Goal: Information Seeking & Learning: Learn about a topic

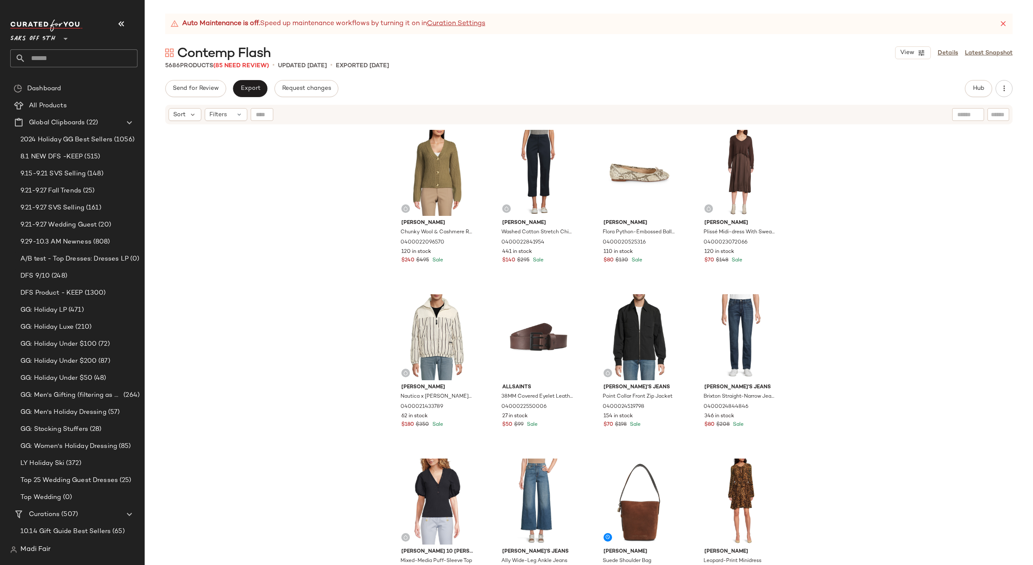
scroll to position [213, 0]
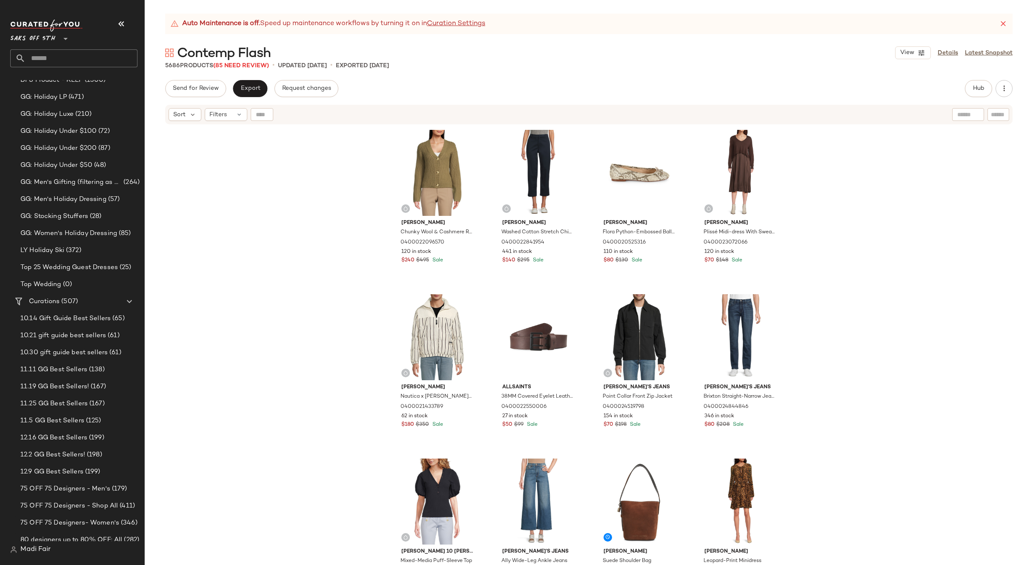
click at [881, 257] on div "[PERSON_NAME] Wool & Cashmere Ribbed Cardigan 0400022096570 120 in stock $240 $…" at bounding box center [589, 355] width 888 height 461
click at [237, 114] on icon at bounding box center [239, 114] width 7 height 7
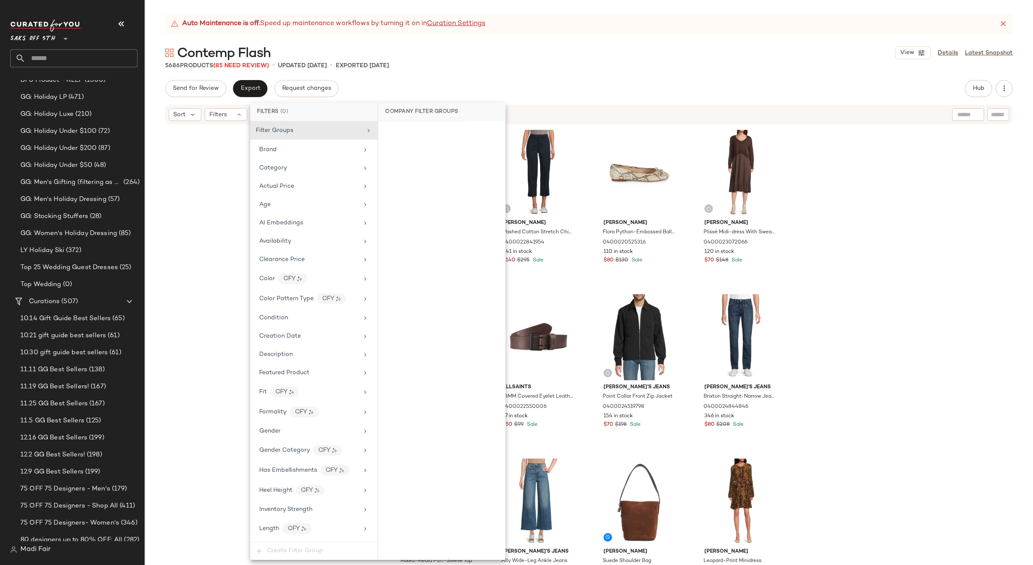
click at [196, 312] on div "[PERSON_NAME] Wool & Cashmere Ribbed Cardigan 0400022096570 120 in stock $240 $…" at bounding box center [589, 355] width 888 height 461
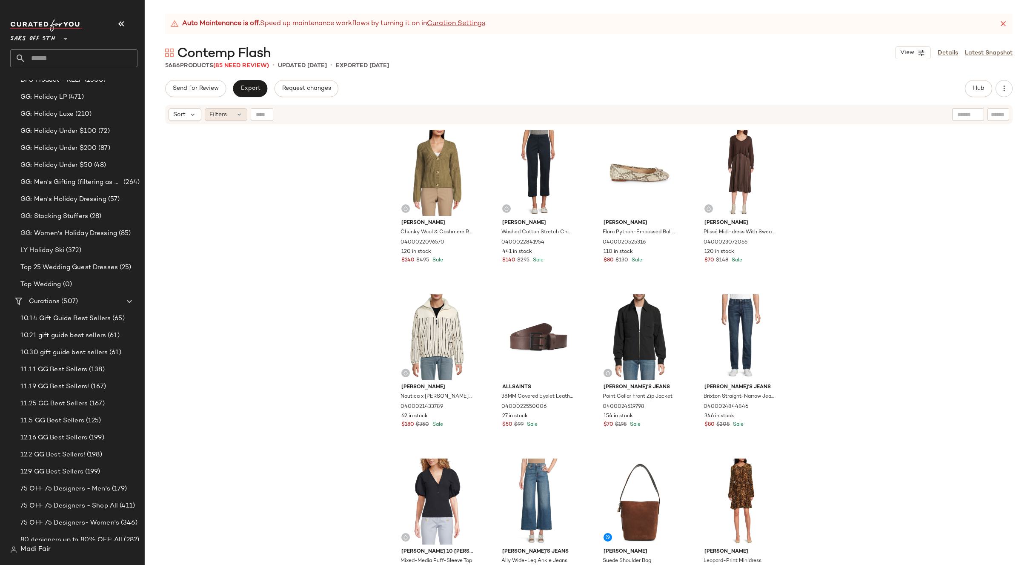
click at [231, 118] on div "Filters" at bounding box center [226, 114] width 43 height 13
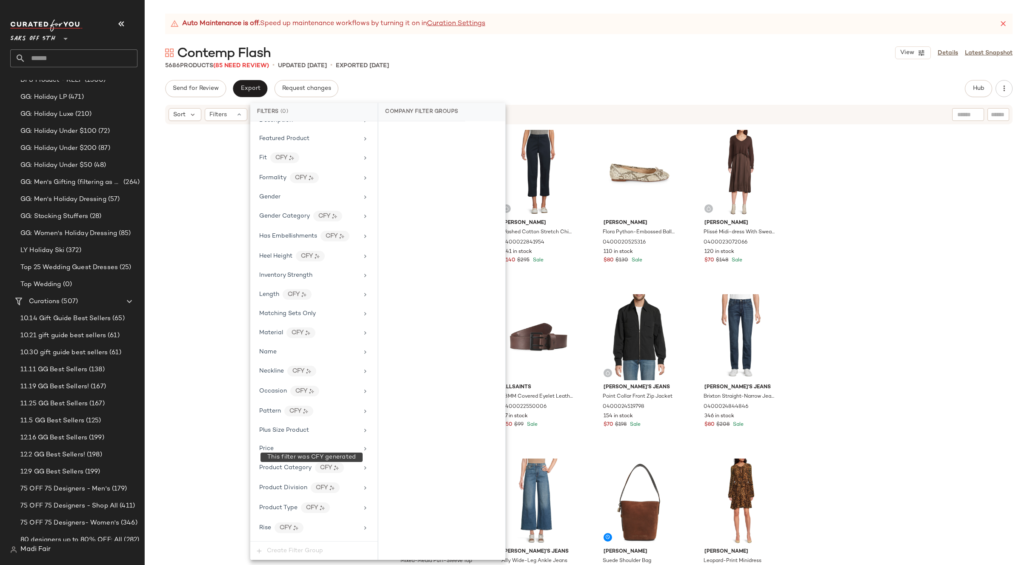
scroll to position [346, 0]
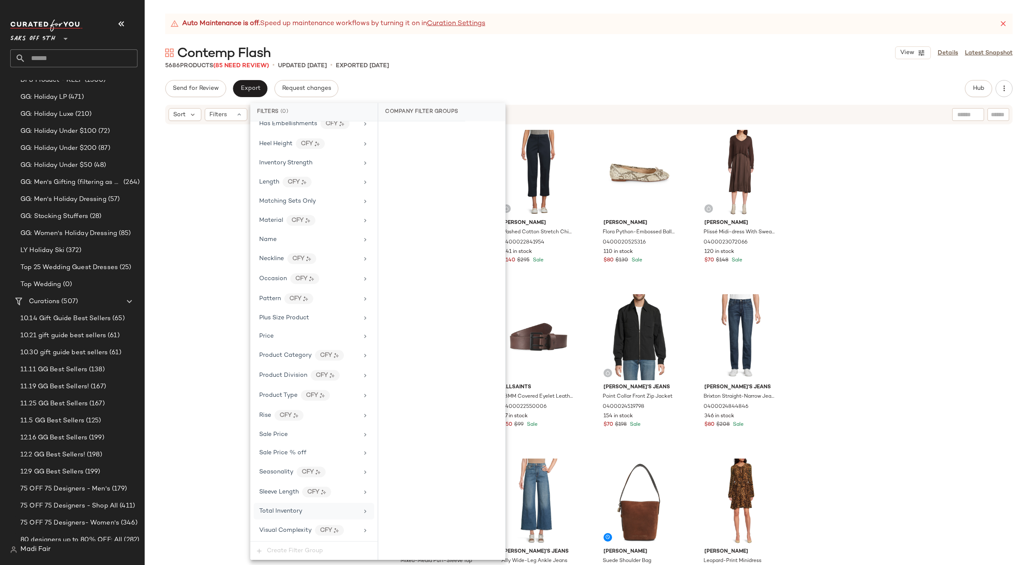
drag, startPoint x: 292, startPoint y: 508, endPoint x: 378, endPoint y: 261, distance: 261.7
click at [292, 508] on span "Total Inventory" at bounding box center [280, 511] width 43 height 6
click at [417, 131] on button "For 0" at bounding box center [441, 134] width 113 height 12
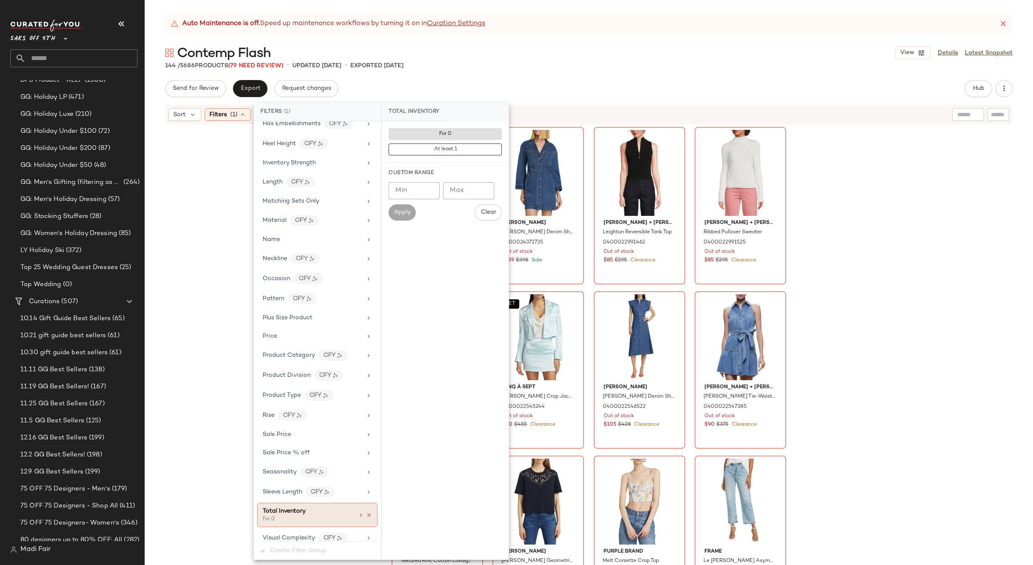
click at [366, 515] on icon at bounding box center [369, 515] width 6 height 6
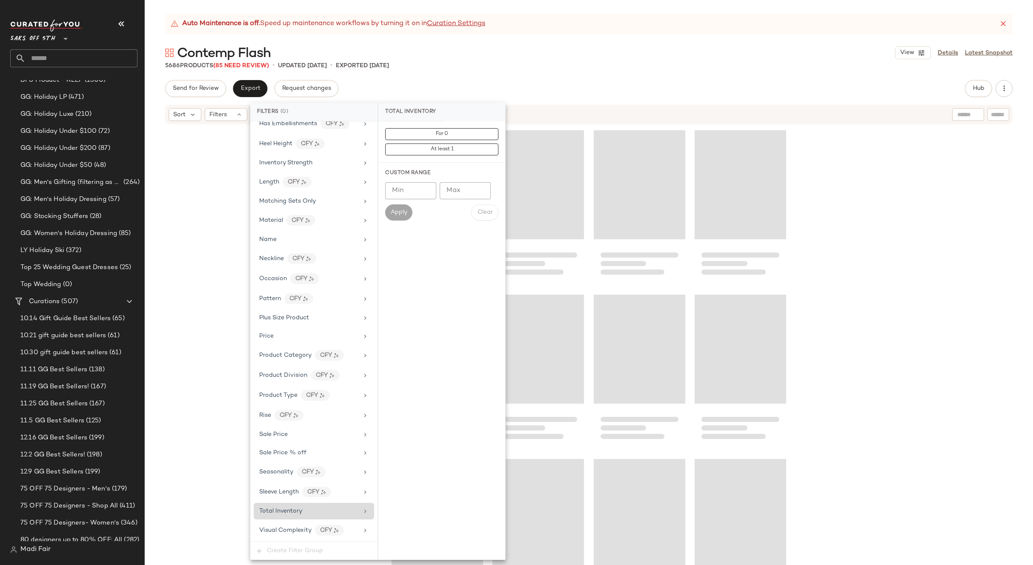
click at [232, 255] on div at bounding box center [589, 355] width 888 height 461
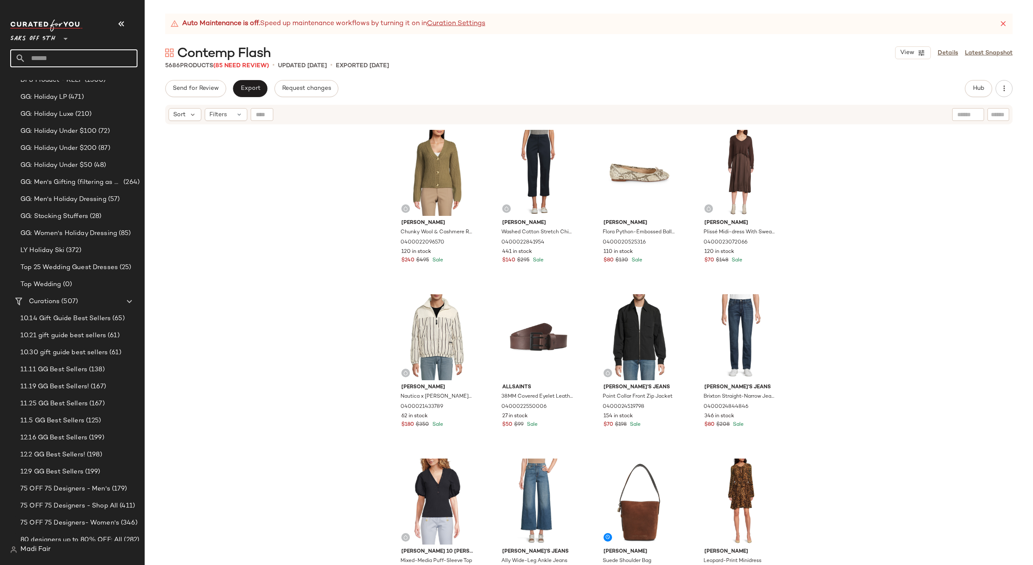
click at [56, 53] on input "text" at bounding box center [82, 58] width 112 height 18
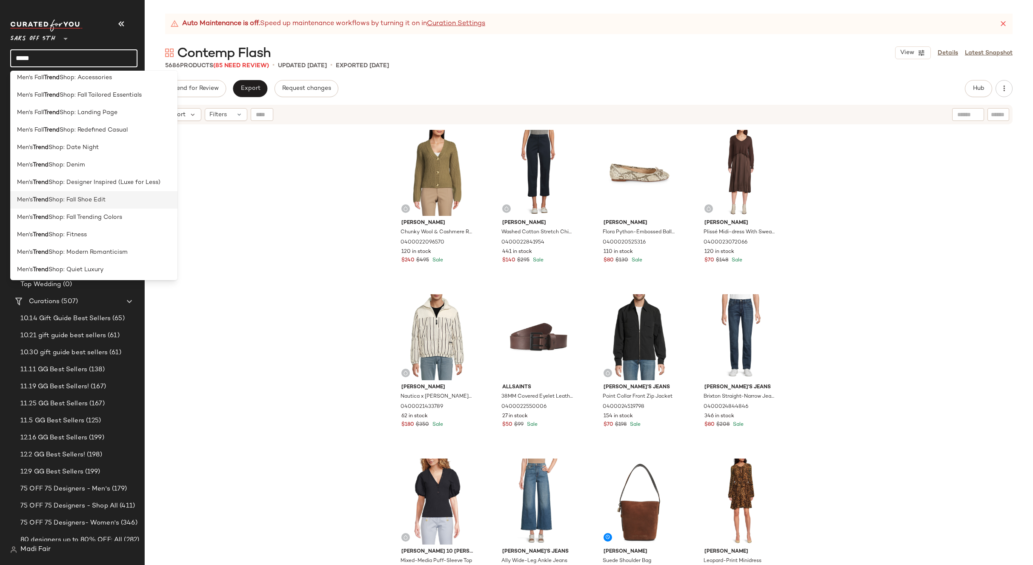
scroll to position [128, 0]
type input "*****"
click at [79, 233] on span "Shop: Fitness" at bounding box center [68, 234] width 38 height 9
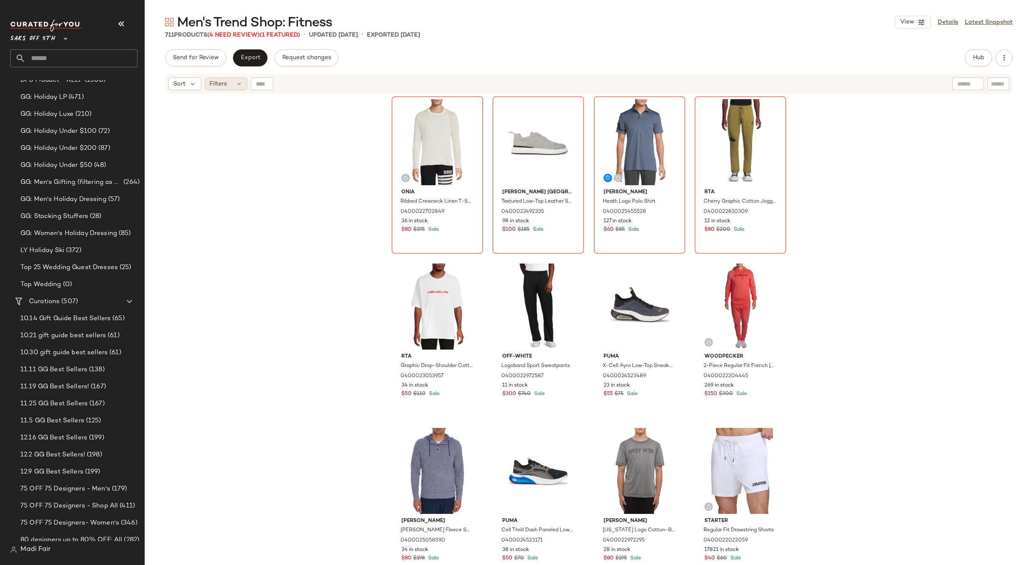
click at [236, 85] on icon at bounding box center [239, 83] width 7 height 7
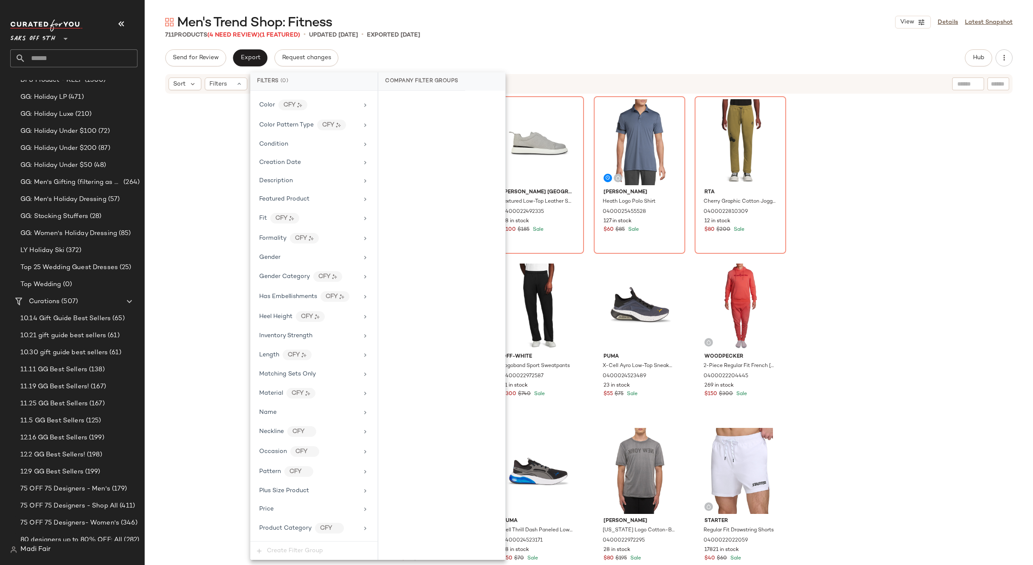
scroll to position [316, 0]
click at [309, 509] on div "Total Inventory" at bounding box center [308, 511] width 99 height 9
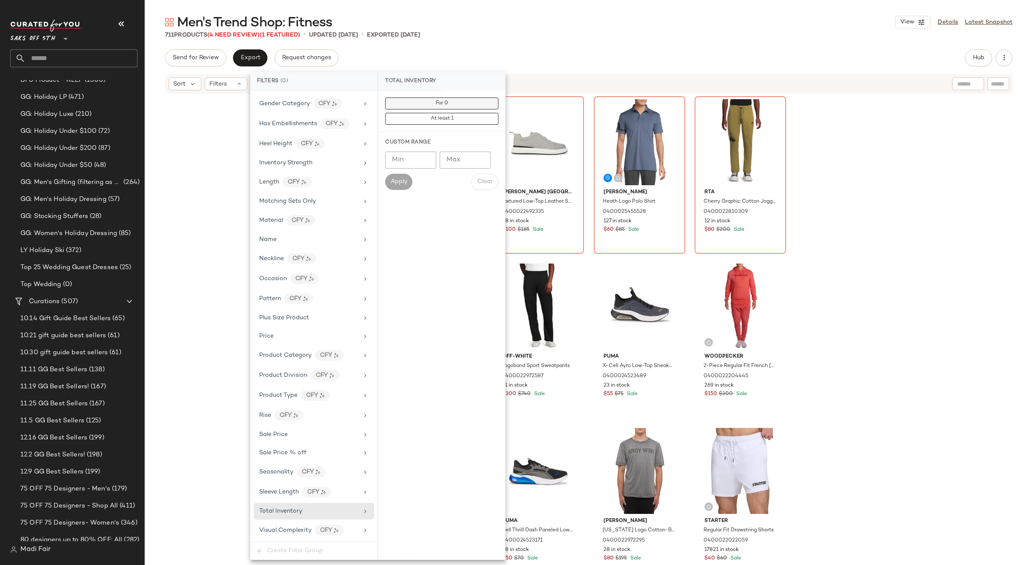
click at [422, 106] on button "For 0" at bounding box center [441, 103] width 113 height 12
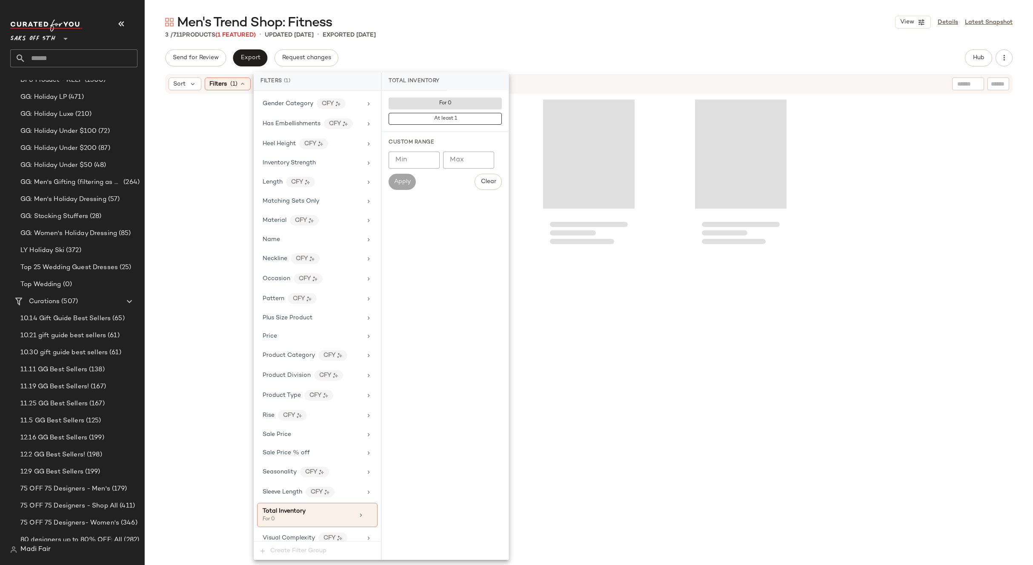
click at [456, 42] on div "Men's Trend Shop: Fitness View Details Latest Snapshot 3 / 711 Products (1 Feat…" at bounding box center [589, 289] width 888 height 551
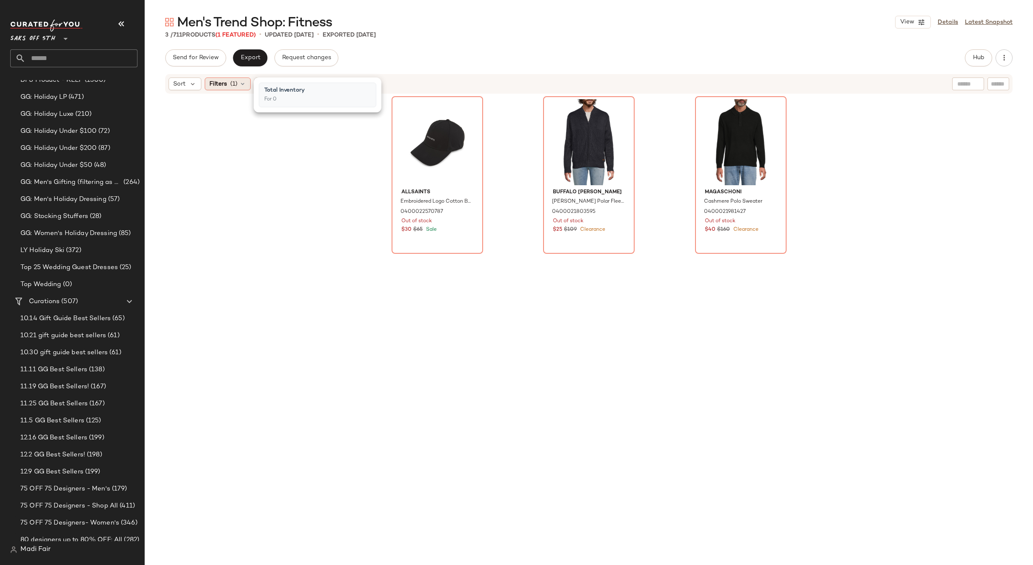
click at [240, 87] on div "Filters (1)" at bounding box center [228, 83] width 46 height 13
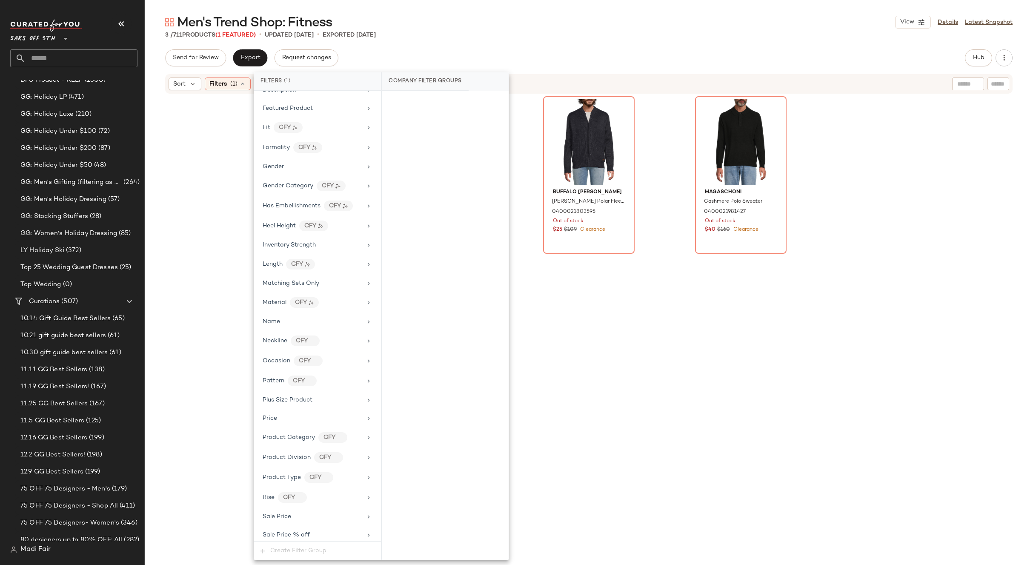
scroll to position [323, 0]
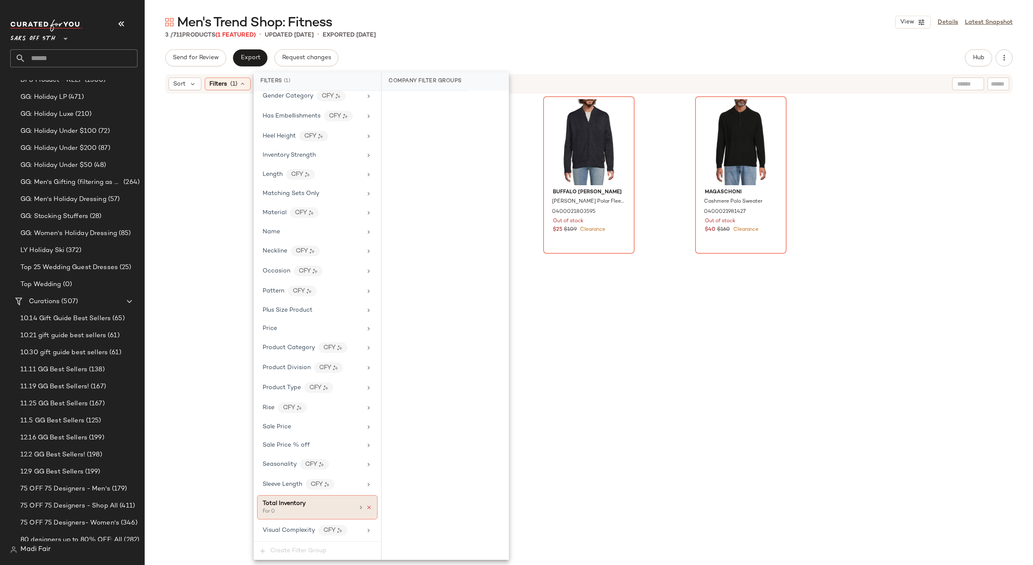
click at [366, 505] on icon at bounding box center [369, 507] width 6 height 6
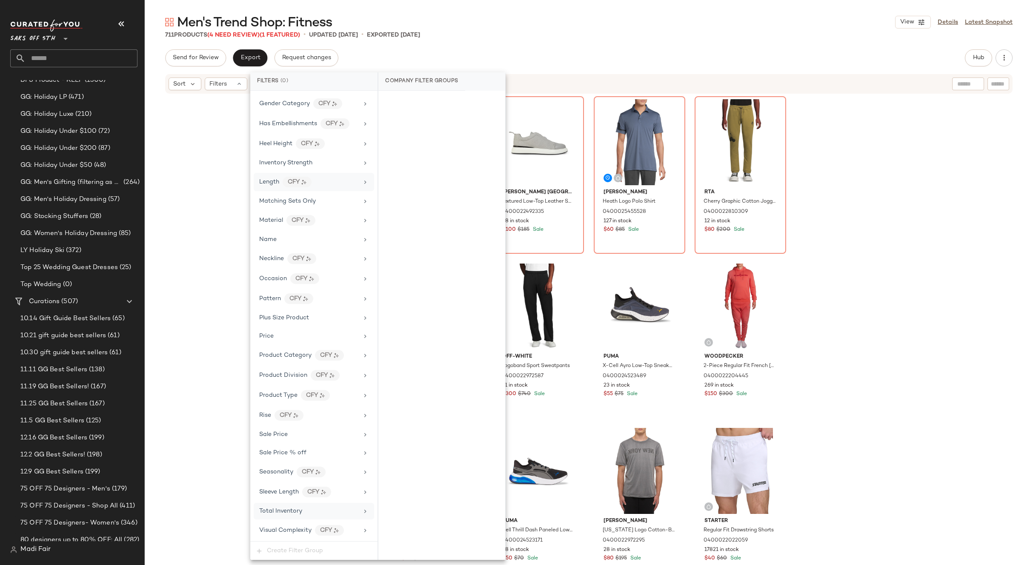
scroll to position [0, 0]
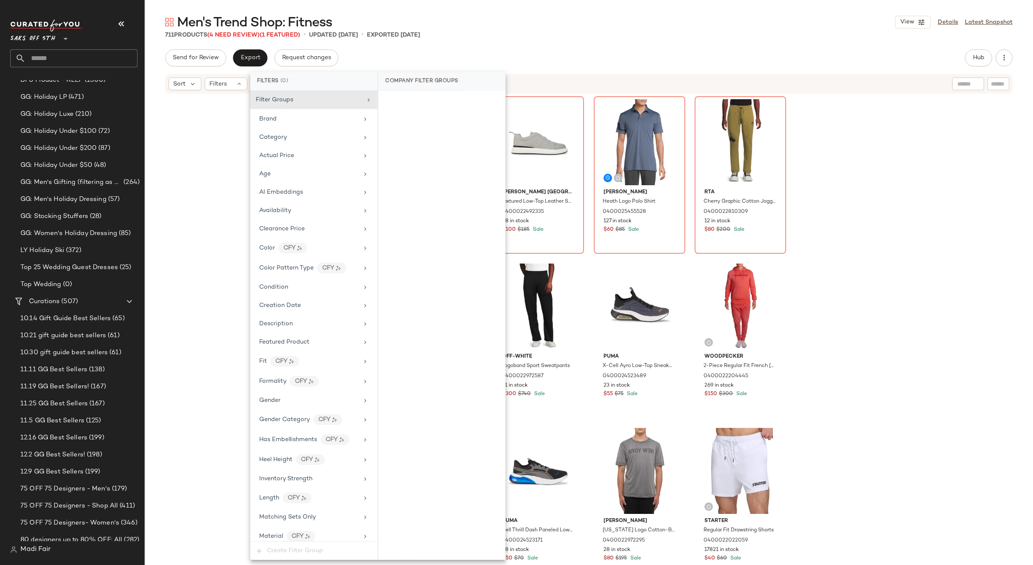
click at [209, 189] on div "Onia Ribbed Crewneck Linen T-Shirt 0400022702849 36 in stock $80 $195 Sale [PER…" at bounding box center [589, 340] width 888 height 492
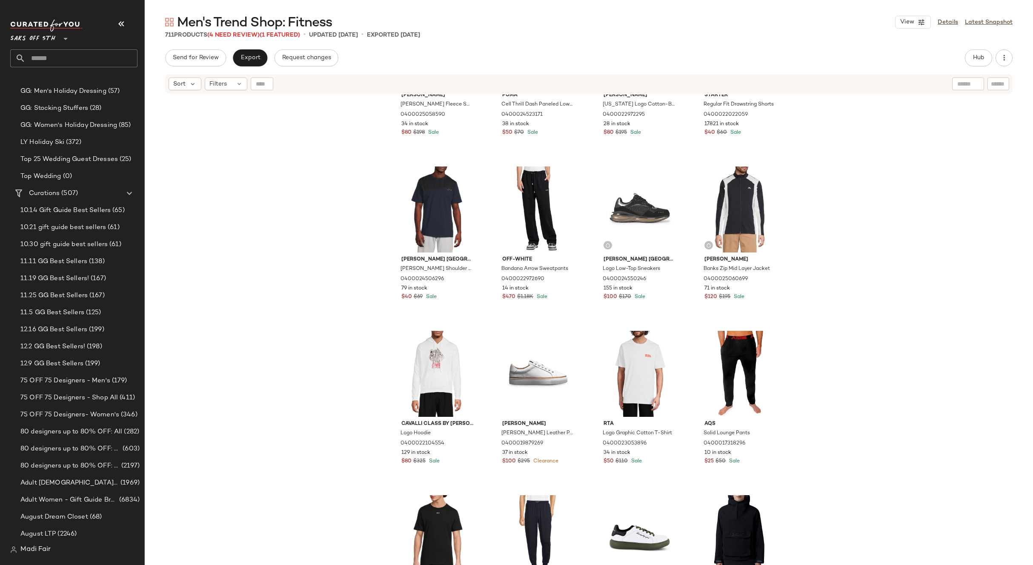
scroll to position [596, 0]
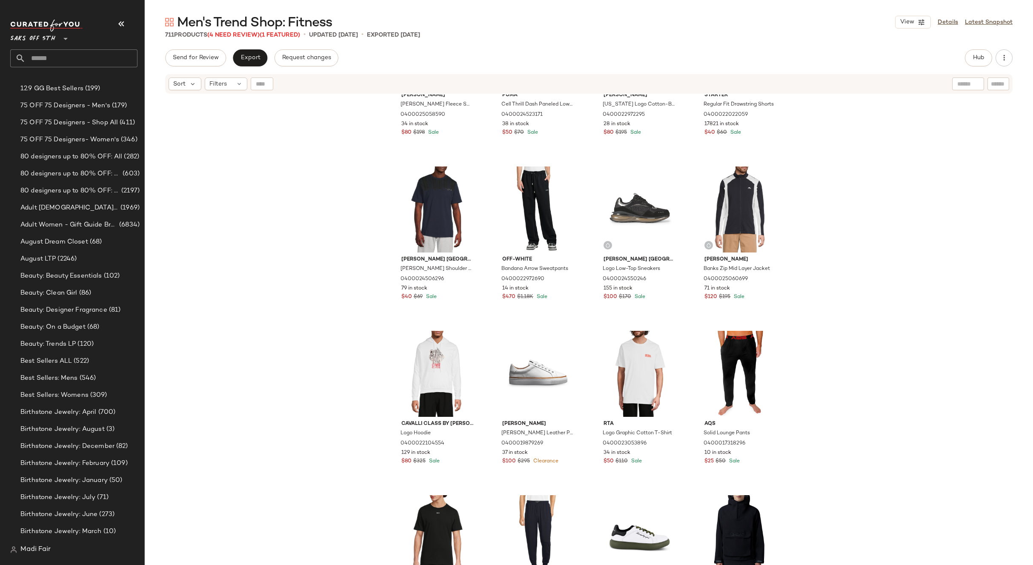
drag, startPoint x: 190, startPoint y: 126, endPoint x: 163, endPoint y: 145, distance: 33.2
click at [190, 126] on div "[PERSON_NAME] [PERSON_NAME] Fleece Sweater 0400025058590 34 in stock $80 $198 S…" at bounding box center [589, 340] width 888 height 492
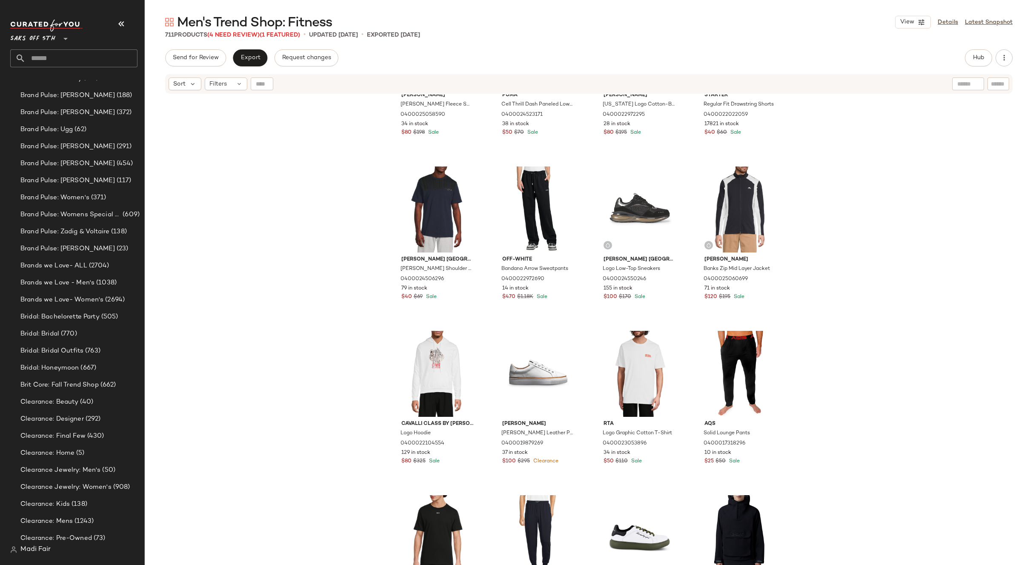
scroll to position [2852, 0]
click at [191, 155] on div "[PERSON_NAME] [PERSON_NAME] Fleece Sweater 0400025058590 34 in stock $80 $198 S…" at bounding box center [589, 340] width 888 height 492
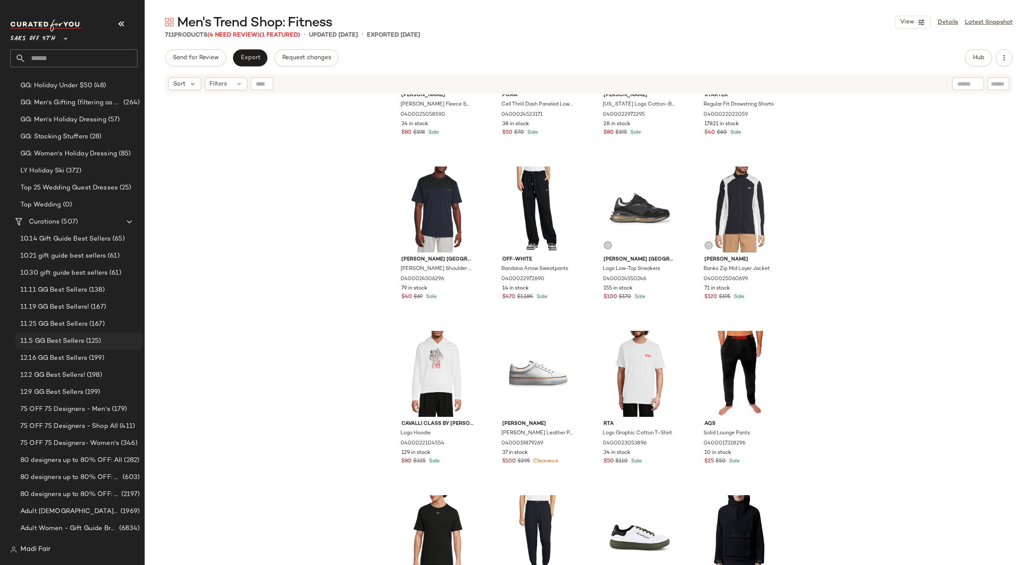
scroll to position [298, 0]
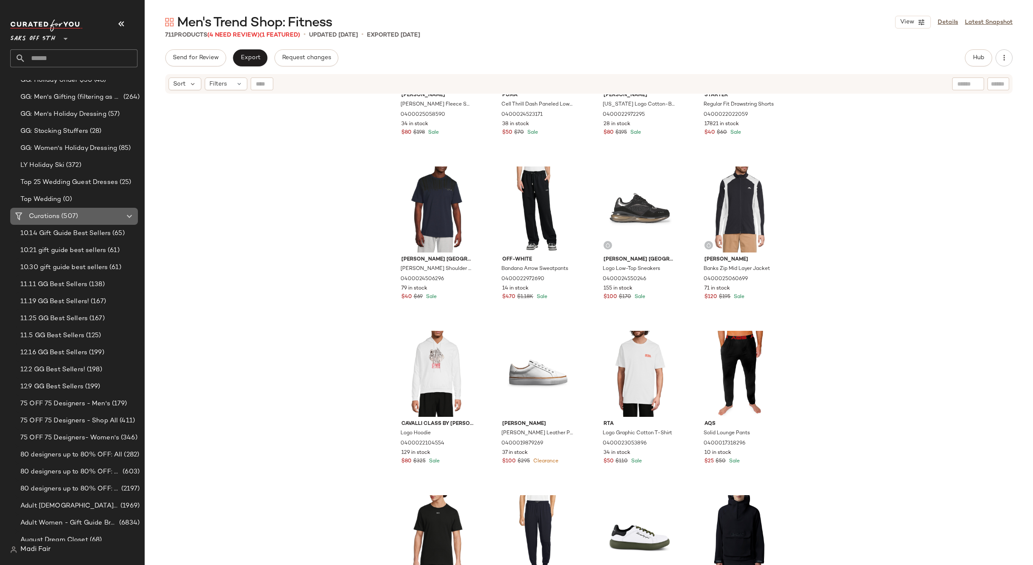
click at [50, 217] on span "Curations" at bounding box center [44, 217] width 31 height 10
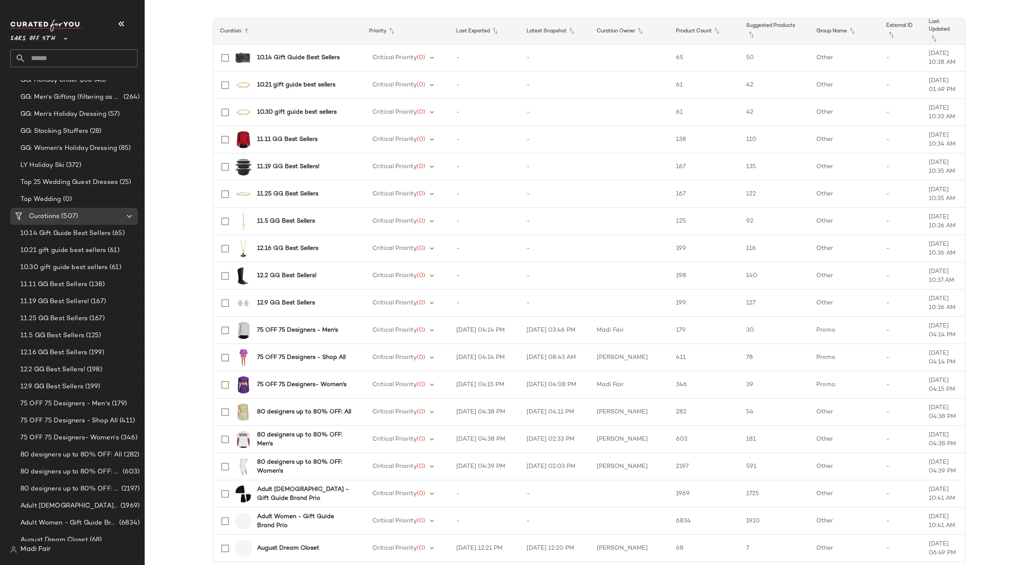
scroll to position [255, 0]
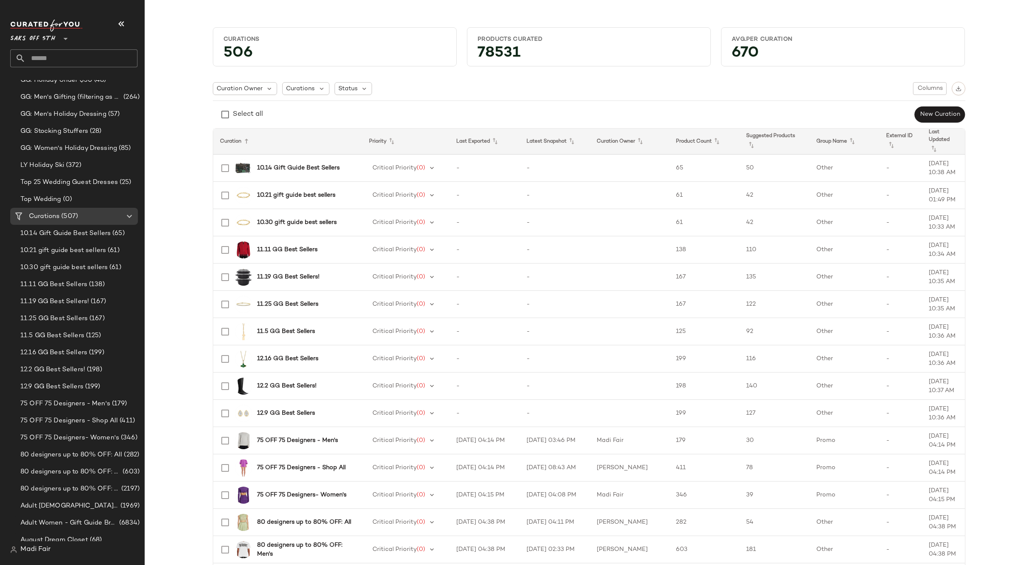
click at [236, 13] on main "Curations 506 Products Curated 78531 Avg.per Curation 670 Curation Owner Curati…" at bounding box center [516, 282] width 1033 height 565
click at [110, 217] on div "Curations (507)" at bounding box center [74, 217] width 96 height 10
drag, startPoint x: 175, startPoint y: 124, endPoint x: 147, endPoint y: 133, distance: 29.5
click at [932, 90] on span "Columns" at bounding box center [930, 88] width 26 height 7
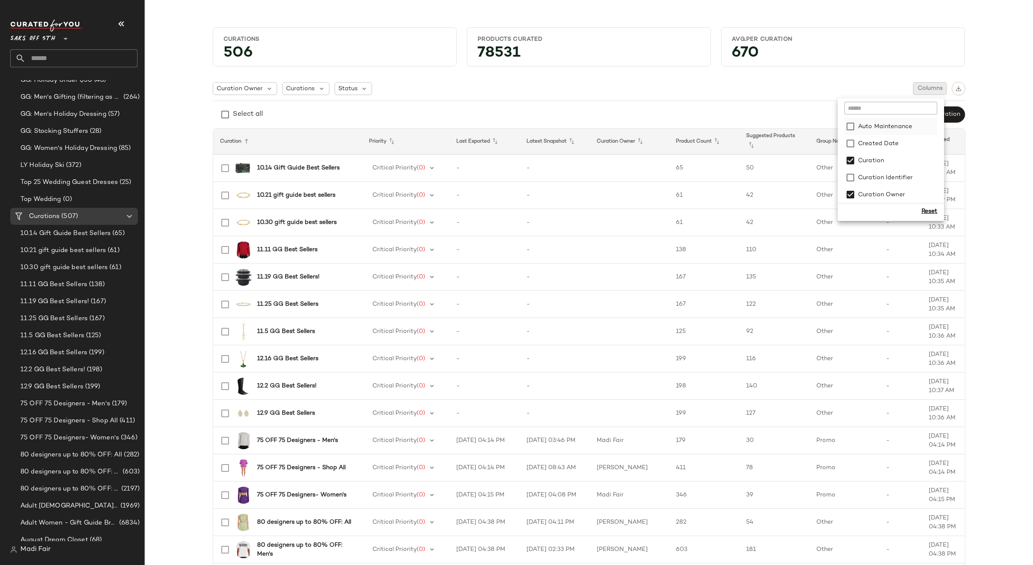
click at [902, 128] on label "Auto Maintenance" at bounding box center [884, 126] width 56 height 17
click at [801, 92] on div "Curation Owner Curations Status Columns" at bounding box center [589, 89] width 753 height 14
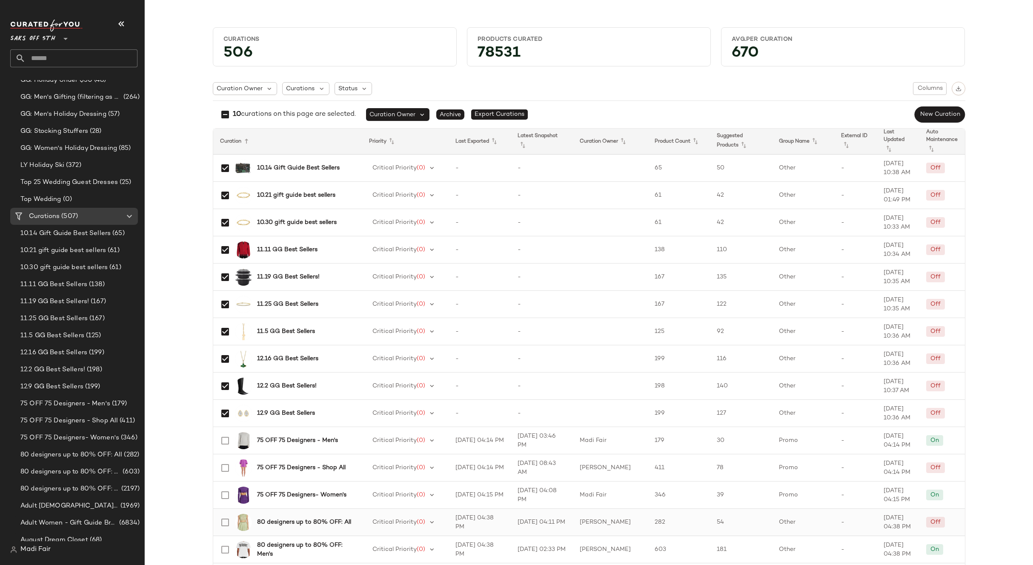
scroll to position [128, 0]
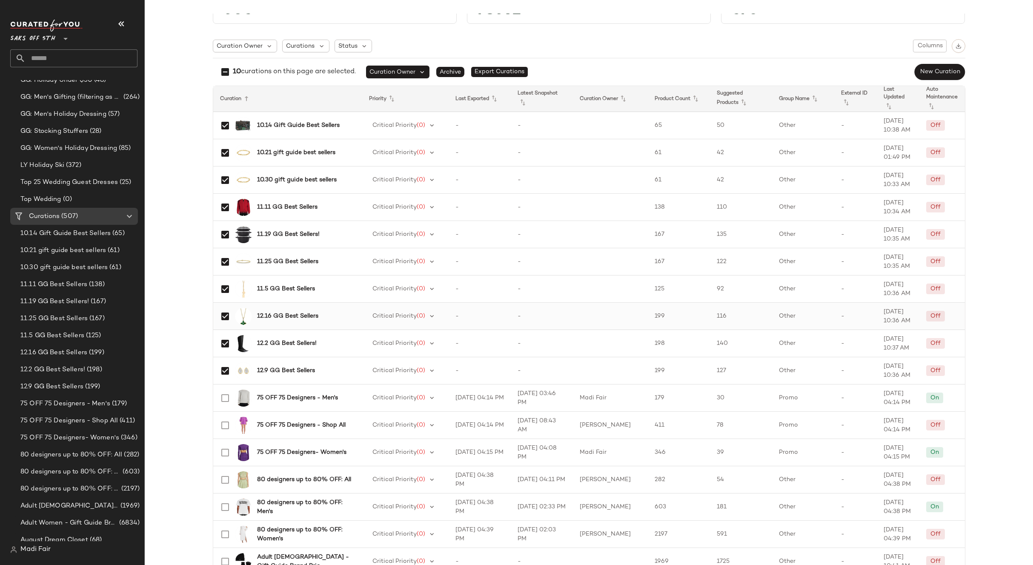
scroll to position [85, 0]
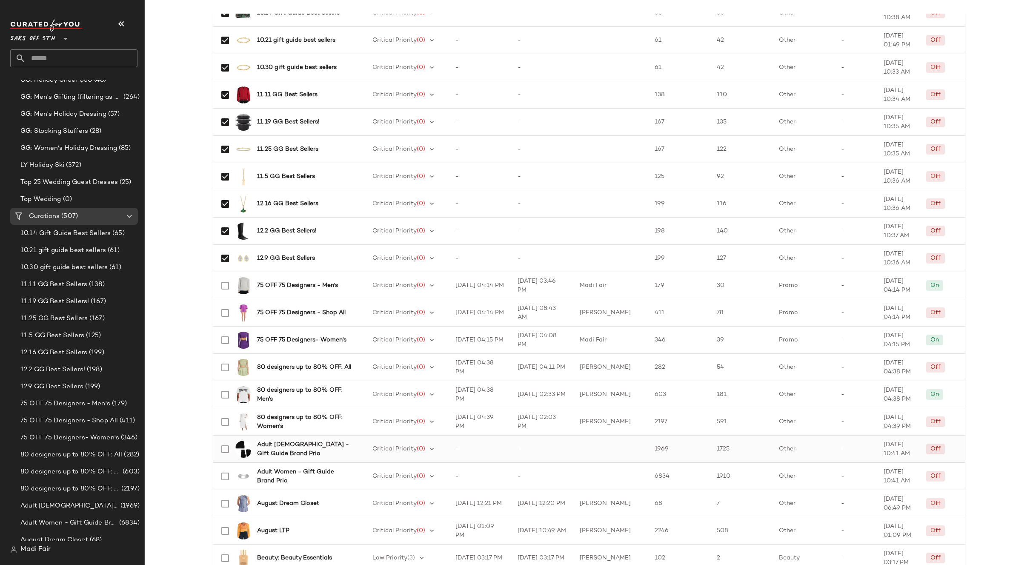
scroll to position [170, 0]
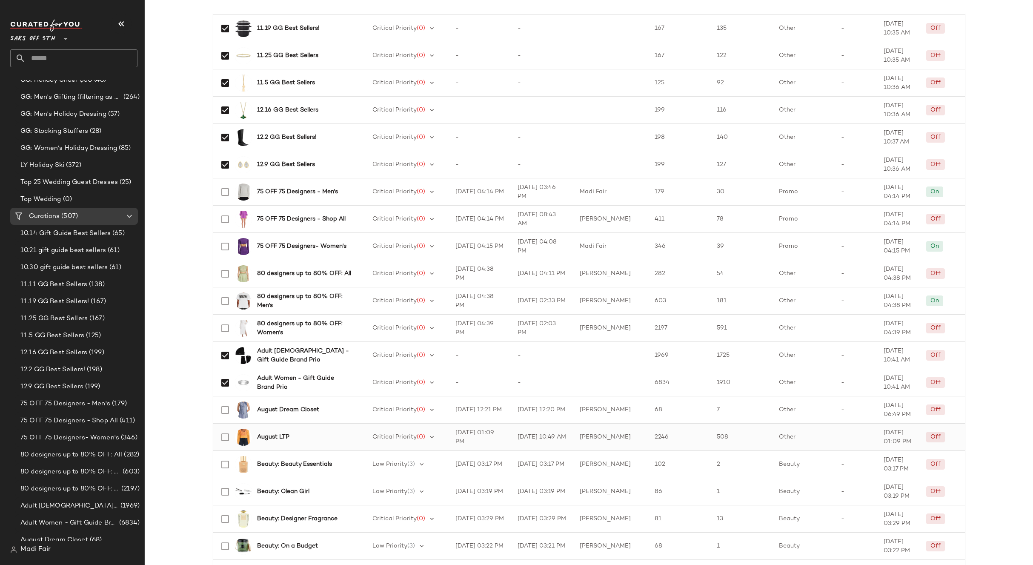
scroll to position [255, 0]
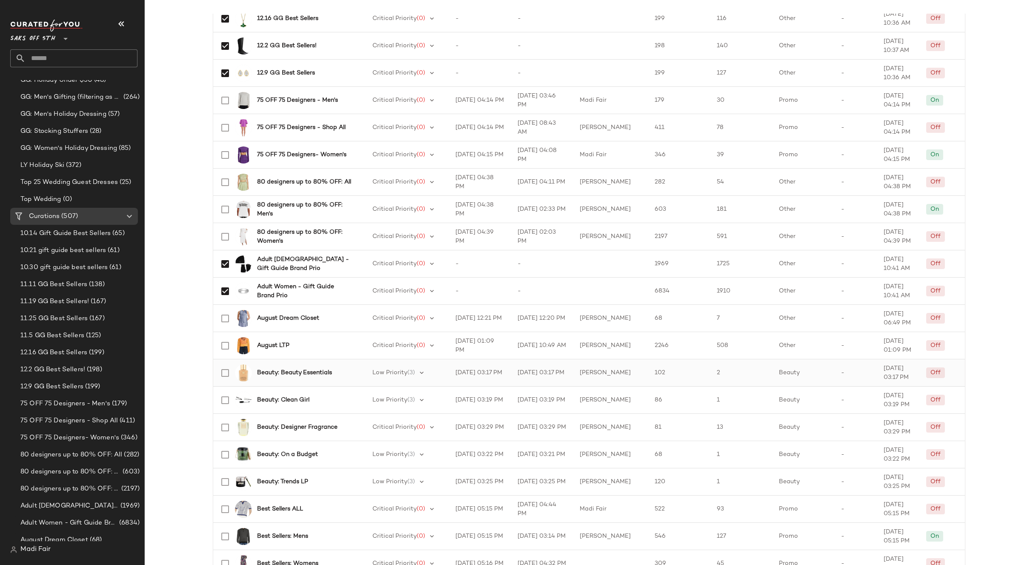
scroll to position [341, 0]
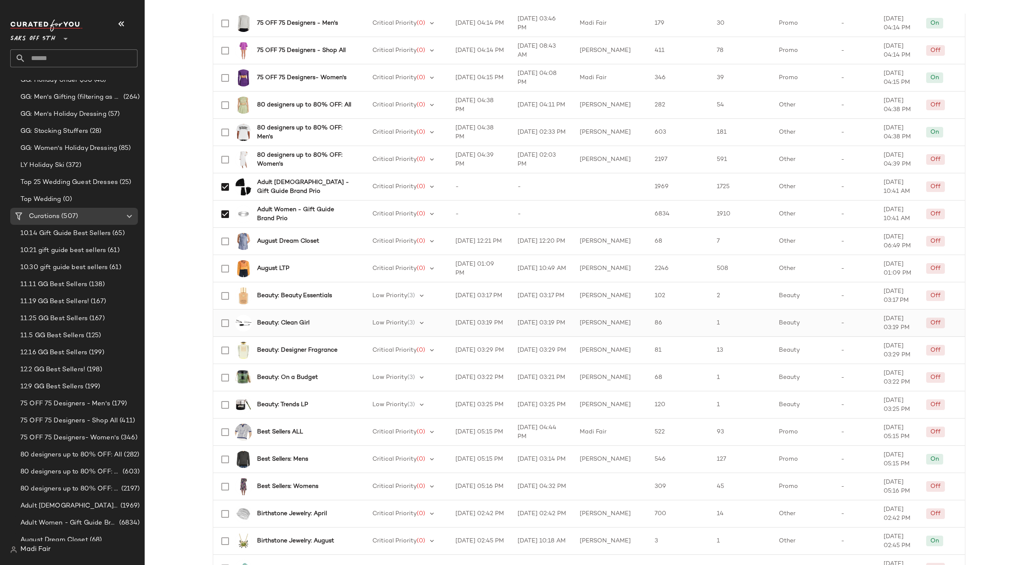
scroll to position [426, 0]
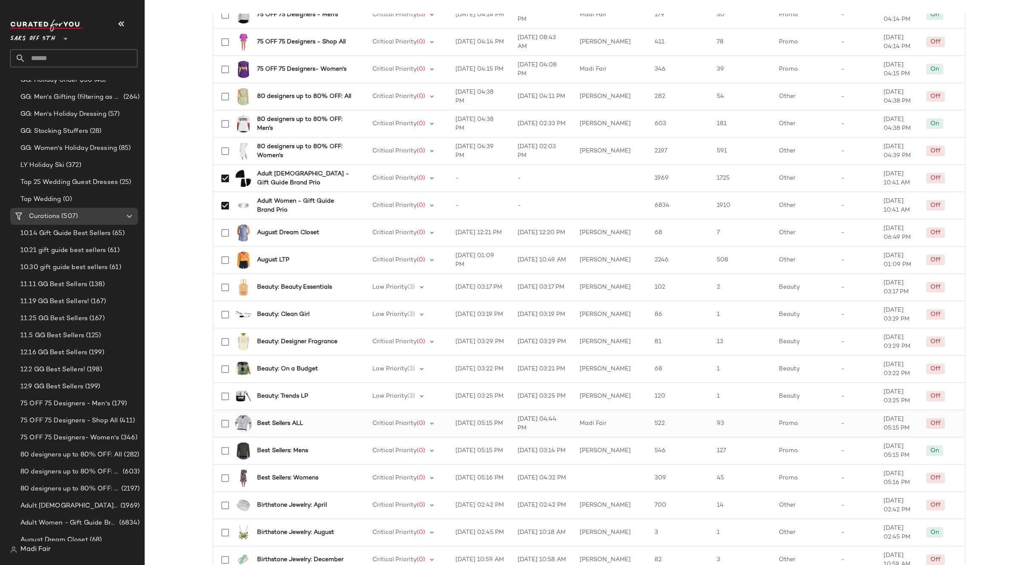
scroll to position [468, 0]
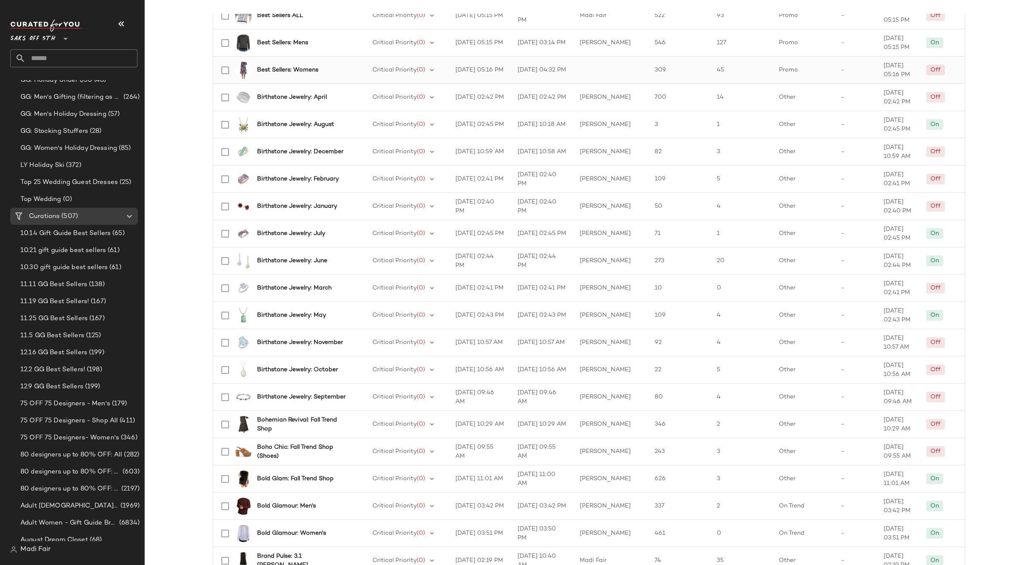
scroll to position [851, 0]
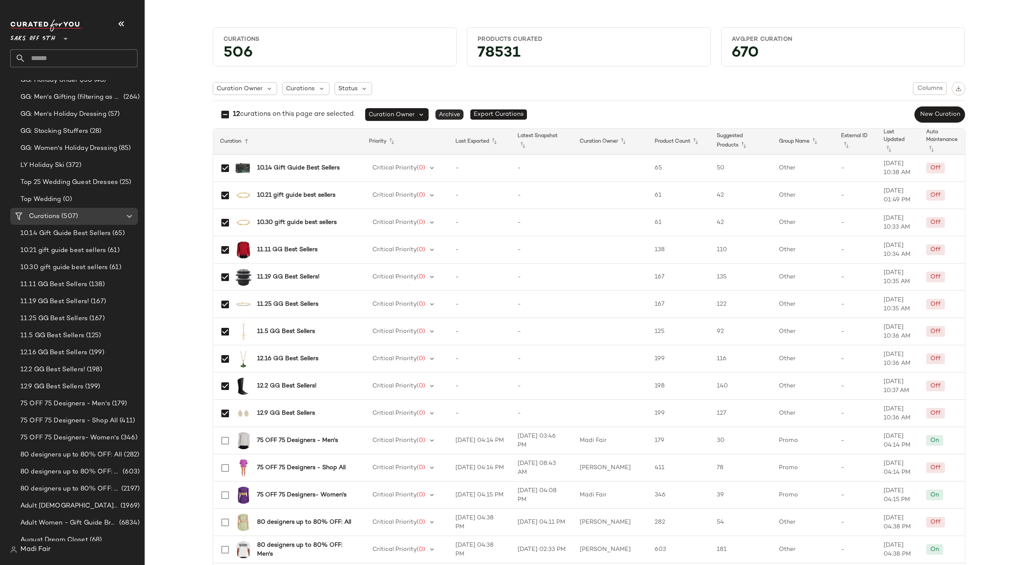
click at [452, 114] on span "Archive" at bounding box center [449, 114] width 28 height 10
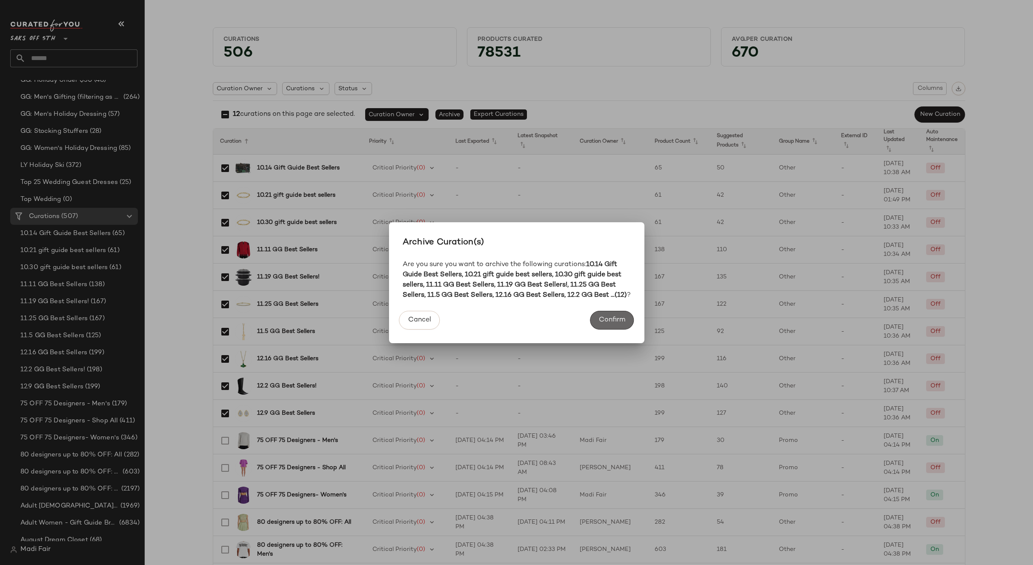
click at [615, 322] on span "Confirm" at bounding box center [611, 320] width 27 height 8
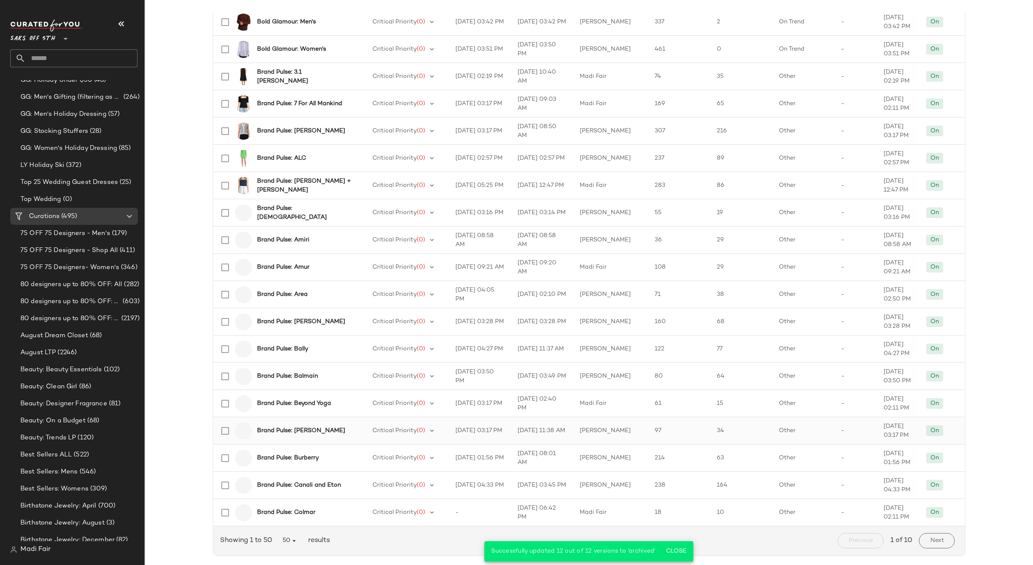
scroll to position [1002, 0]
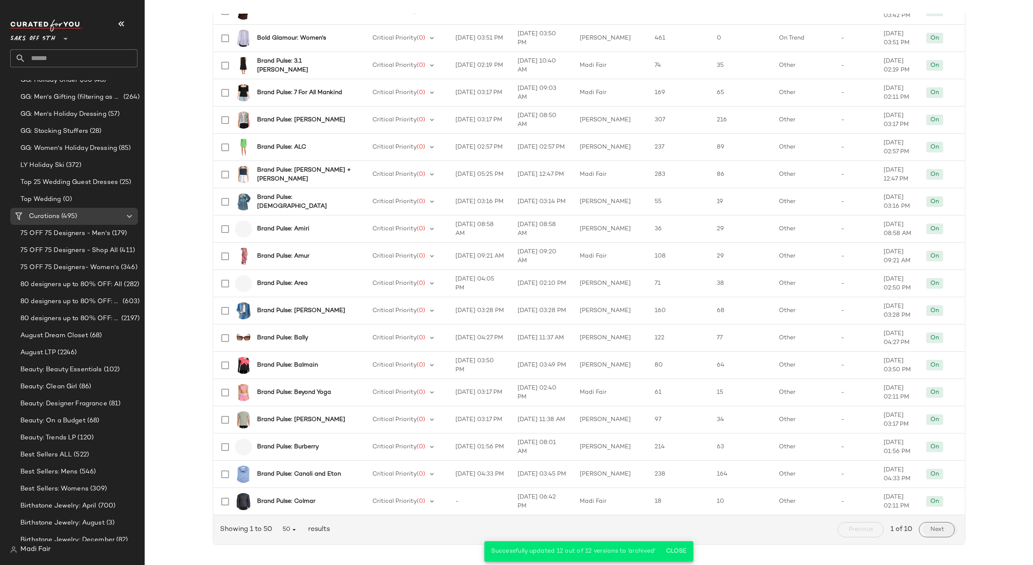
click at [930, 527] on span "Next" at bounding box center [937, 529] width 14 height 7
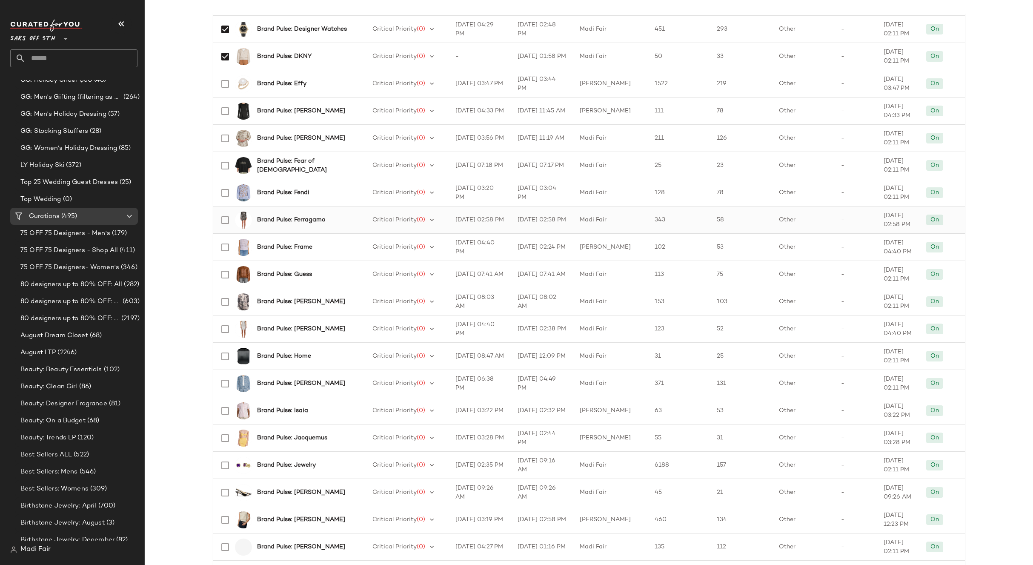
scroll to position [213, 0]
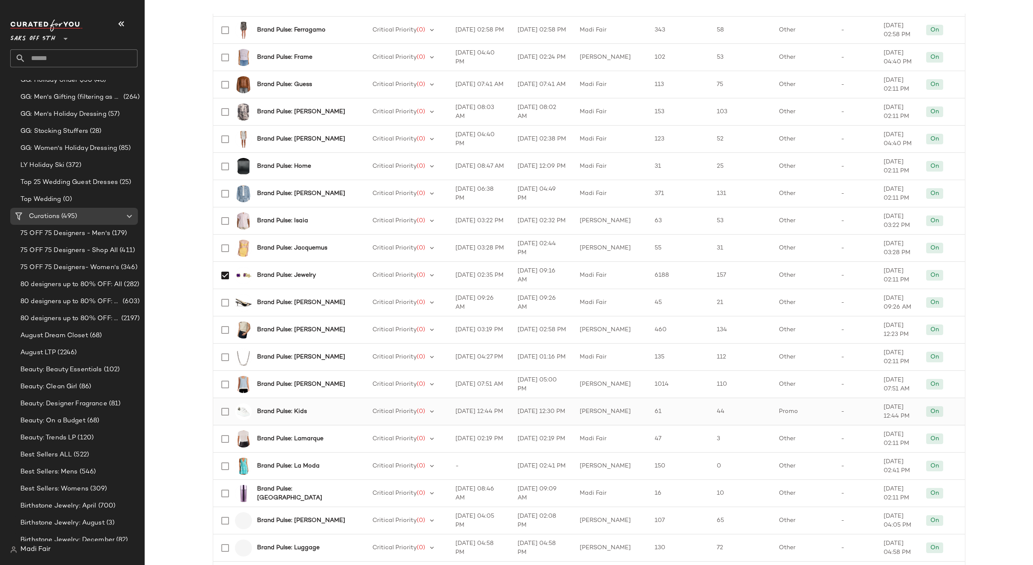
scroll to position [341, 0]
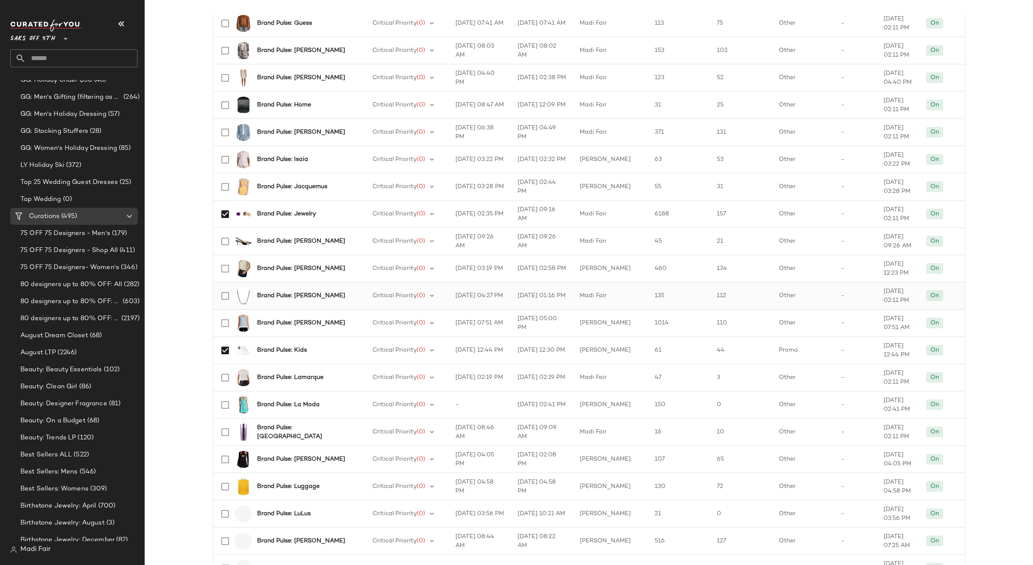
scroll to position [468, 0]
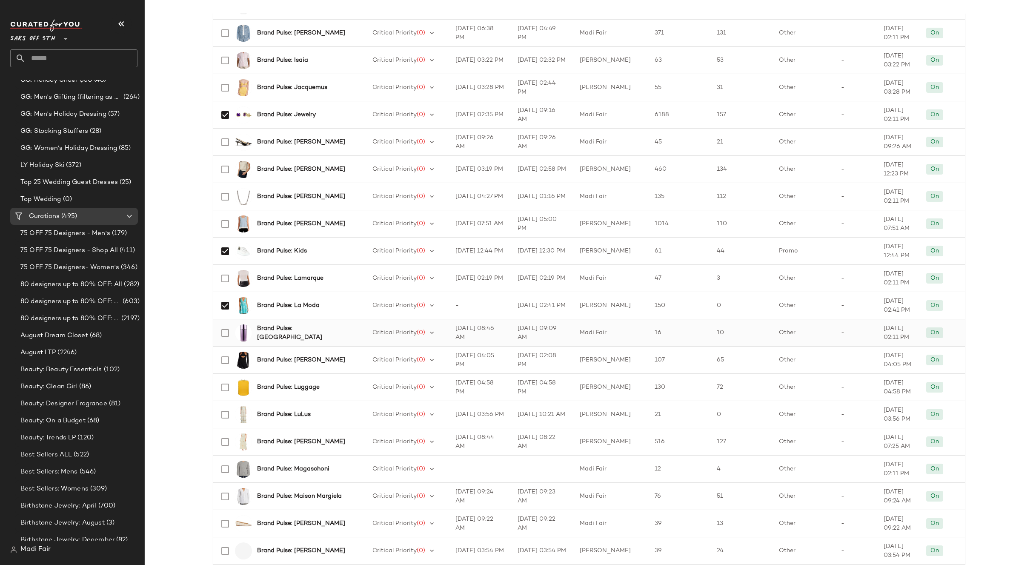
scroll to position [596, 0]
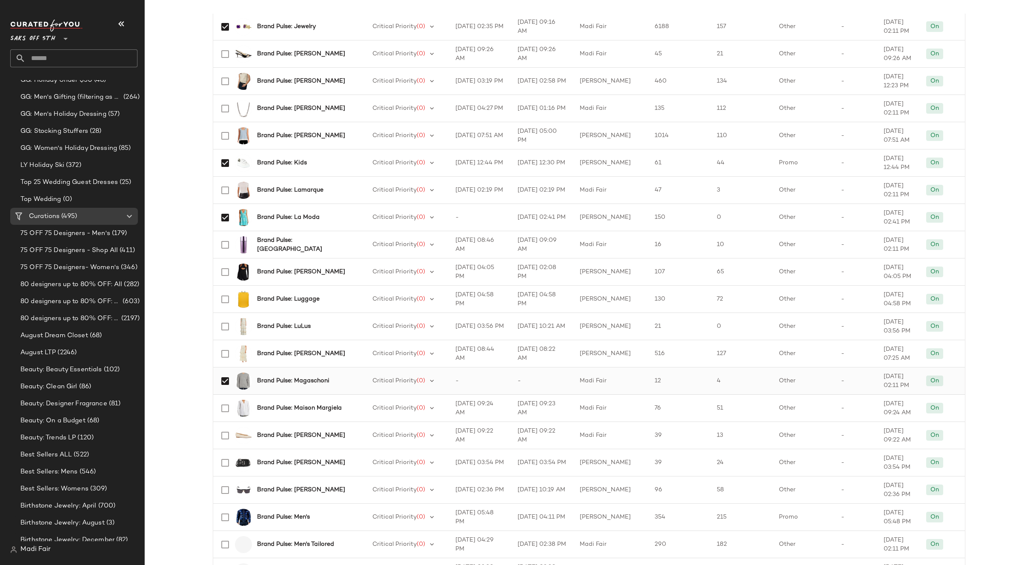
scroll to position [681, 0]
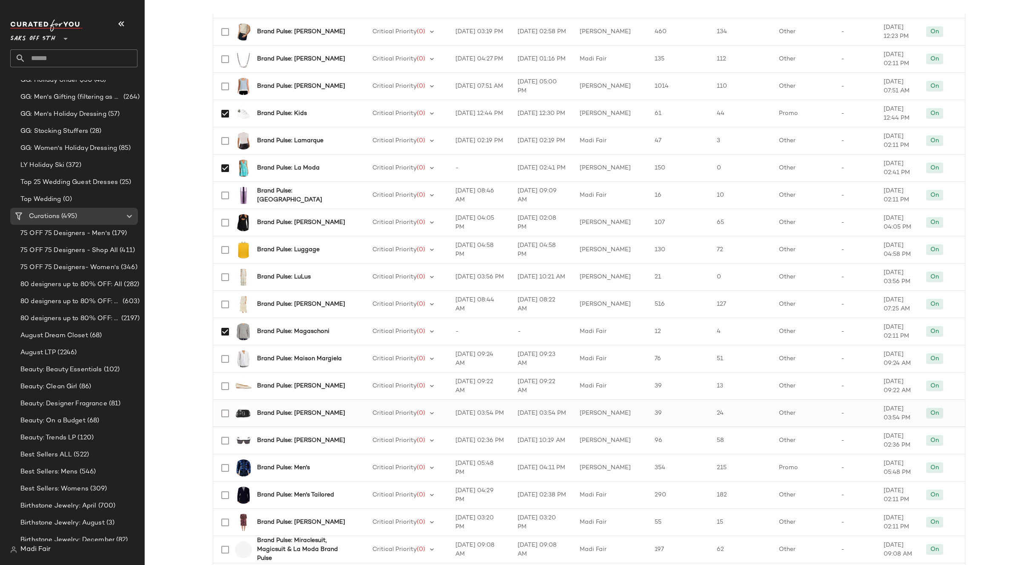
scroll to position [724, 0]
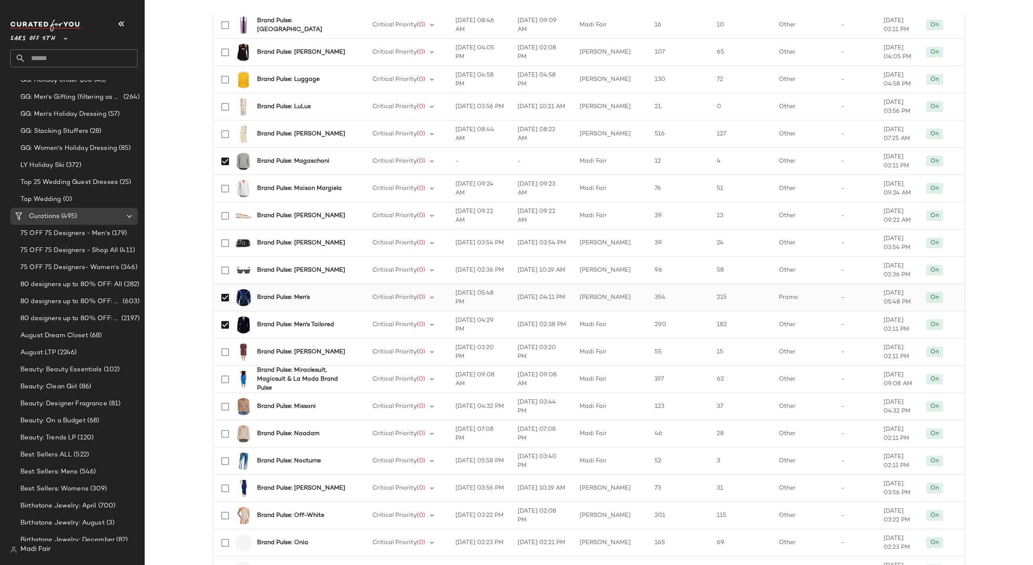
scroll to position [894, 0]
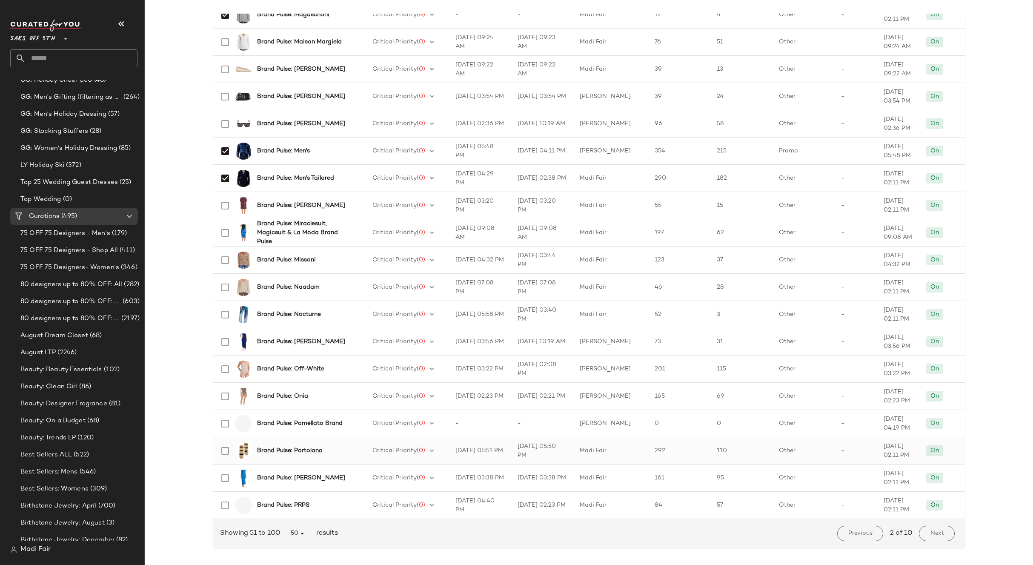
scroll to position [1002, 0]
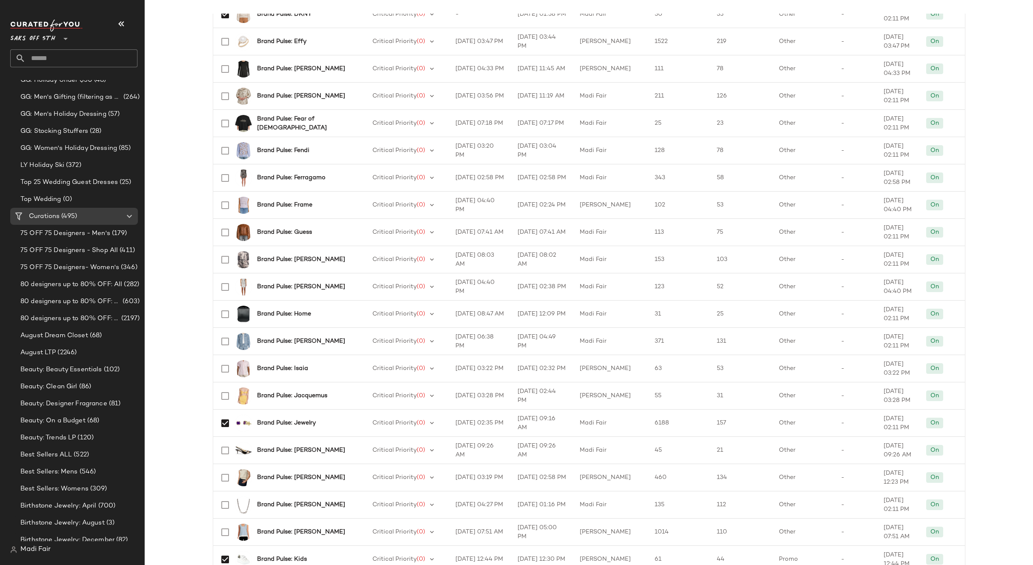
scroll to position [42, 0]
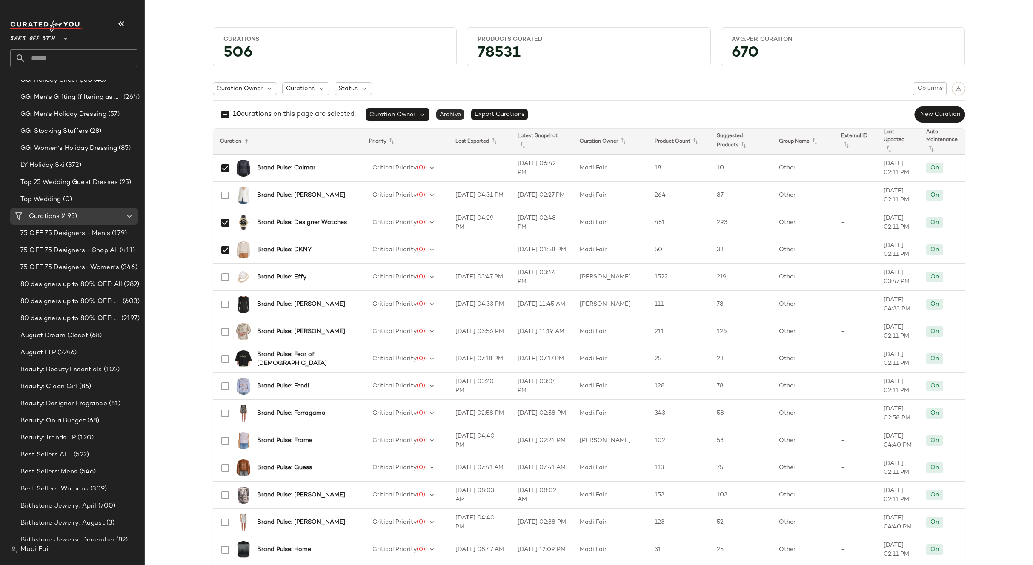
click at [452, 114] on span "Archive" at bounding box center [450, 114] width 28 height 10
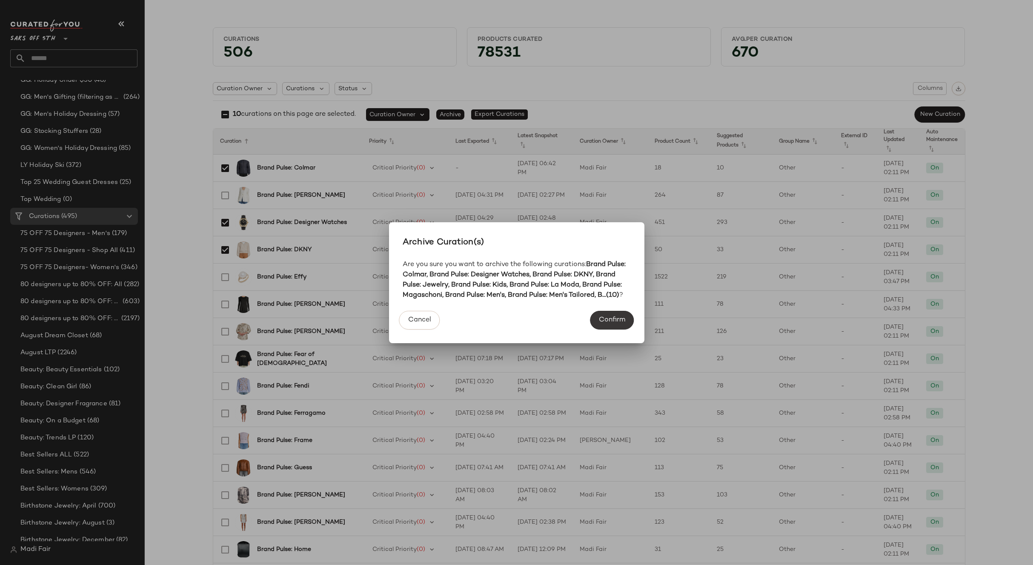
click at [616, 319] on span "Confirm" at bounding box center [611, 320] width 27 height 8
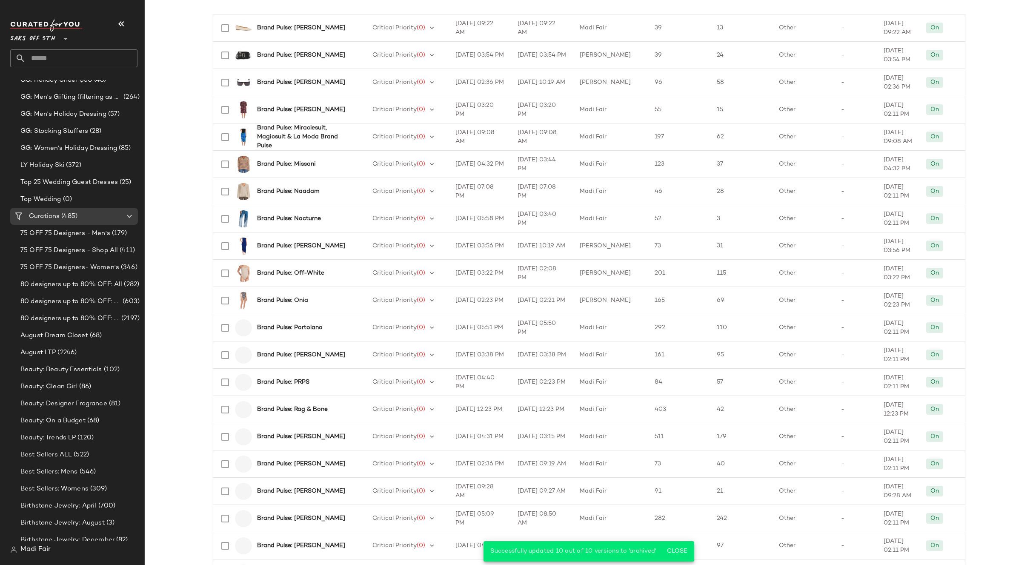
scroll to position [1002, 0]
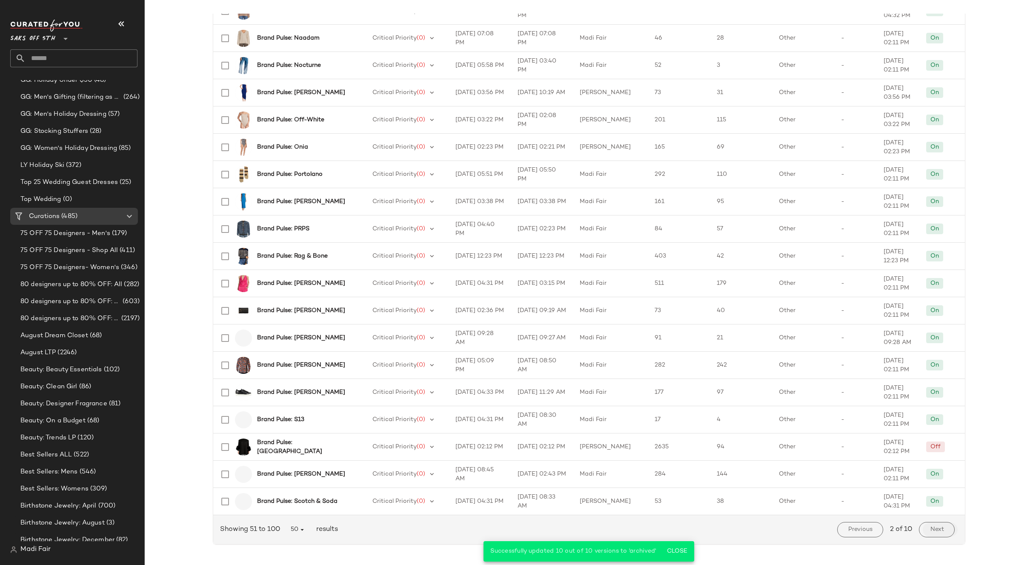
click at [930, 533] on span "Next" at bounding box center [937, 529] width 14 height 7
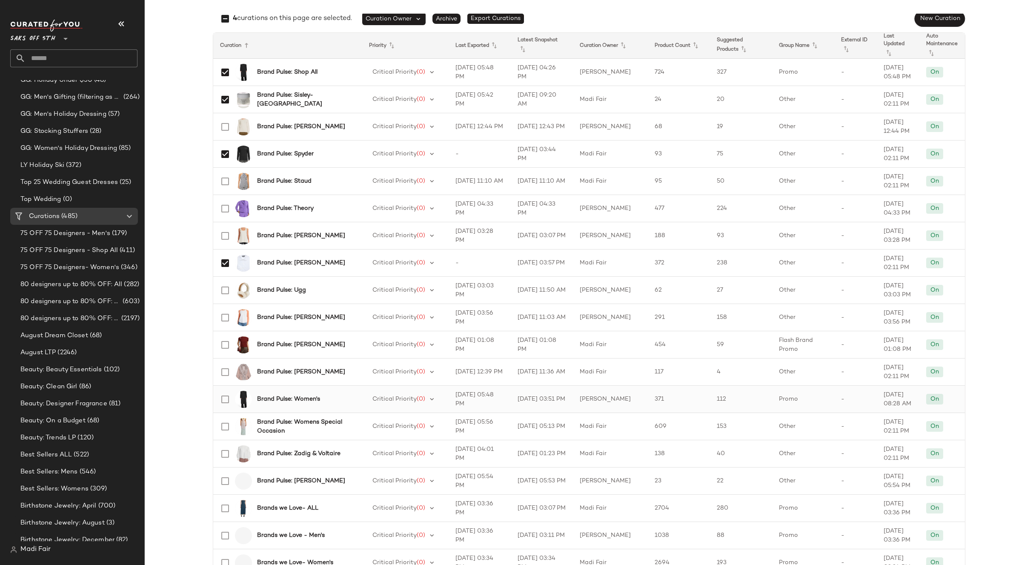
scroll to position [128, 0]
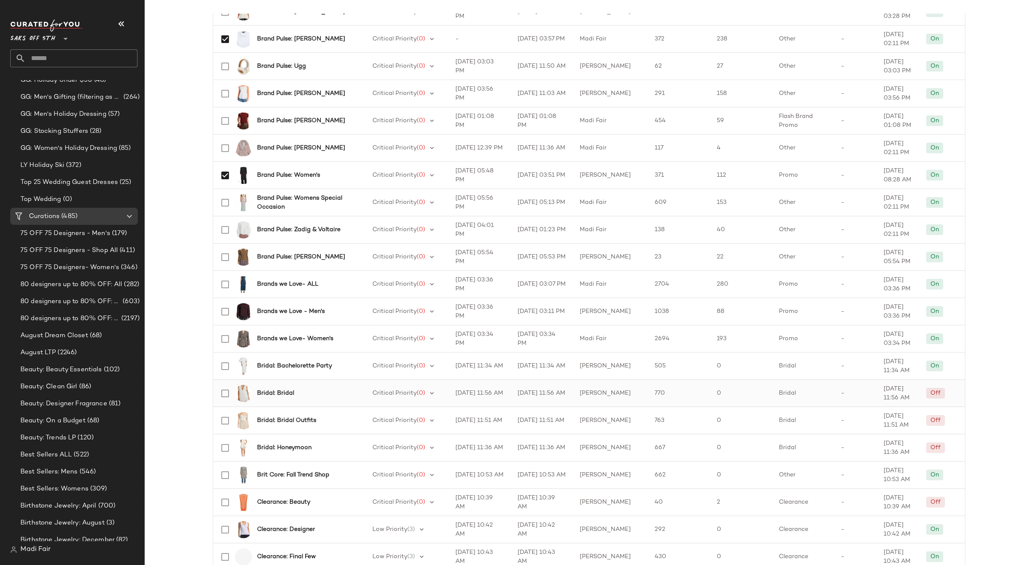
scroll to position [341, 0]
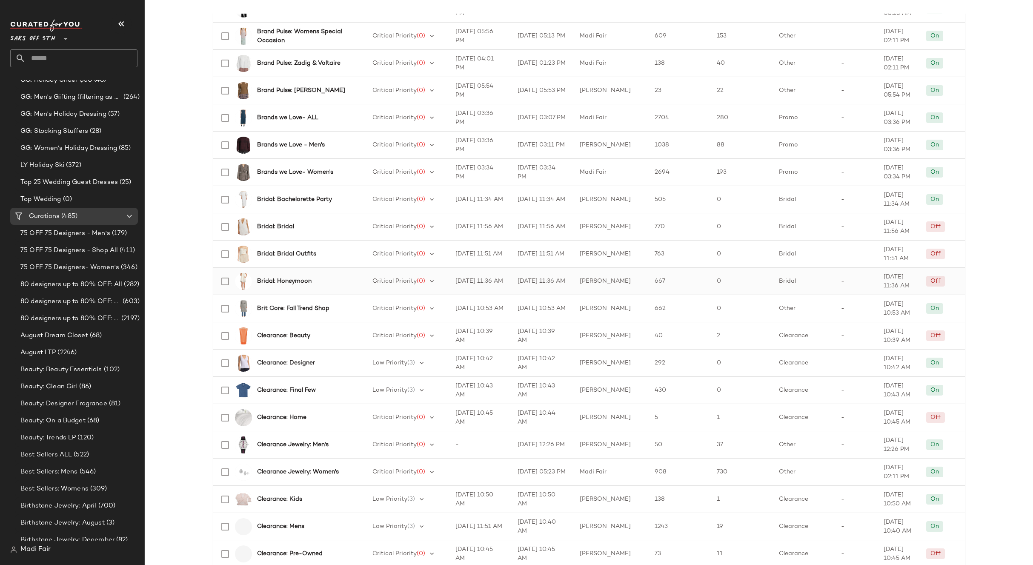
scroll to position [511, 0]
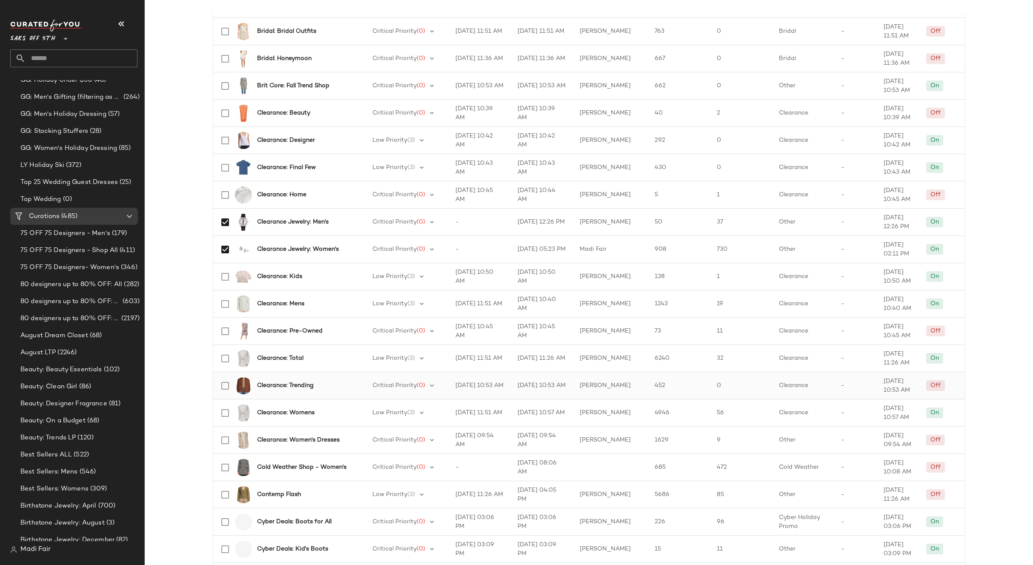
scroll to position [724, 0]
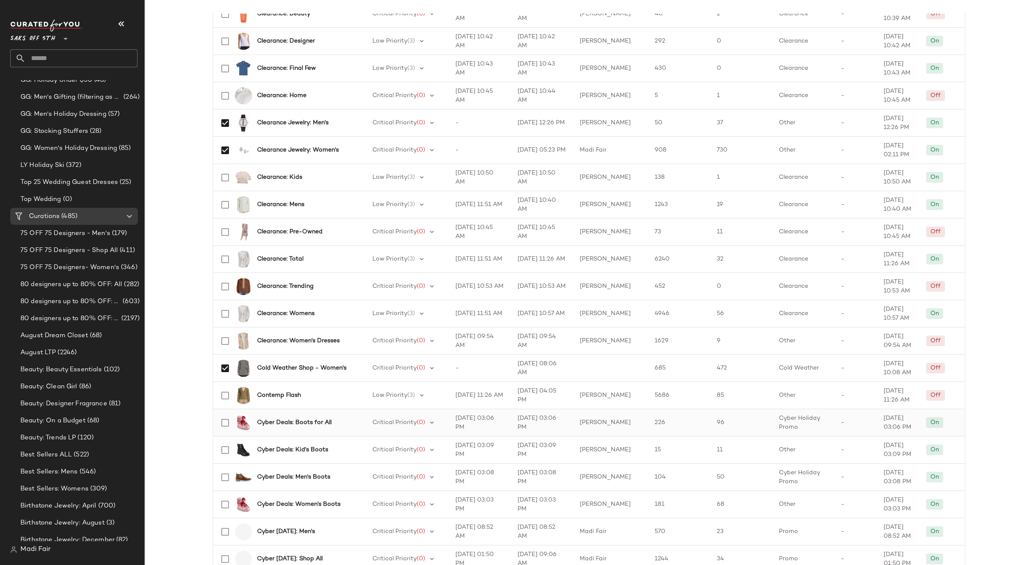
scroll to position [809, 0]
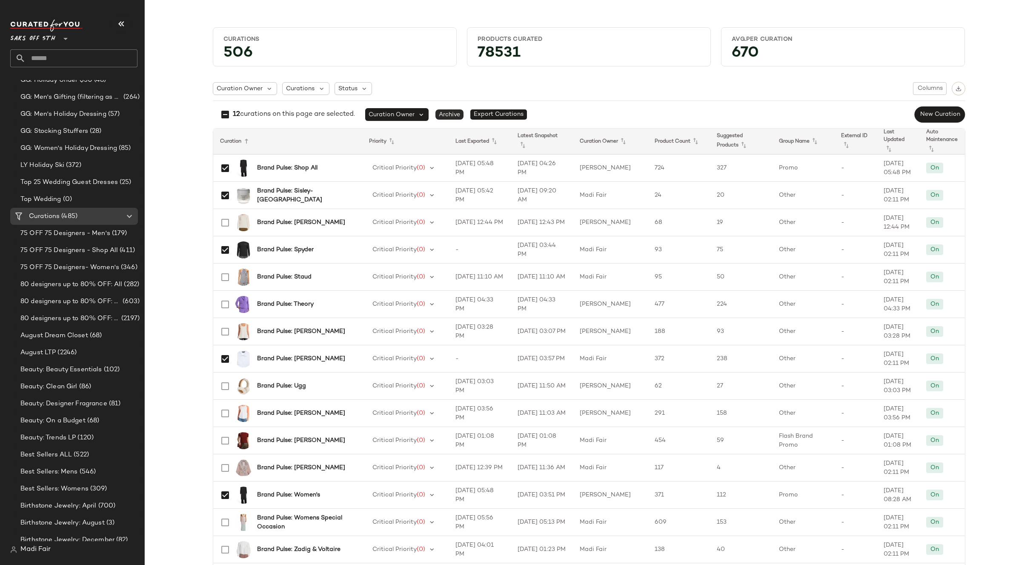
click at [449, 117] on span "Archive" at bounding box center [449, 114] width 28 height 10
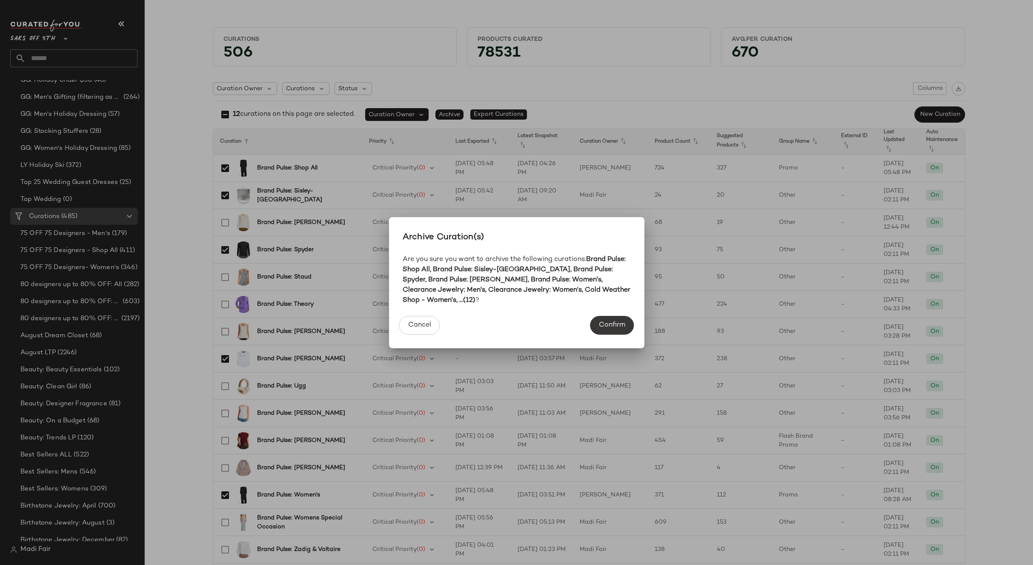
click at [610, 324] on button "Confirm" at bounding box center [612, 325] width 44 height 19
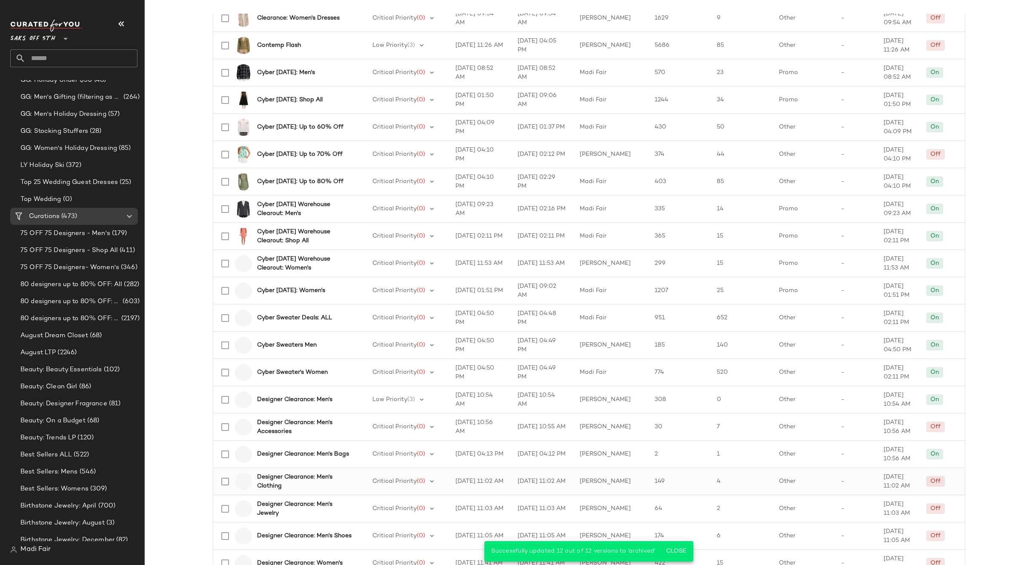
scroll to position [1002, 0]
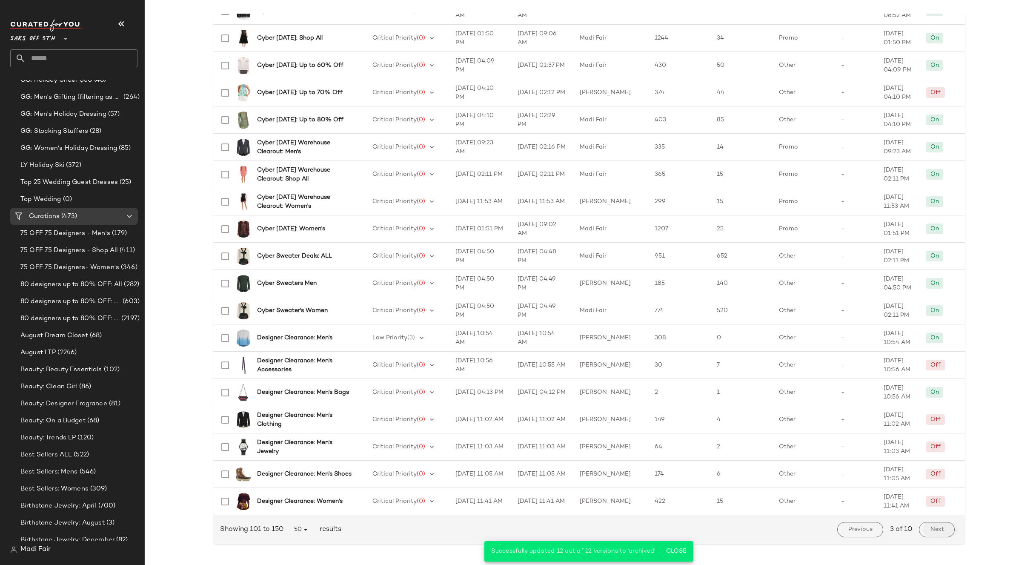
click at [942, 531] on button "Next" at bounding box center [936, 529] width 35 height 15
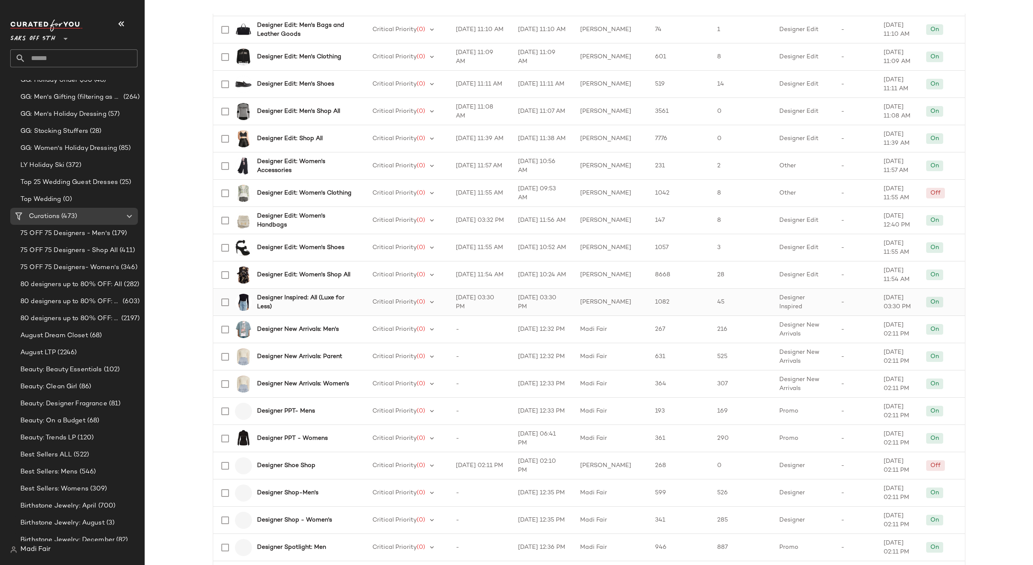
scroll to position [341, 0]
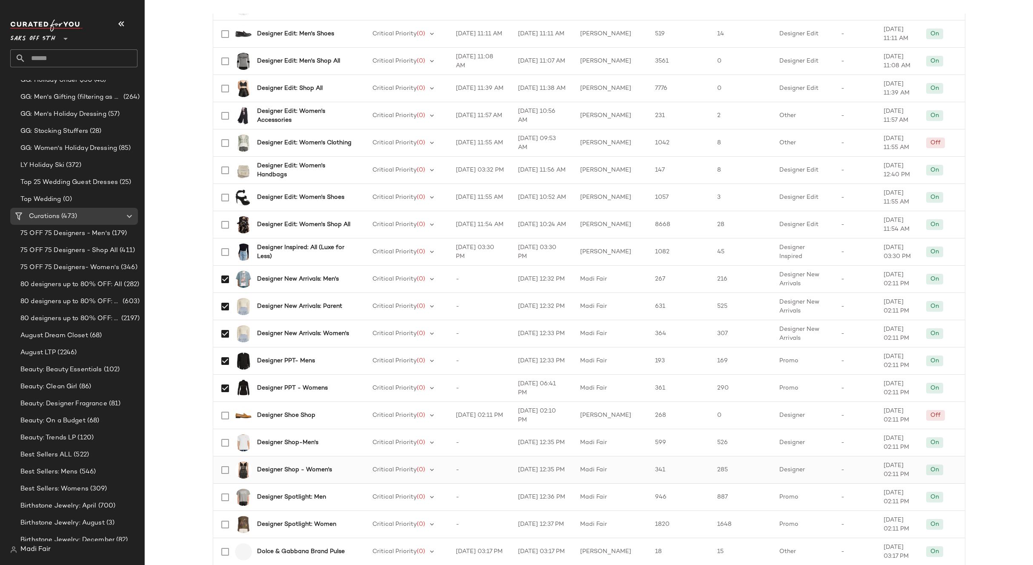
scroll to position [426, 0]
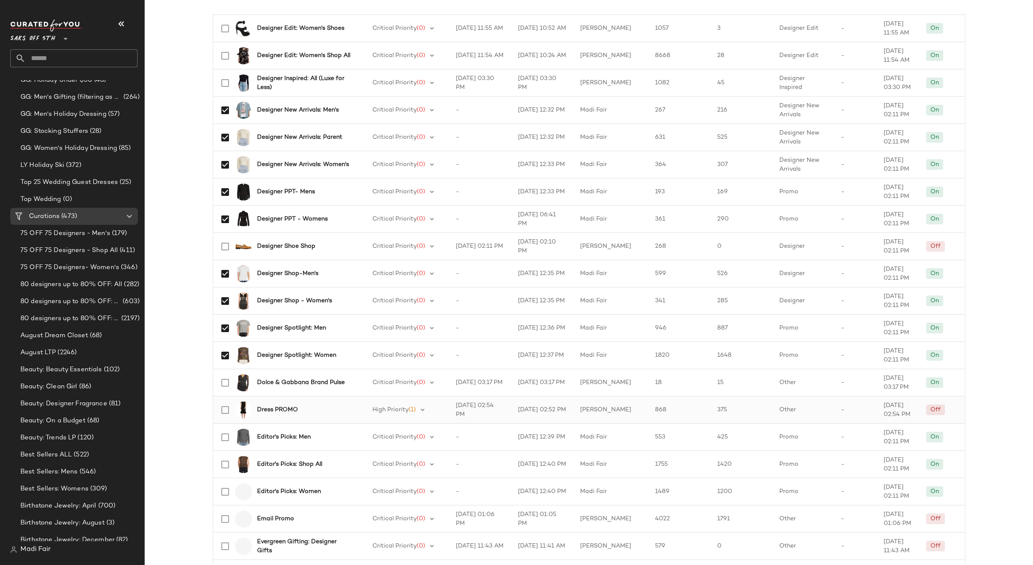
scroll to position [553, 0]
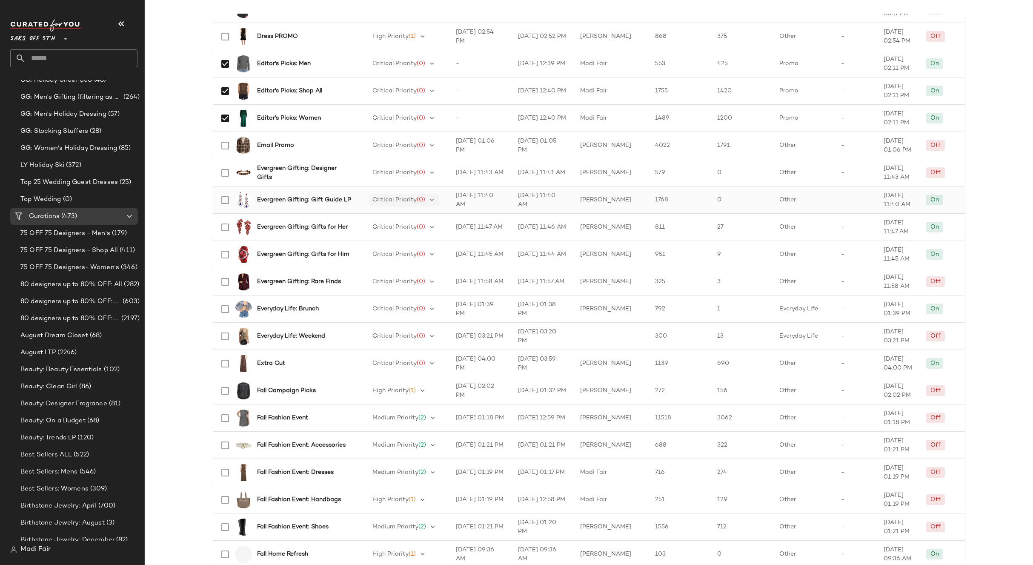
scroll to position [936, 0]
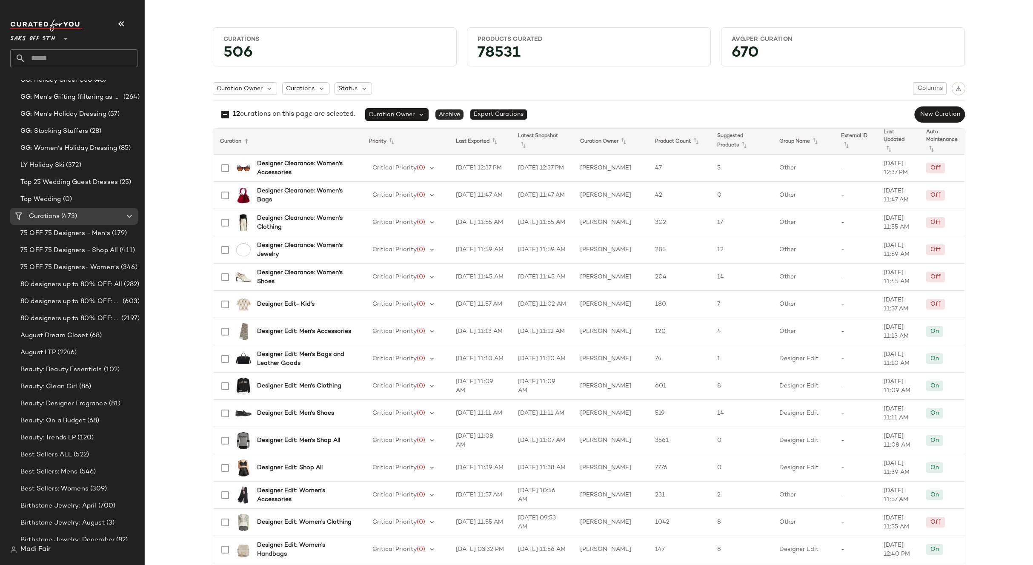
click at [453, 112] on span "Archive" at bounding box center [449, 114] width 28 height 10
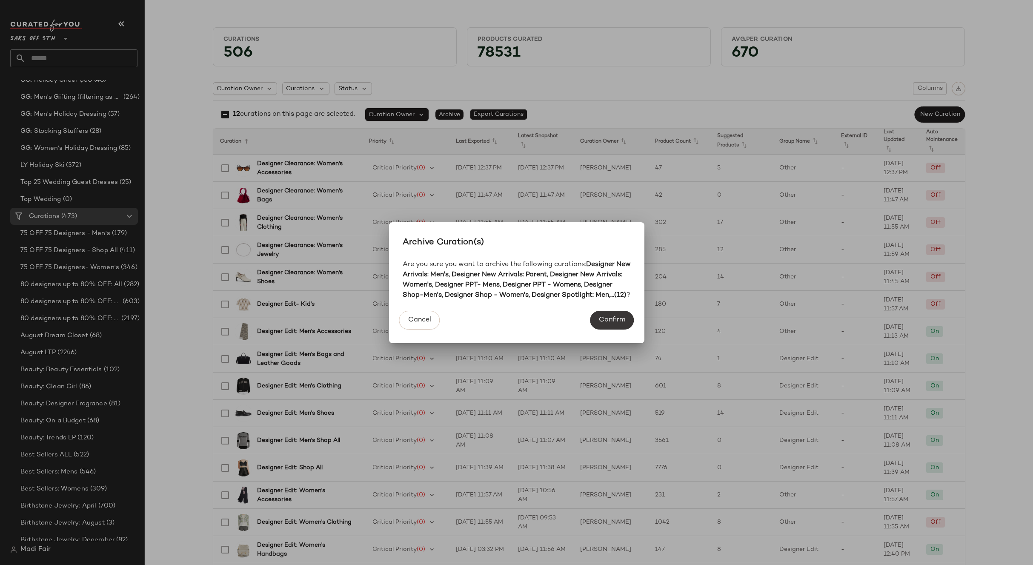
click at [607, 321] on span "Confirm" at bounding box center [611, 320] width 27 height 8
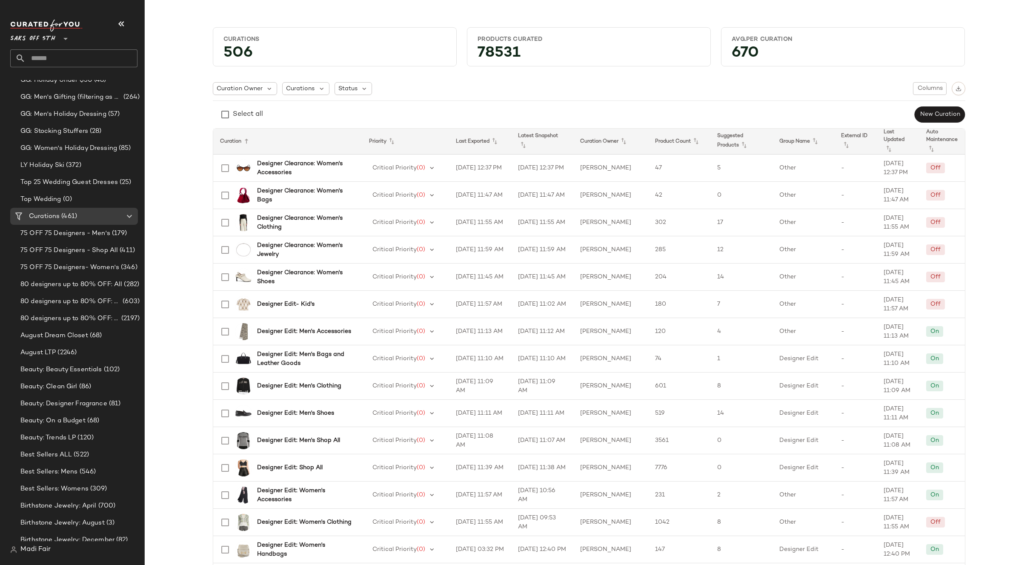
drag, startPoint x: 190, startPoint y: 112, endPoint x: 264, endPoint y: 142, distance: 79.8
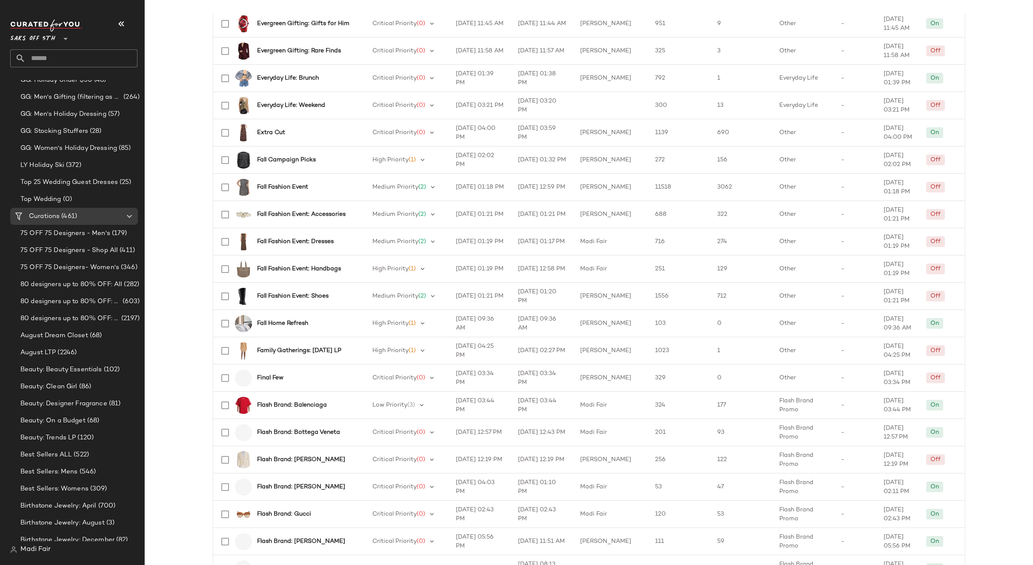
scroll to position [1002, 0]
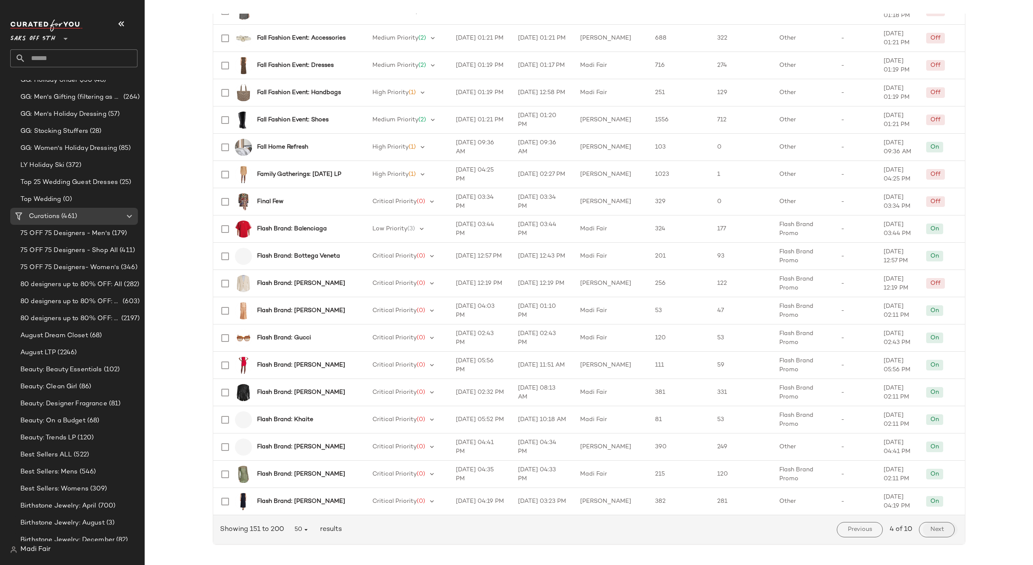
click at [935, 530] on span "Next" at bounding box center [937, 529] width 14 height 7
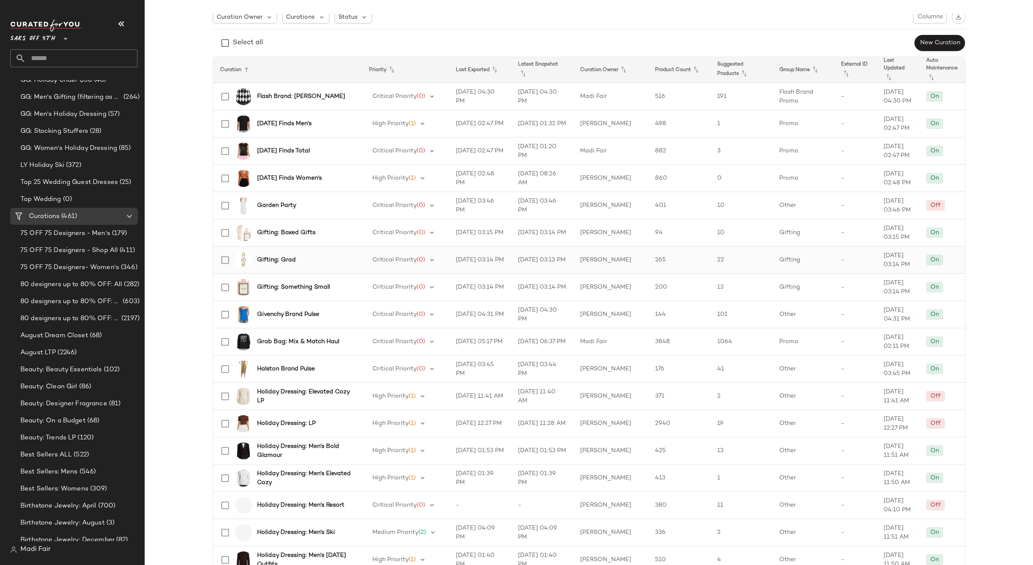
scroll to position [85, 0]
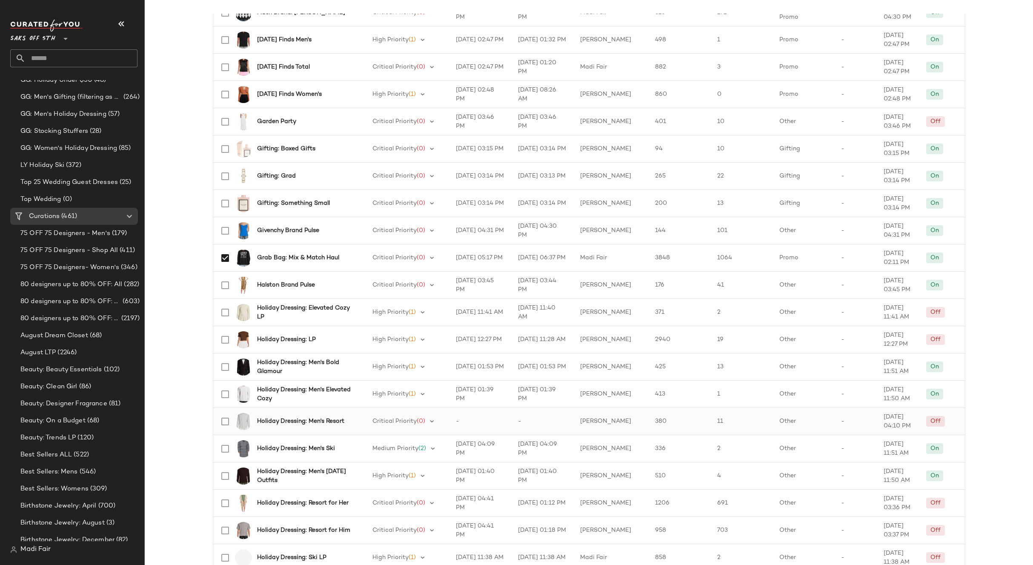
scroll to position [170, 0]
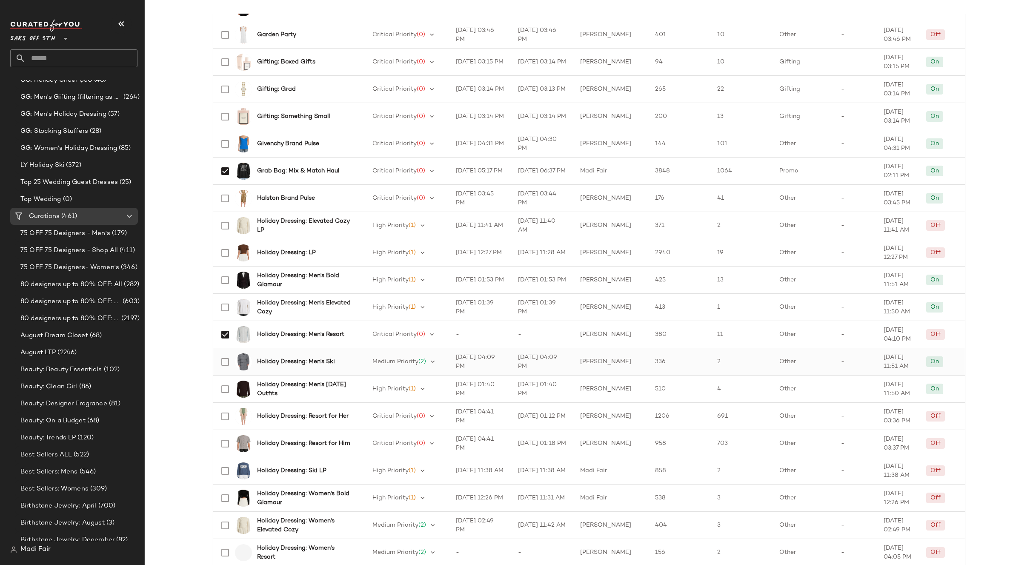
scroll to position [255, 0]
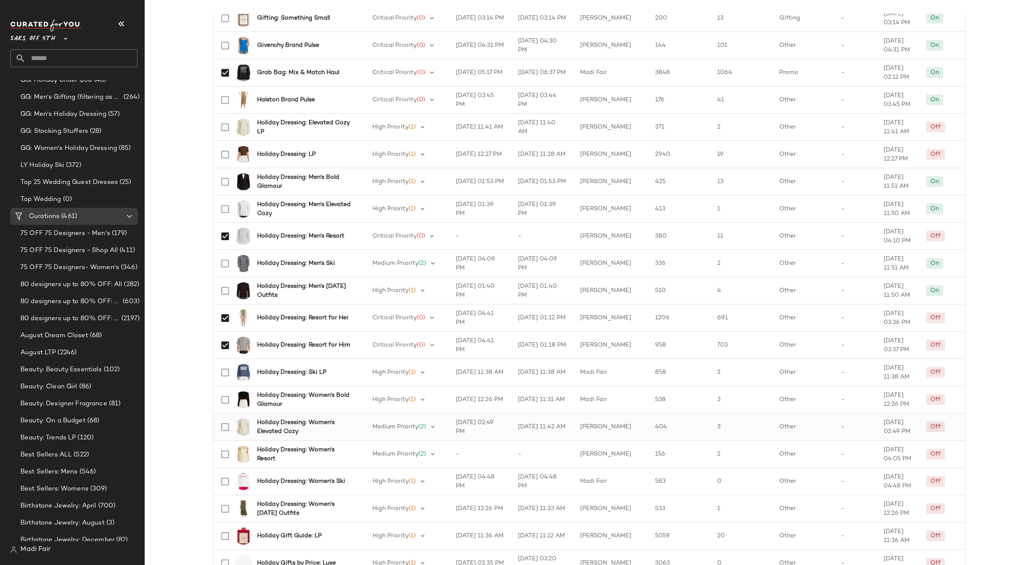
scroll to position [383, 0]
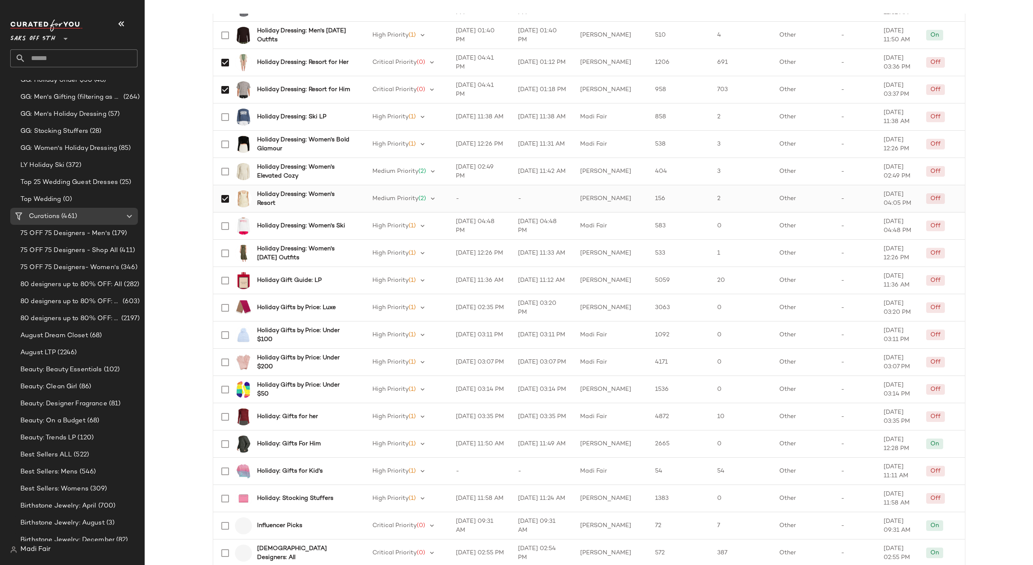
scroll to position [638, 0]
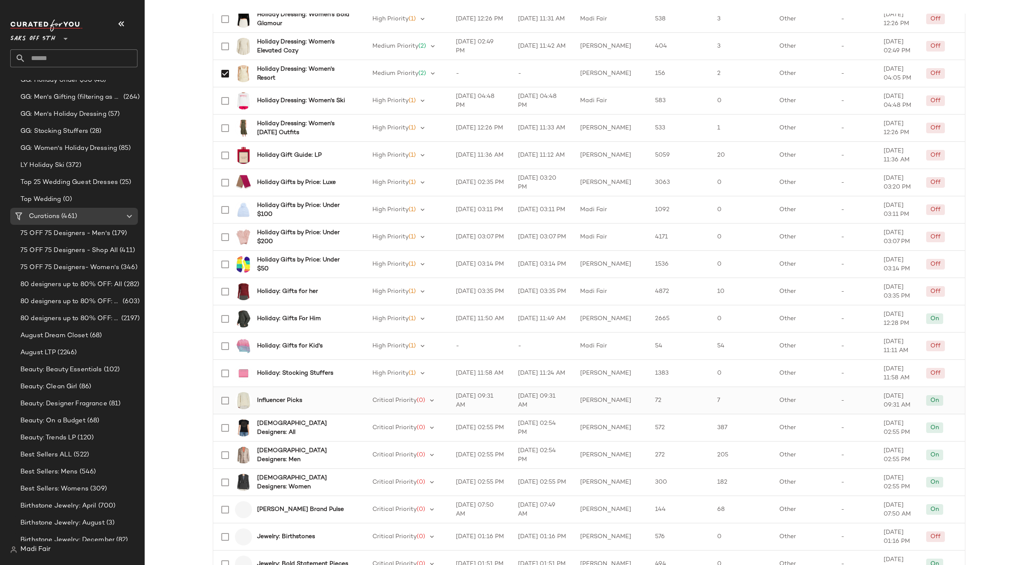
scroll to position [724, 0]
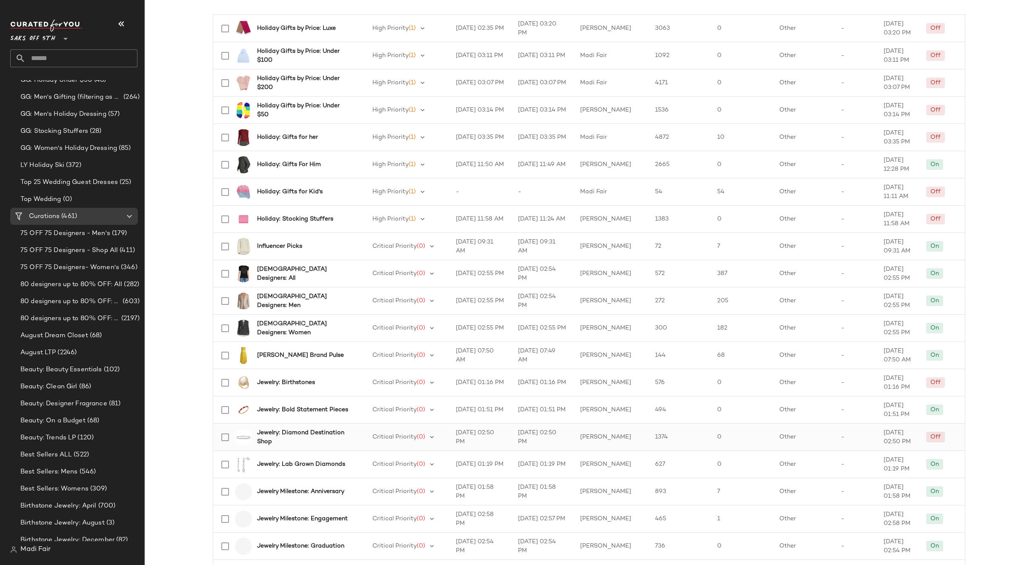
scroll to position [936, 0]
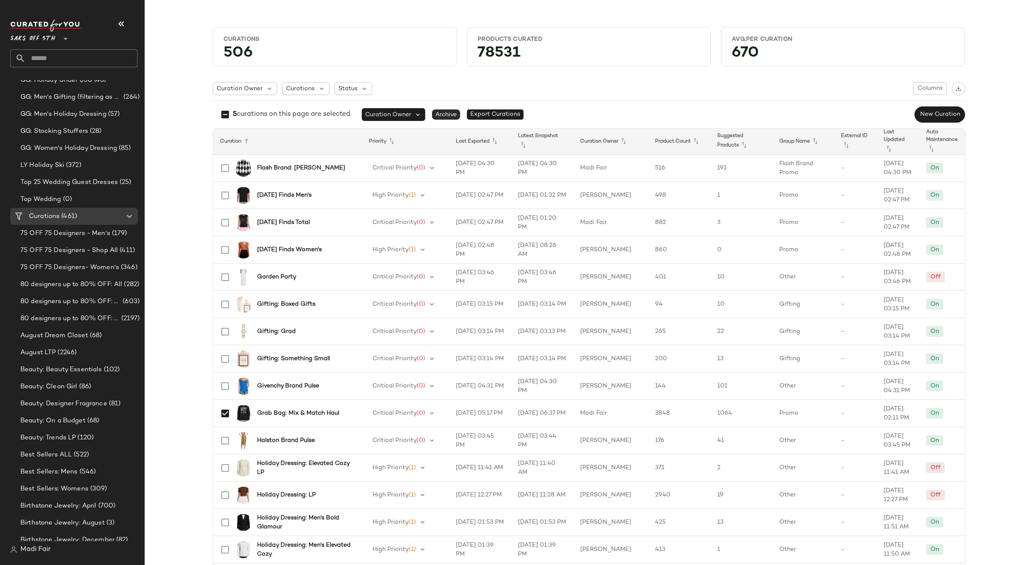
click at [453, 113] on span "Archive" at bounding box center [446, 114] width 28 height 10
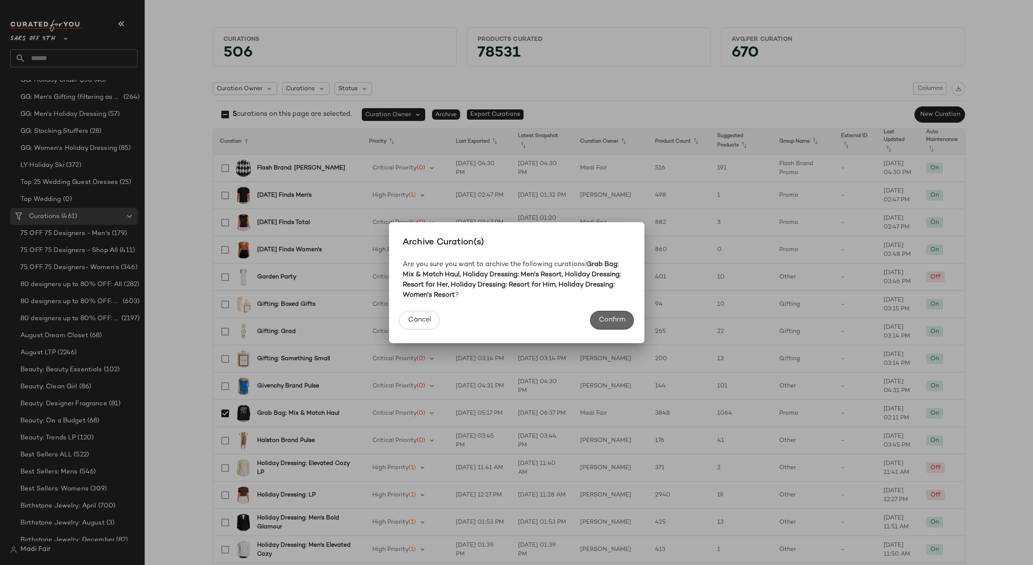
click at [621, 317] on span "Confirm" at bounding box center [611, 320] width 27 height 8
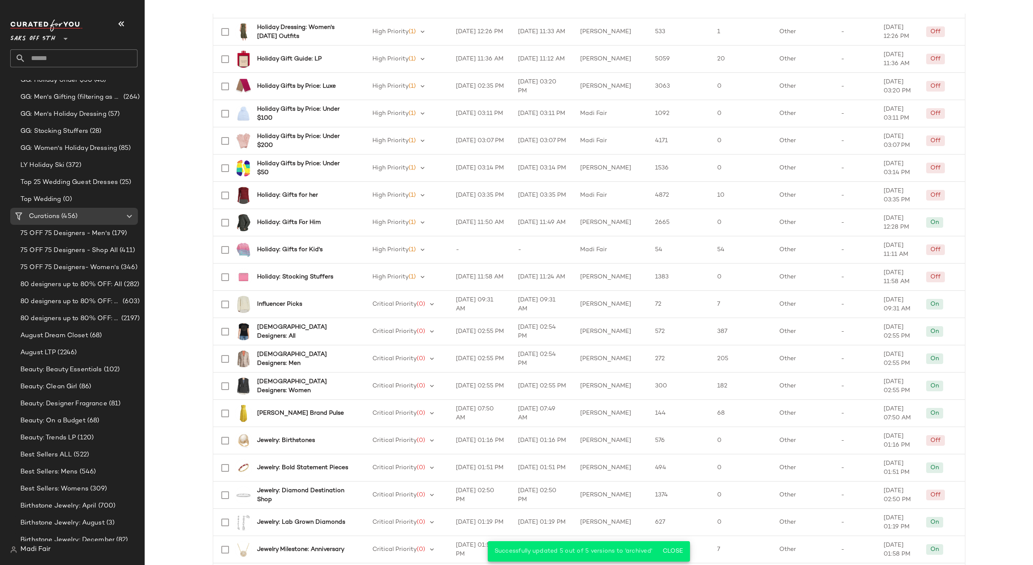
scroll to position [1002, 0]
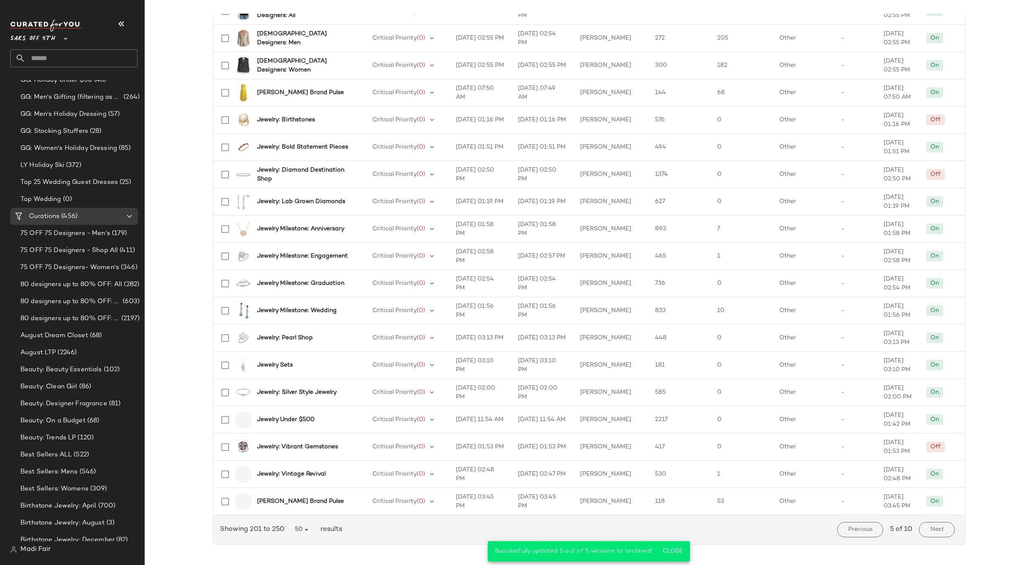
click at [941, 528] on span "Next" at bounding box center [937, 529] width 14 height 7
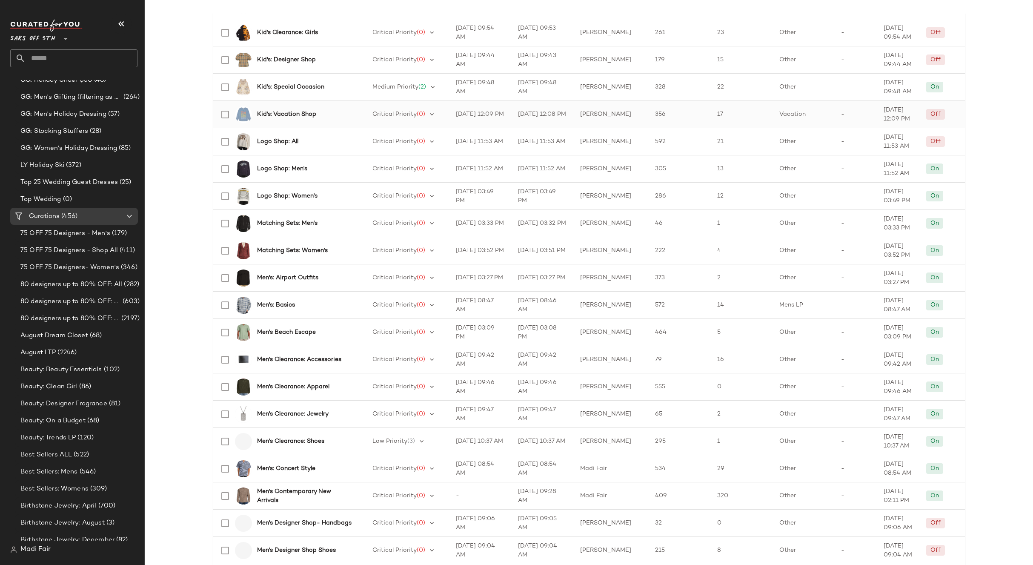
scroll to position [255, 0]
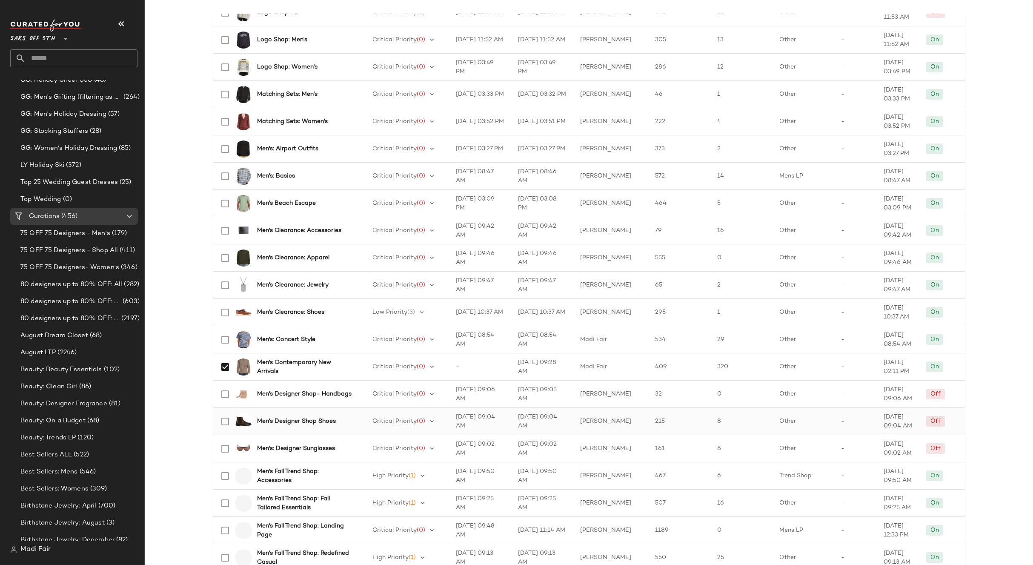
scroll to position [383, 0]
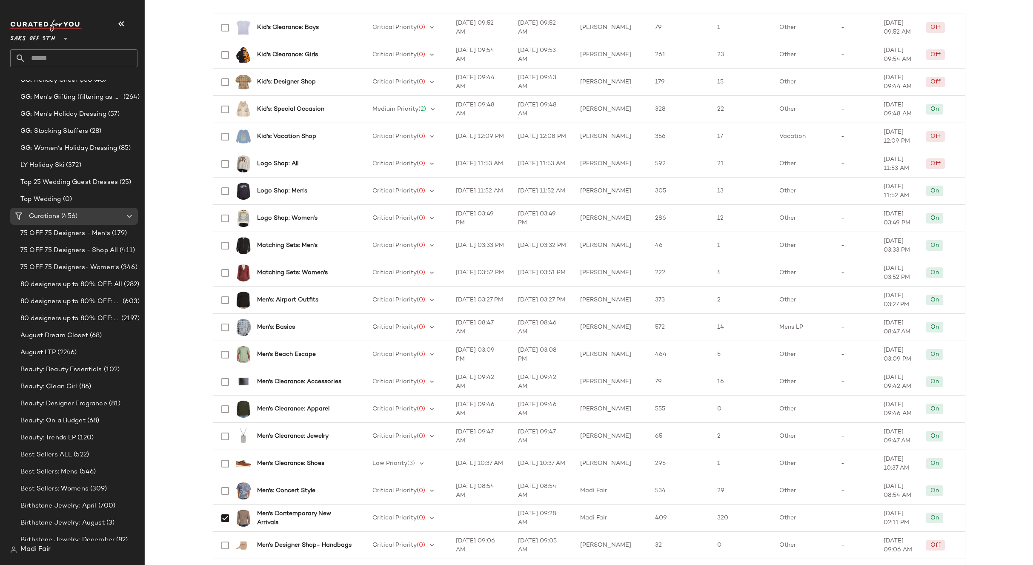
scroll to position [426, 0]
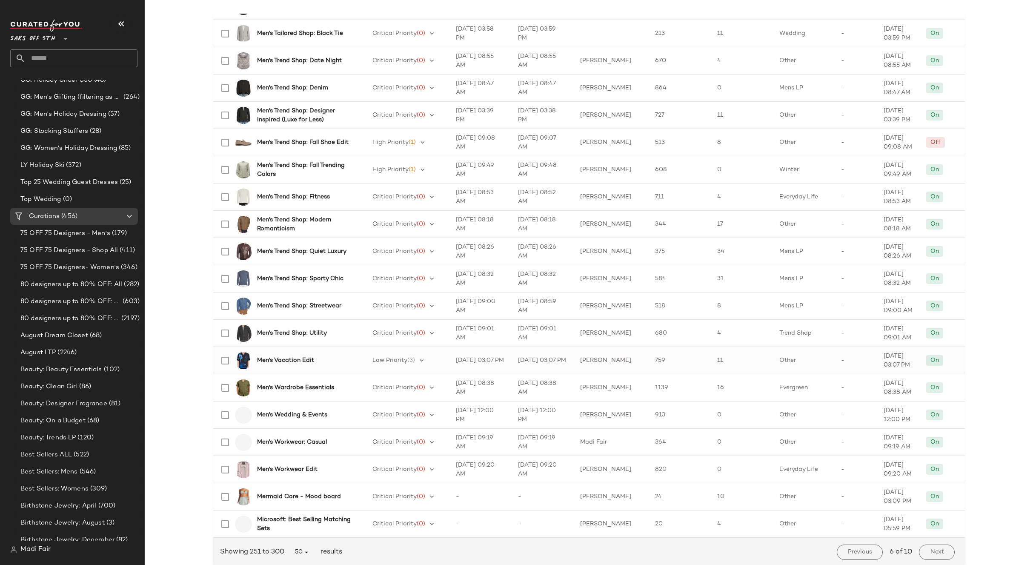
scroll to position [1002, 0]
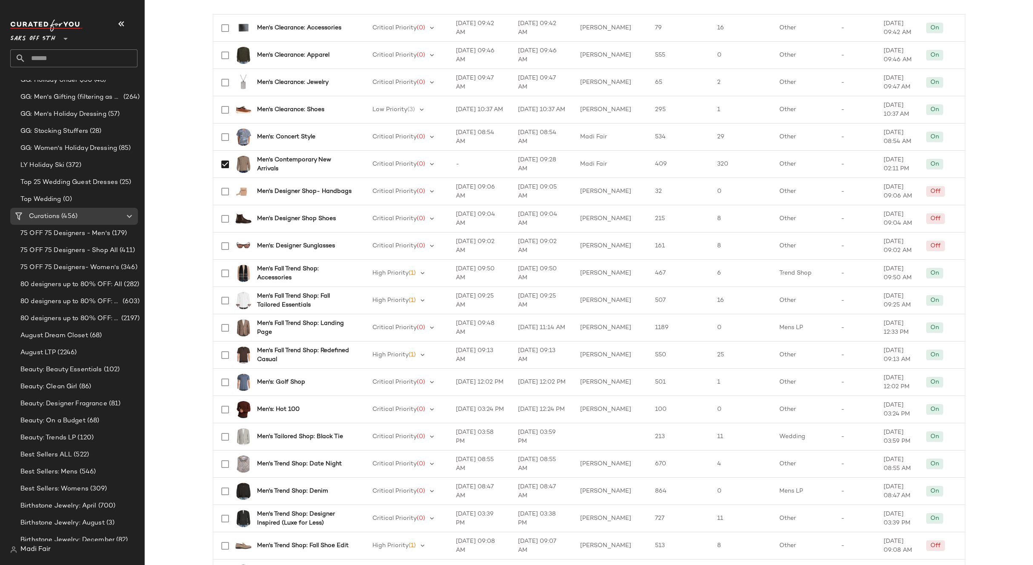
scroll to position [150, 0]
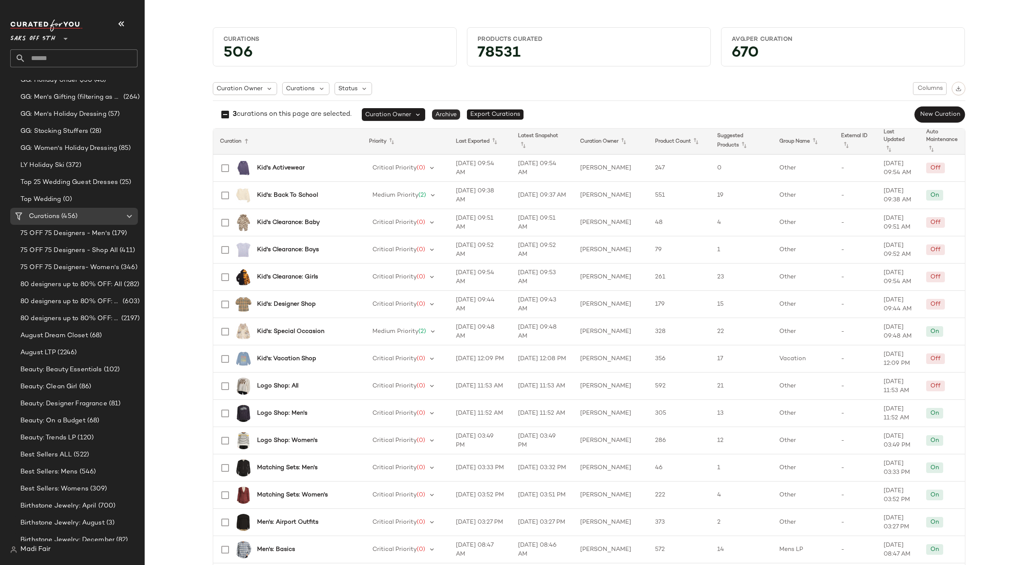
click at [455, 109] on span "Archive" at bounding box center [446, 114] width 28 height 10
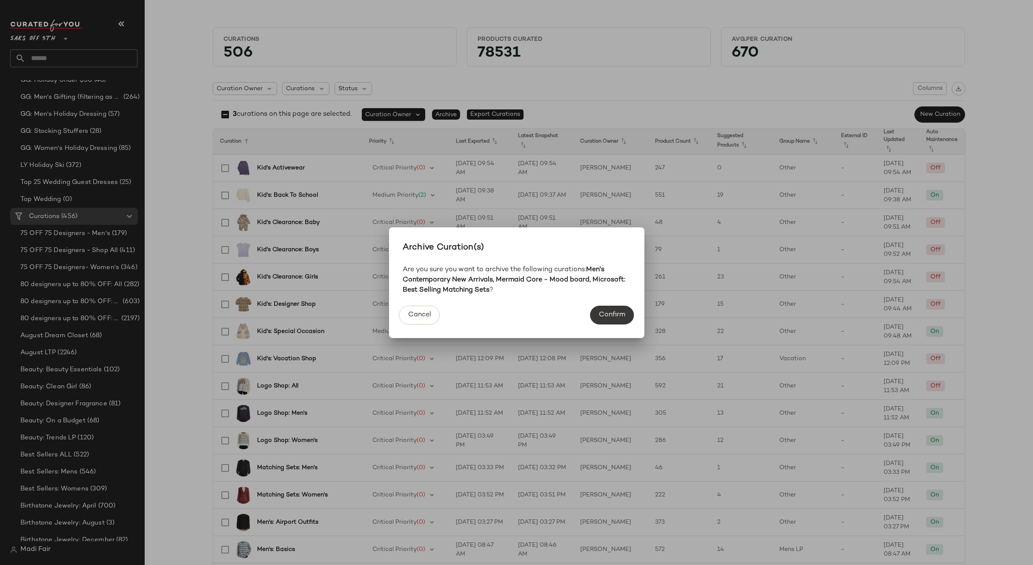
click at [612, 317] on span "Confirm" at bounding box center [611, 315] width 27 height 8
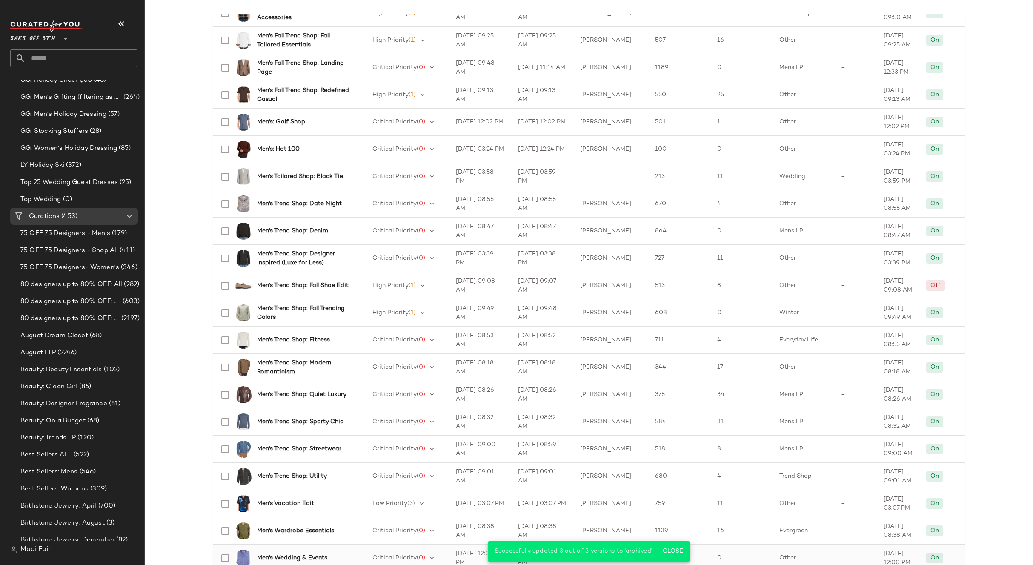
scroll to position [1002, 0]
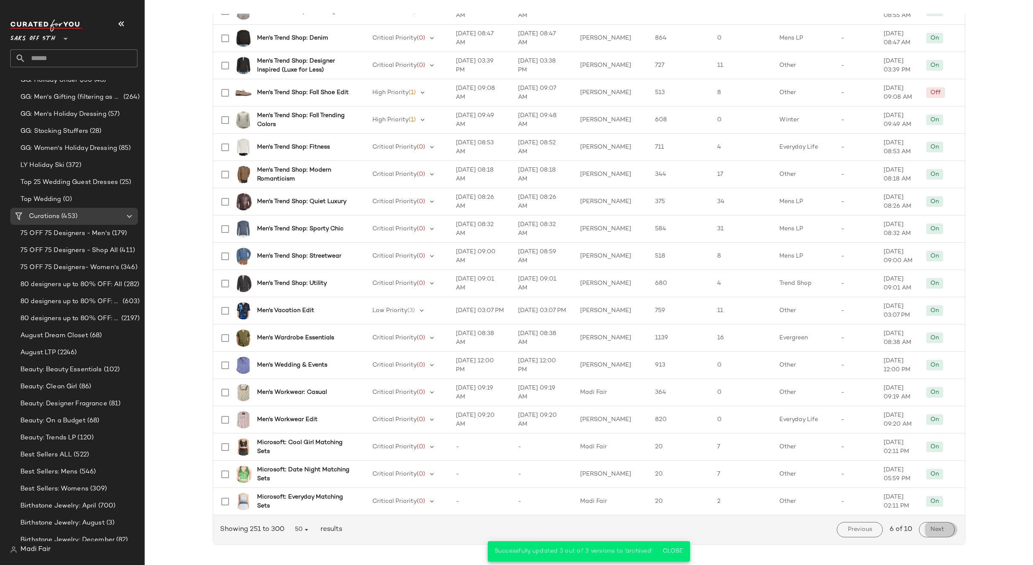
click at [930, 530] on span "Next" at bounding box center [937, 529] width 14 height 7
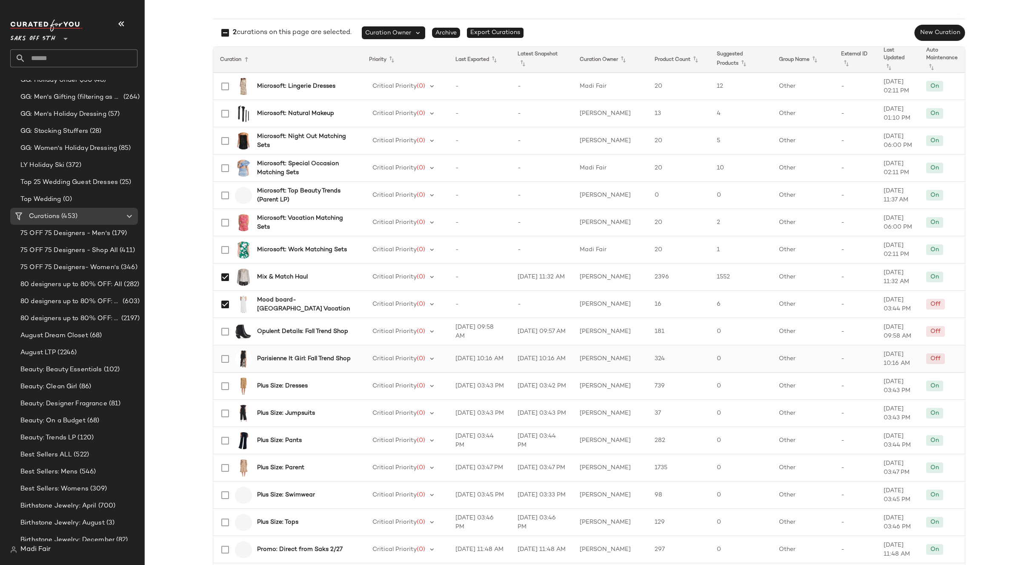
scroll to position [85, 0]
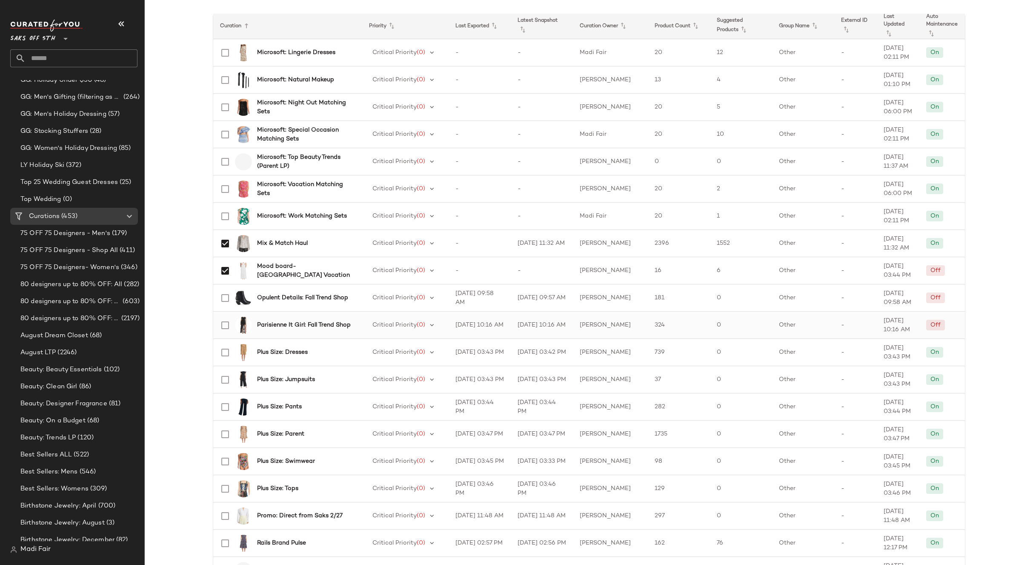
scroll to position [128, 0]
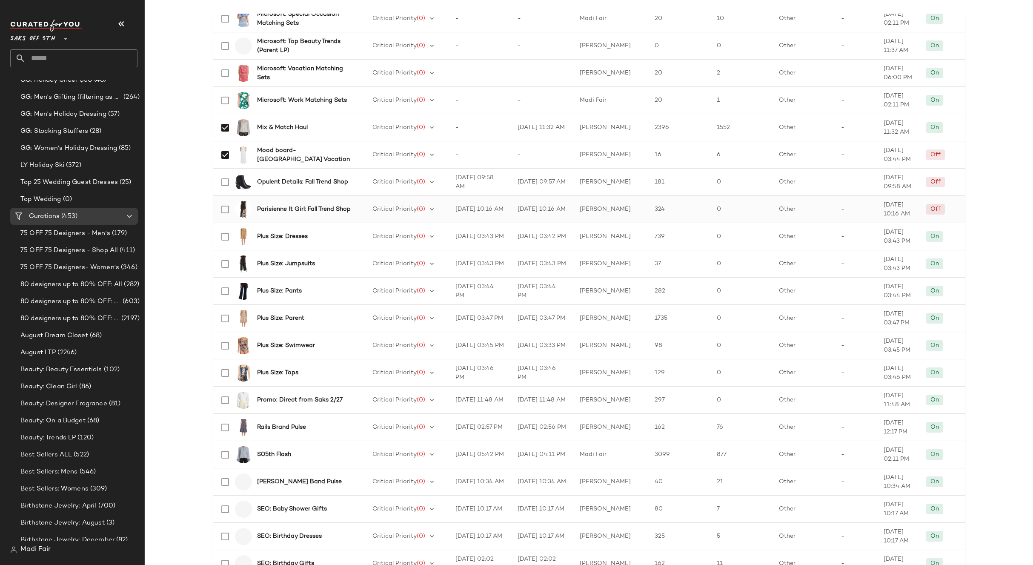
scroll to position [298, 0]
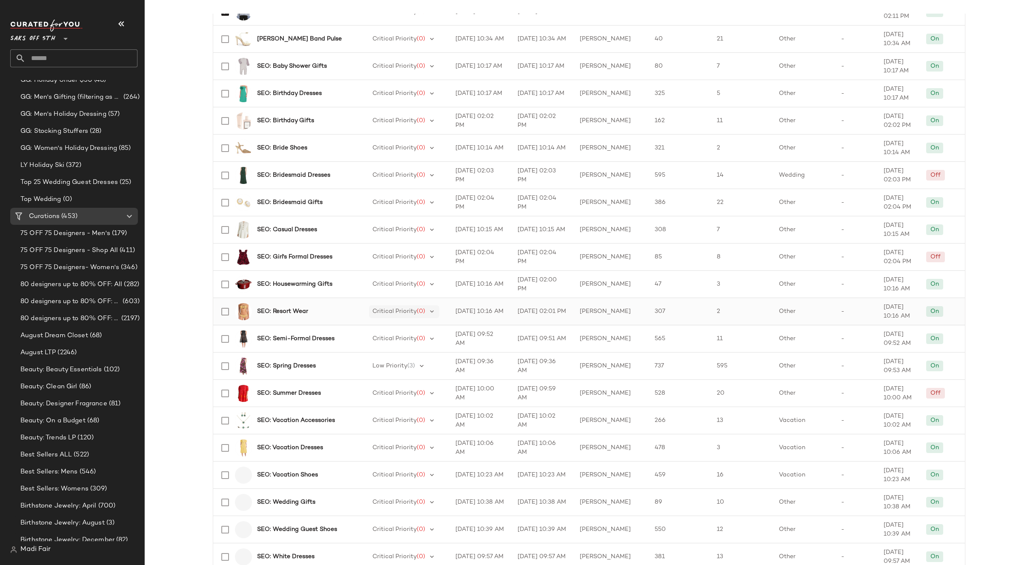
scroll to position [681, 0]
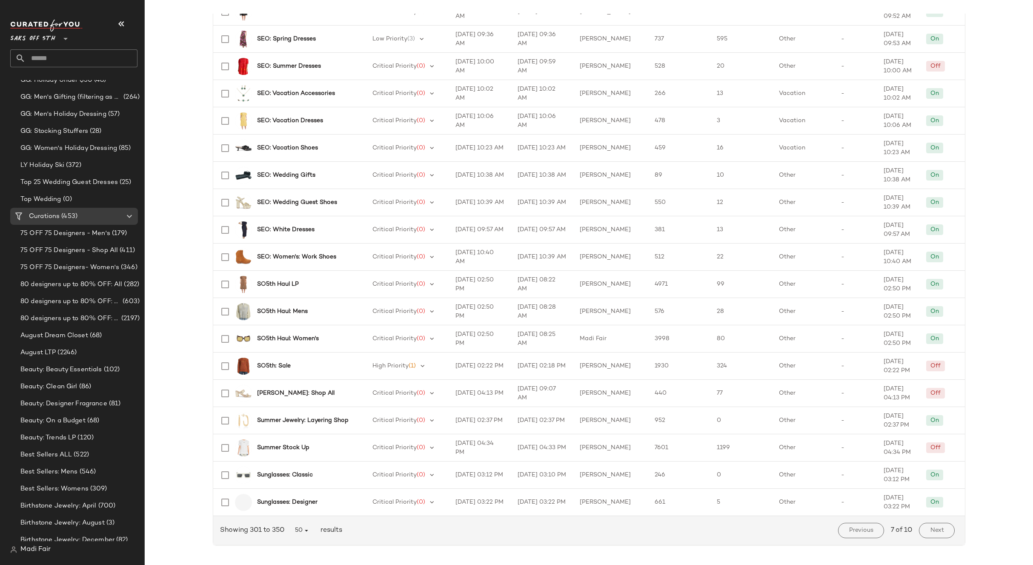
scroll to position [1002, 0]
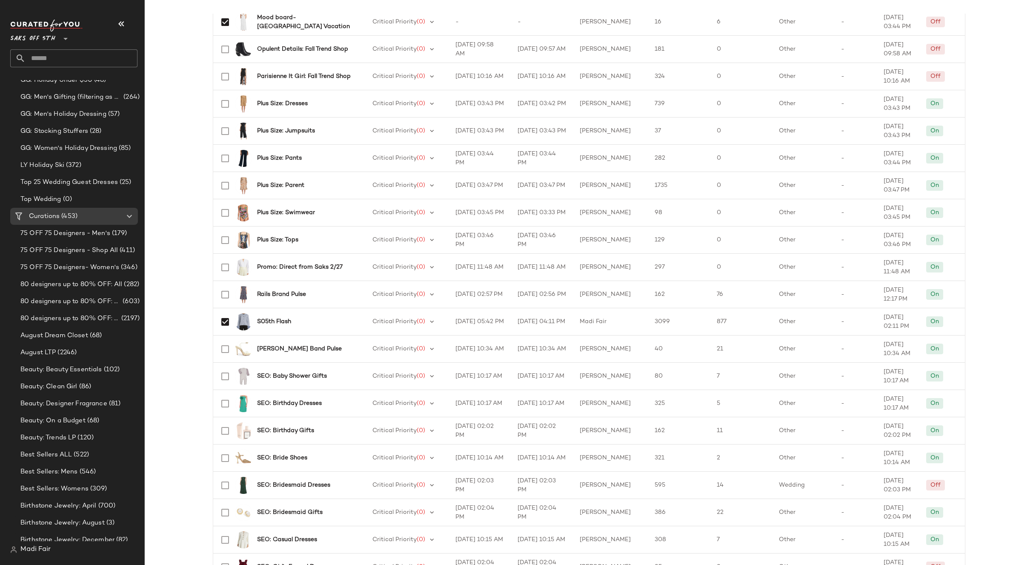
scroll to position [150, 0]
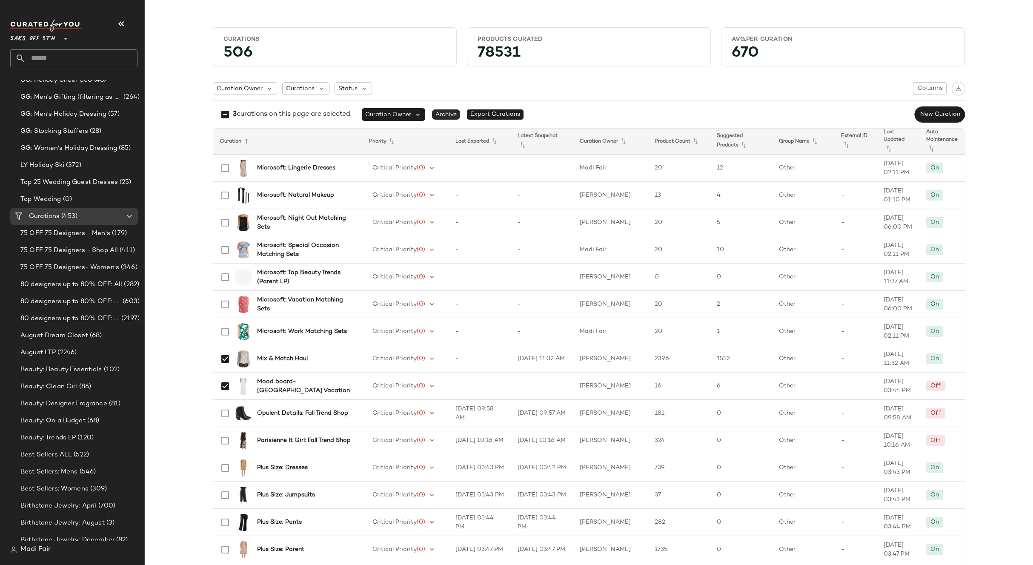
click at [448, 116] on span "Archive" at bounding box center [446, 114] width 28 height 10
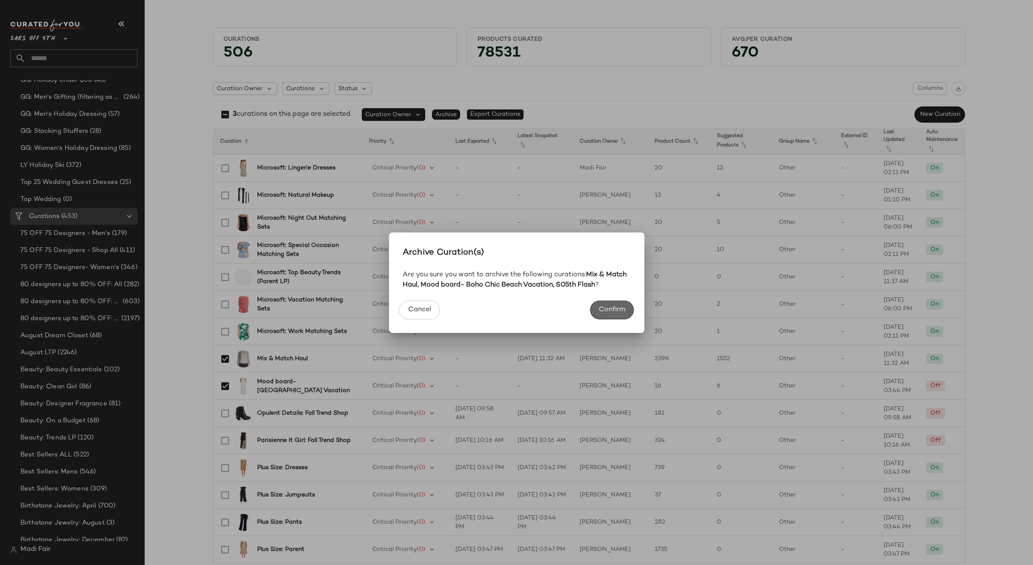
click at [609, 312] on span "Confirm" at bounding box center [611, 310] width 27 height 8
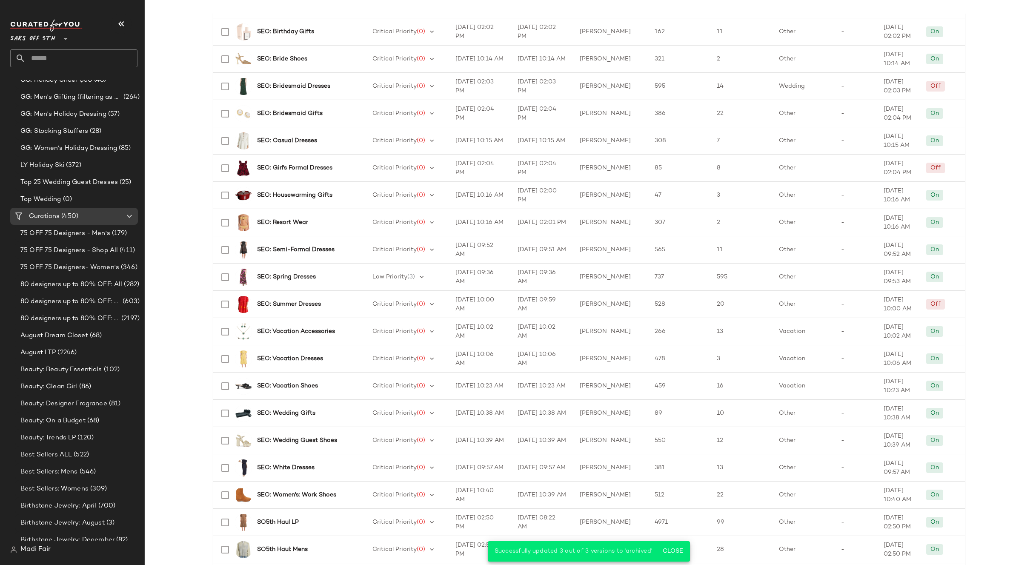
scroll to position [1002, 0]
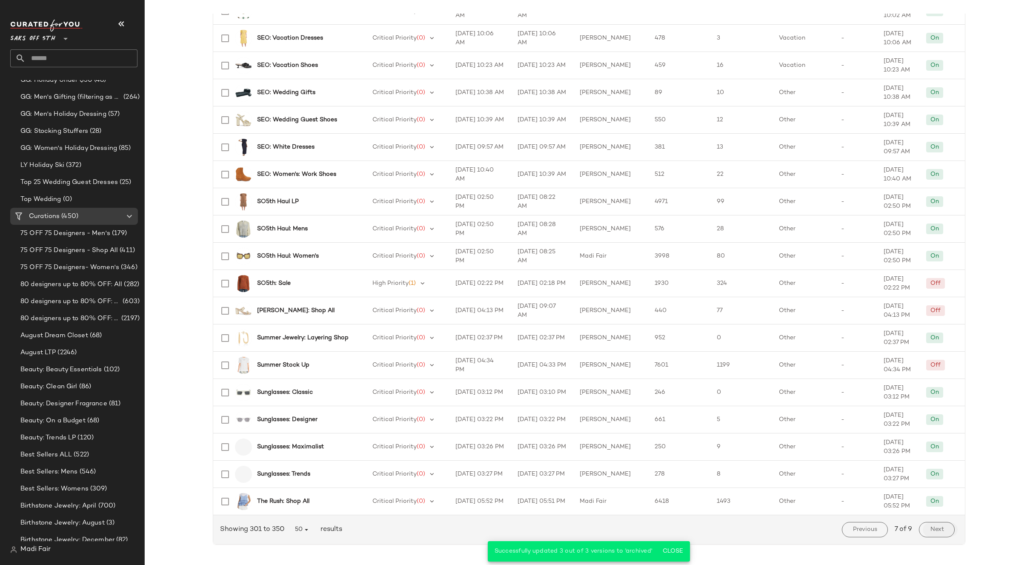
click at [930, 530] on span "Next" at bounding box center [937, 529] width 14 height 7
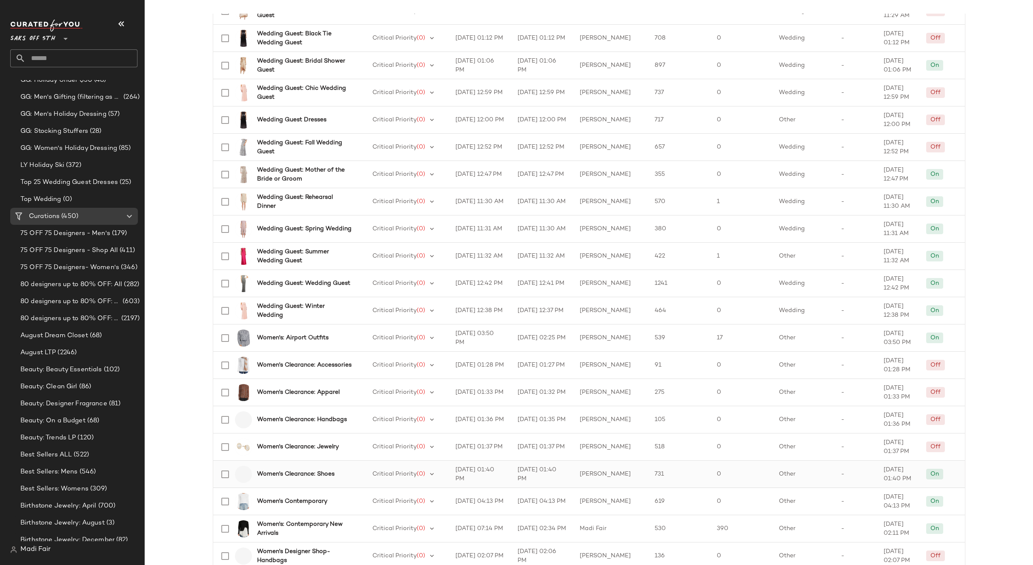
scroll to position [426, 0]
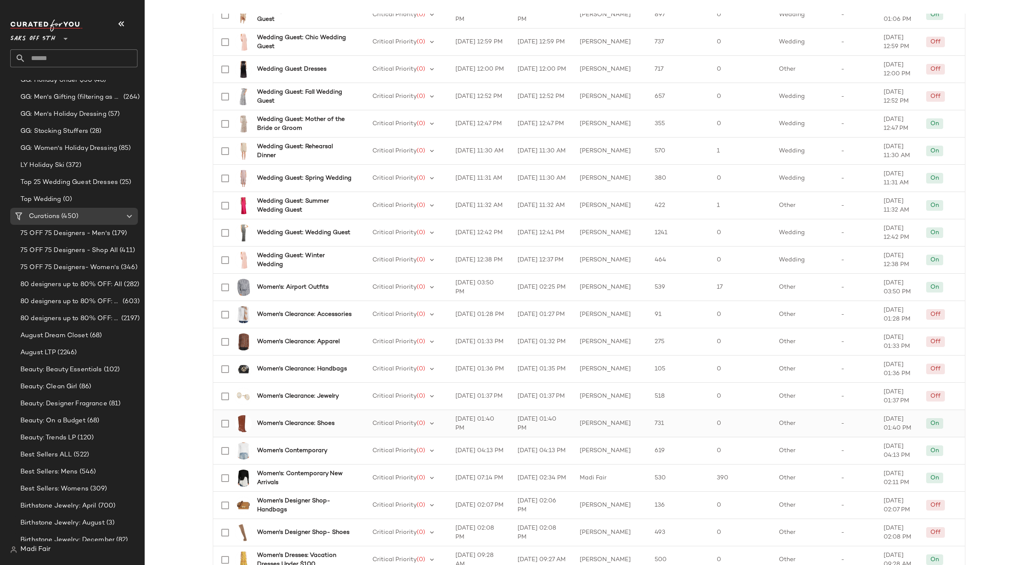
scroll to position [468, 0]
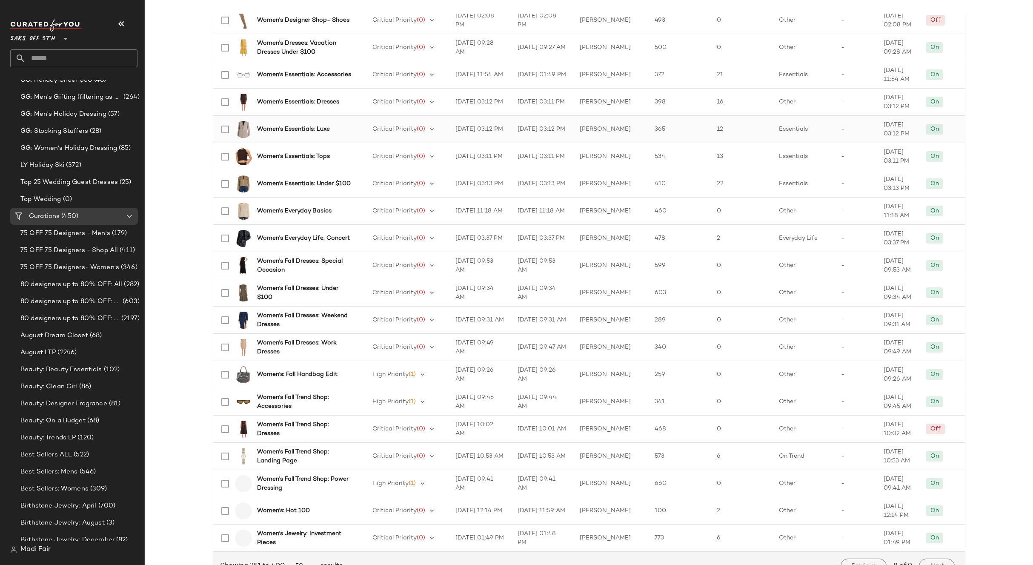
scroll to position [1002, 0]
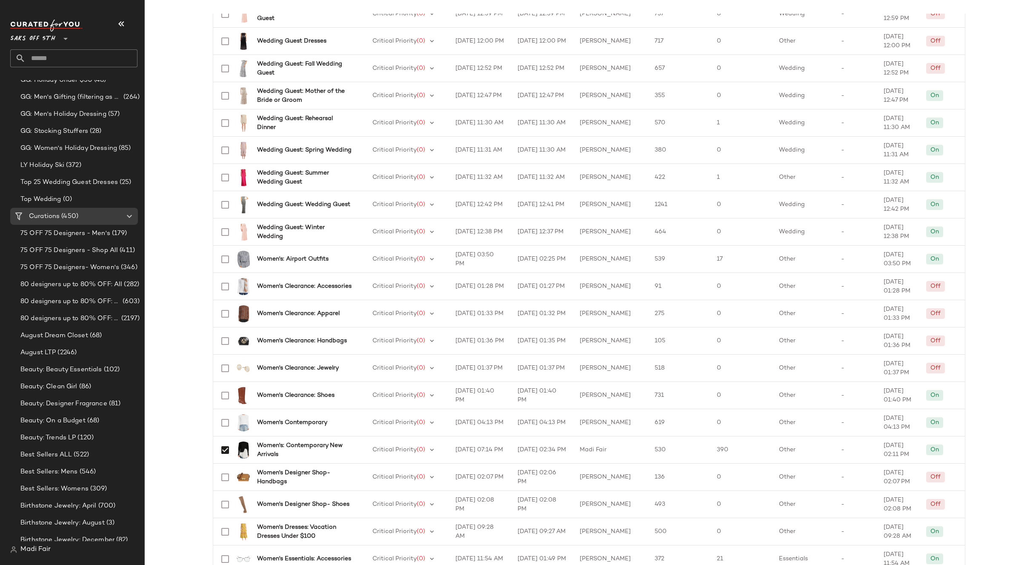
scroll to position [278, 0]
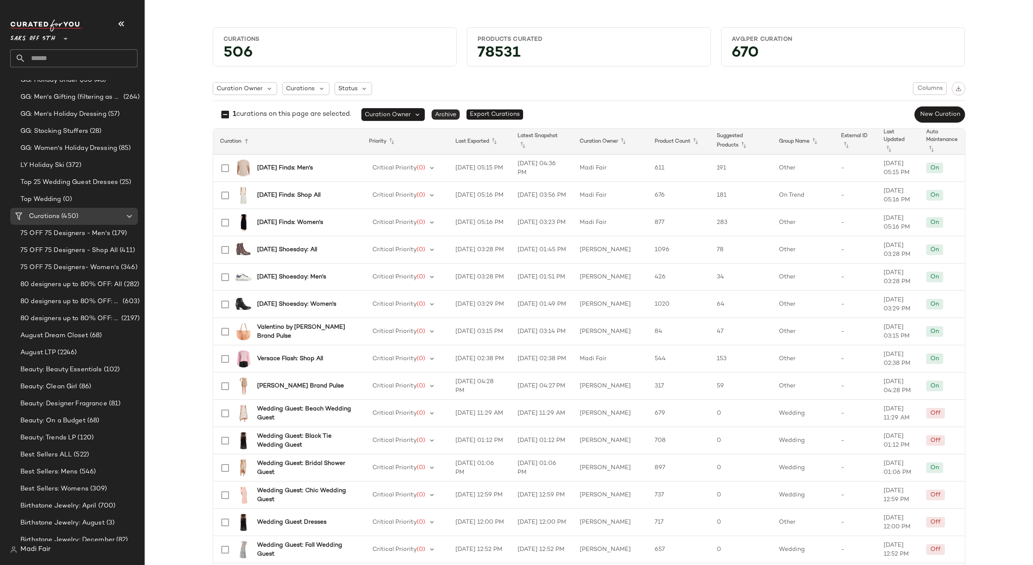
click at [447, 115] on span "Archive" at bounding box center [446, 114] width 28 height 10
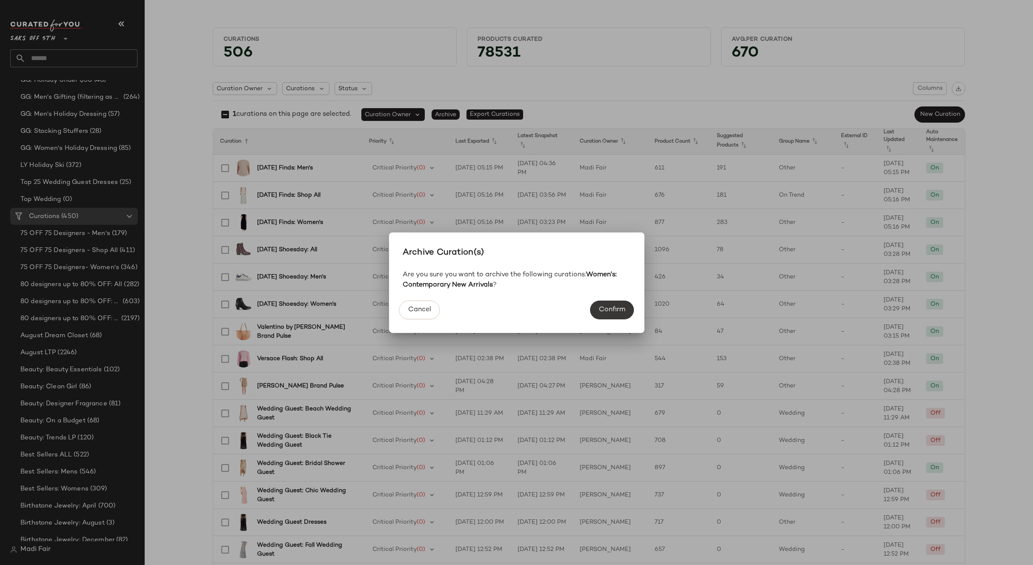
click at [612, 309] on span "Confirm" at bounding box center [611, 310] width 27 height 8
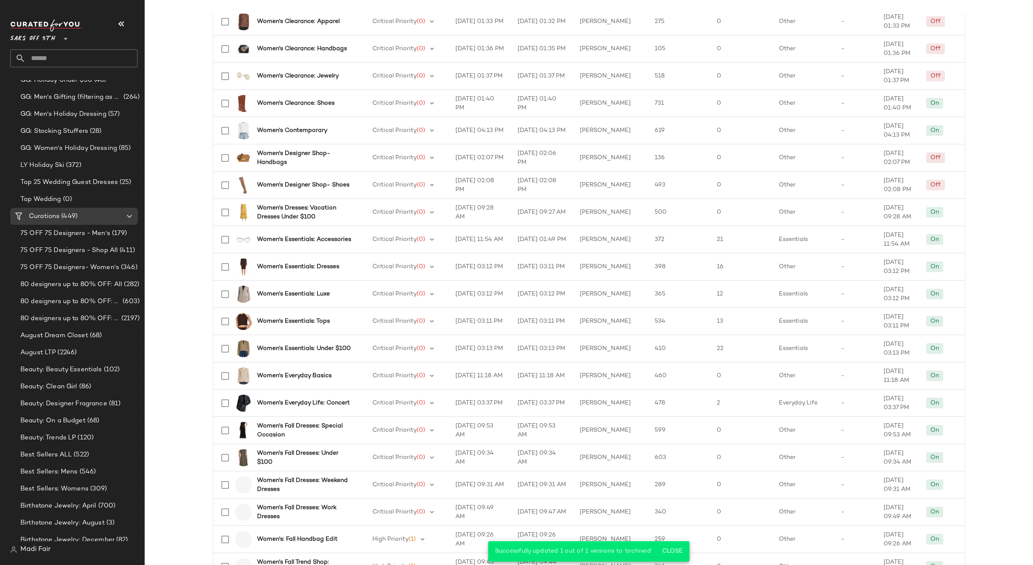
scroll to position [1002, 0]
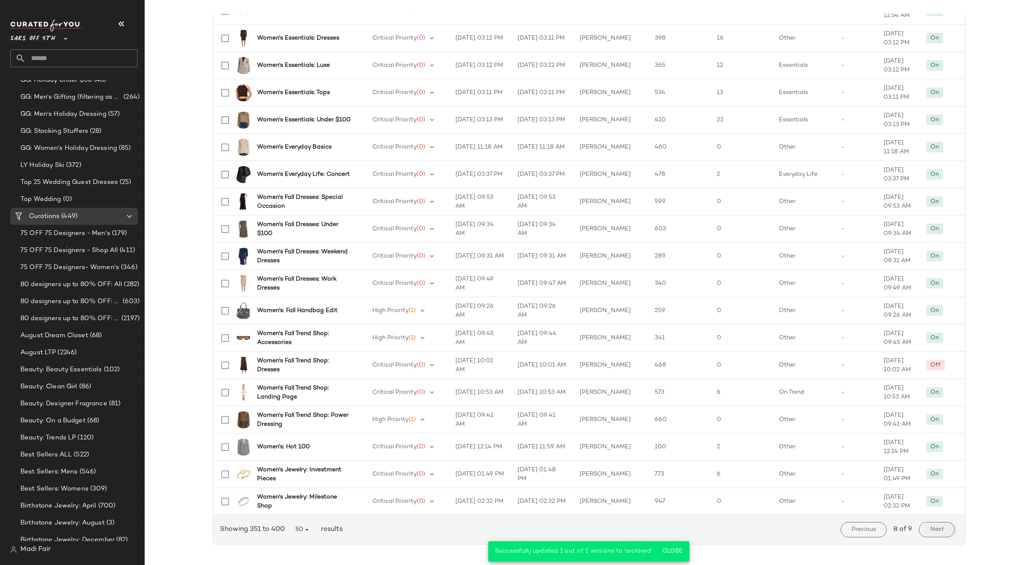
click at [930, 527] on span "Next" at bounding box center [937, 529] width 14 height 7
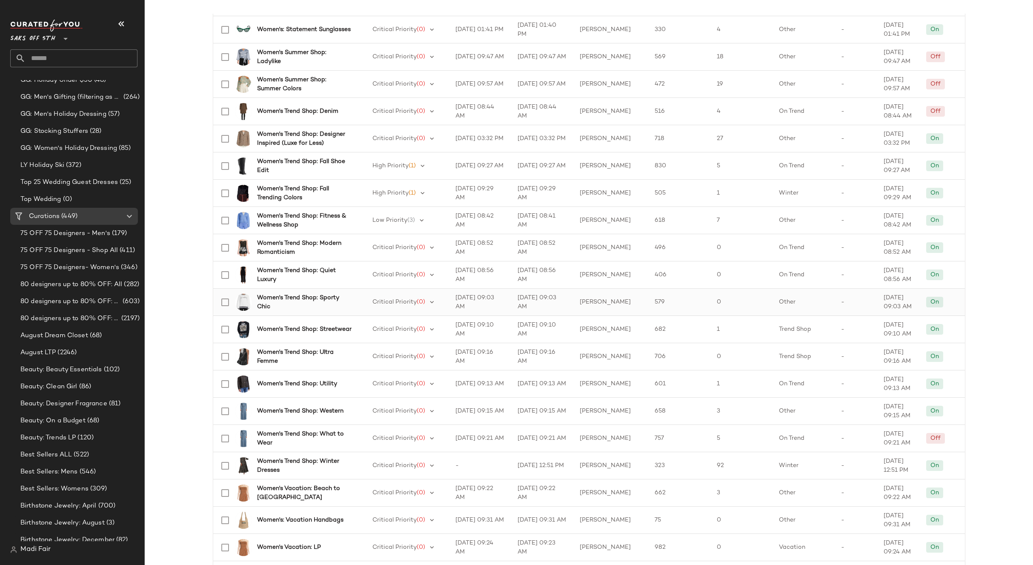
scroll to position [426, 0]
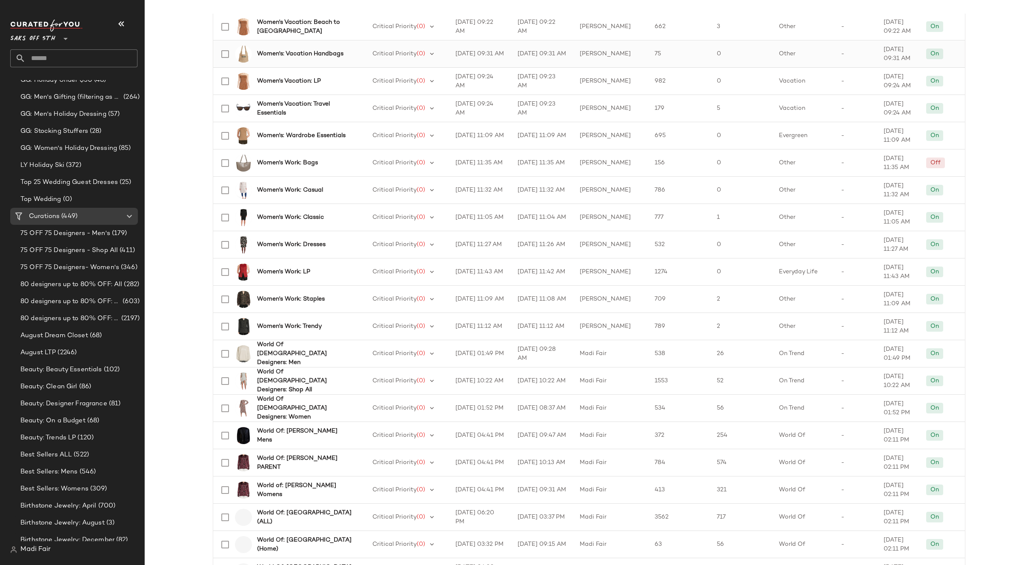
scroll to position [894, 0]
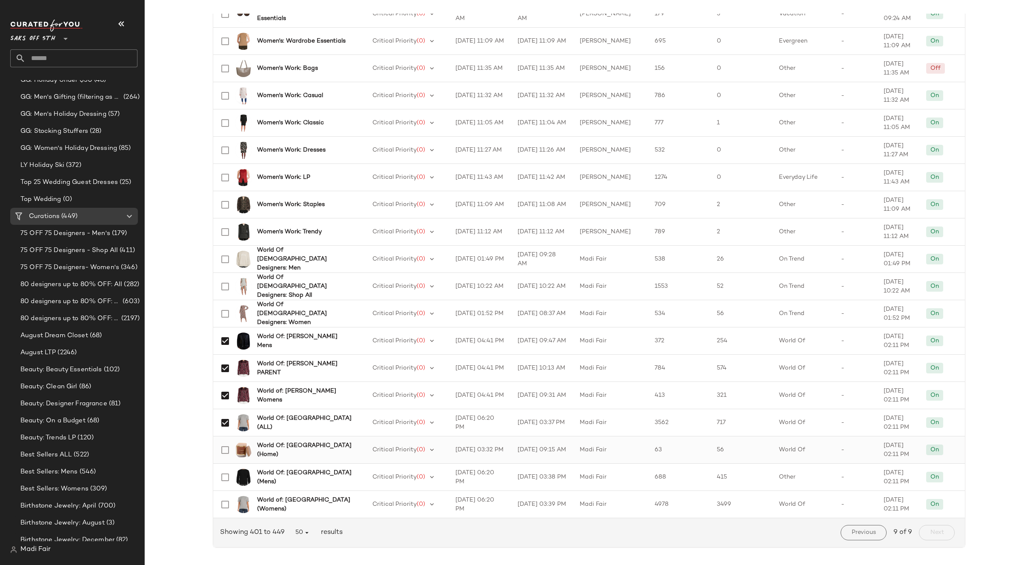
scroll to position [974, 0]
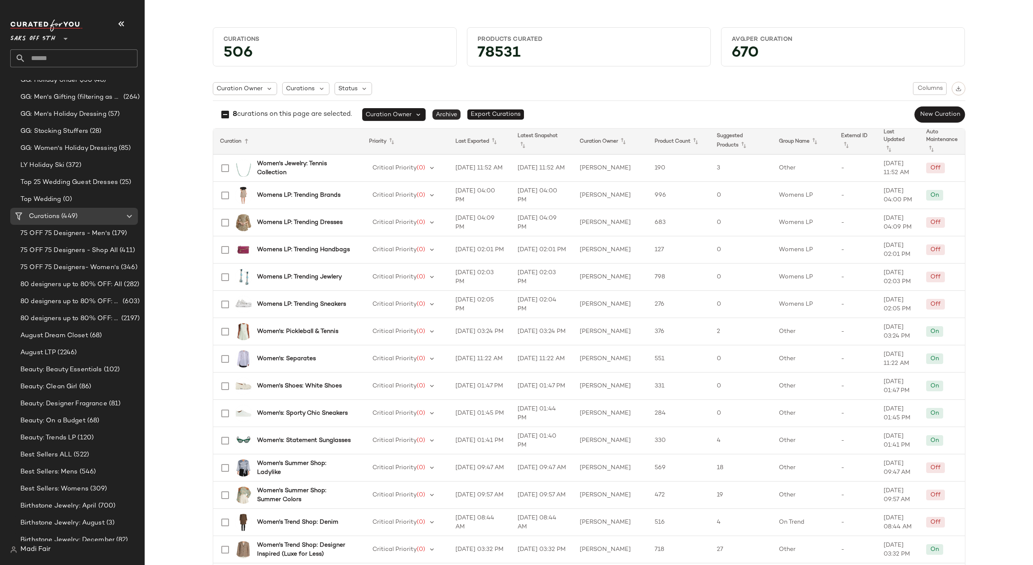
click at [450, 114] on span "Archive" at bounding box center [446, 114] width 28 height 10
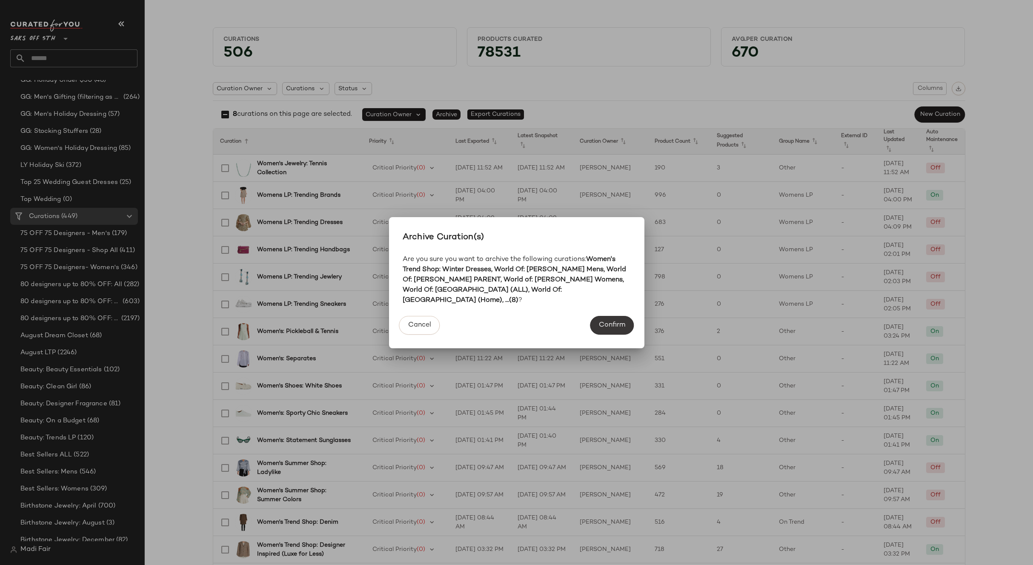
click at [612, 323] on span "Confirm" at bounding box center [611, 325] width 27 height 8
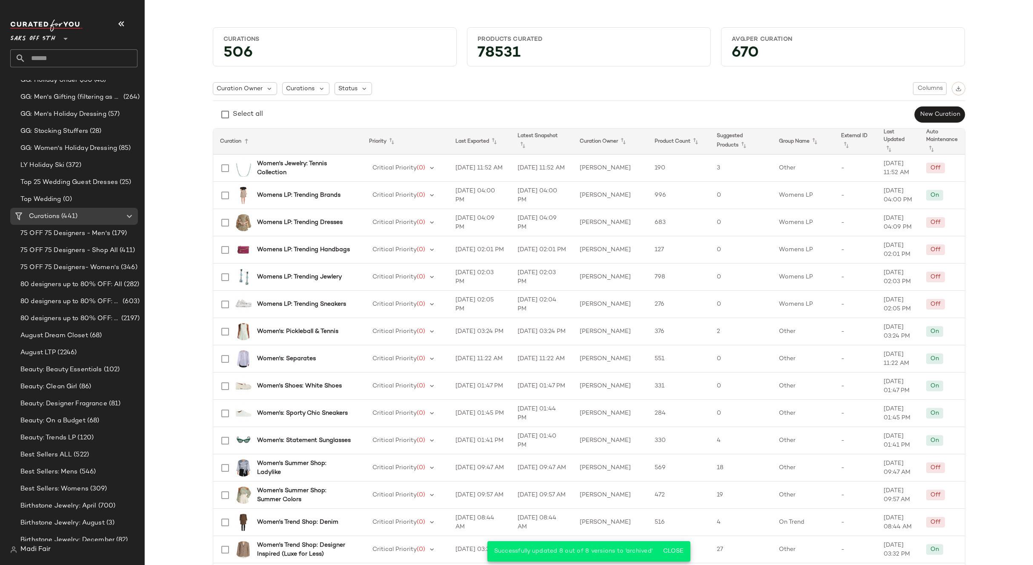
scroll to position [756, 0]
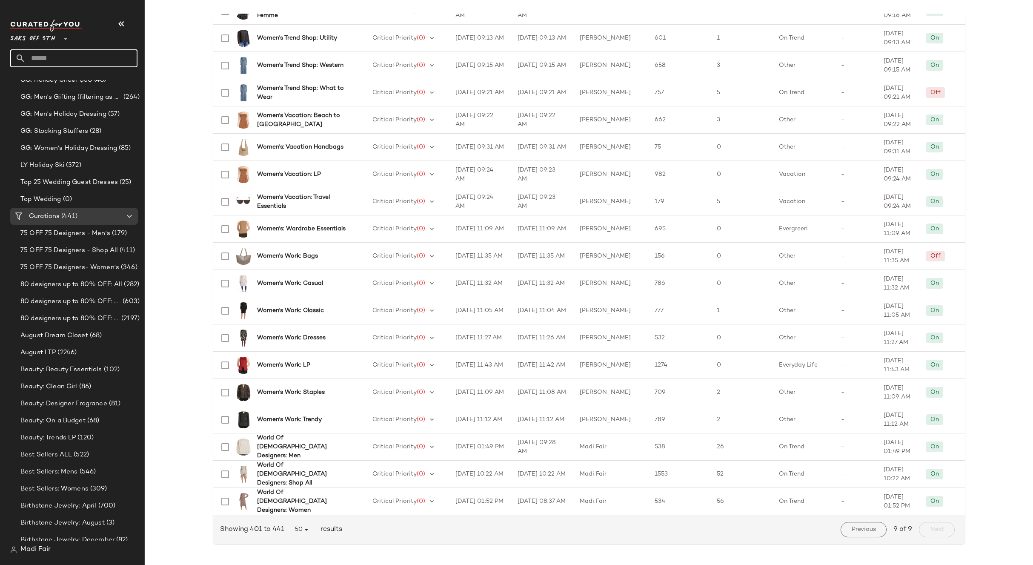
click at [60, 53] on input "text" at bounding box center [82, 58] width 112 height 18
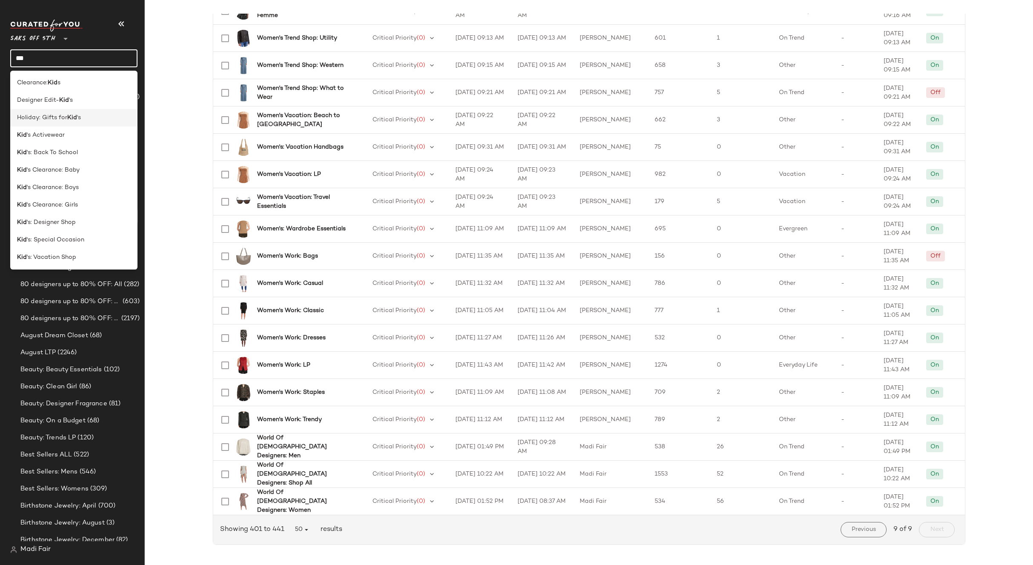
type input "***"
click at [69, 115] on b "Kid" at bounding box center [72, 117] width 10 height 9
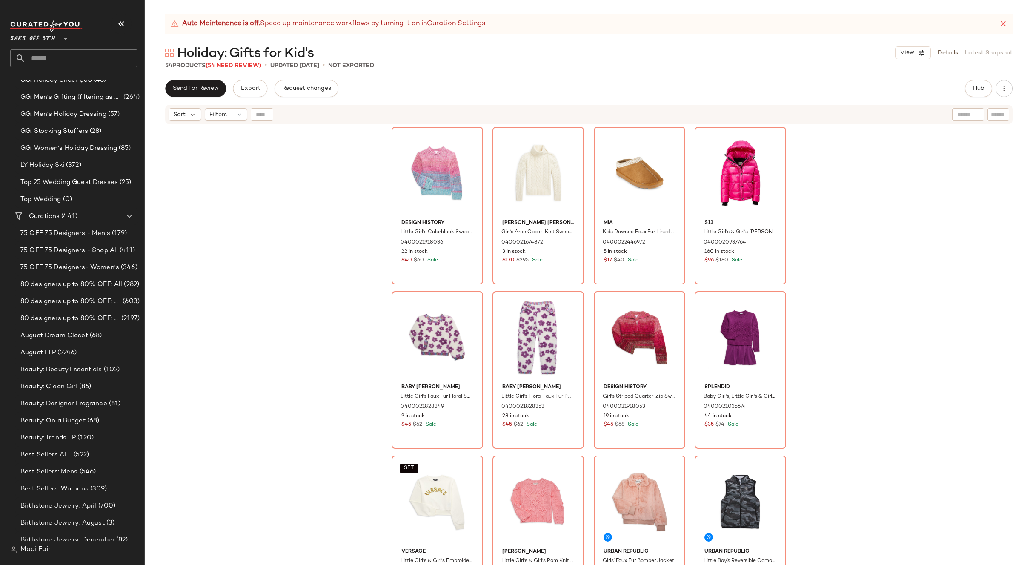
click at [303, 179] on div "Design History Little Girl's Colorblock Sweater 0400021918036 22 in stock $40 $…" at bounding box center [589, 355] width 888 height 461
click at [982, 86] on span "Hub" at bounding box center [979, 88] width 12 height 7
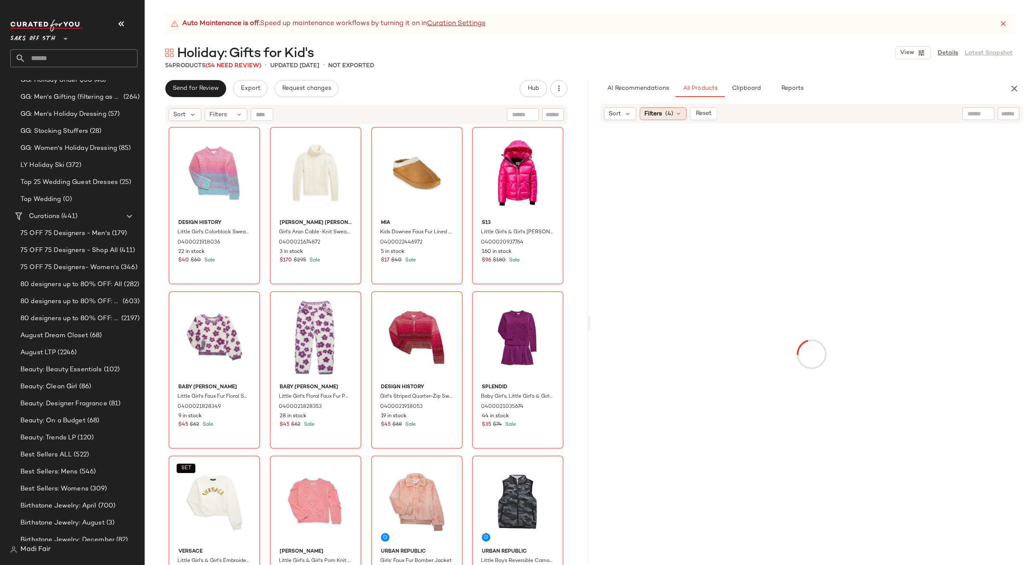
click at [667, 117] on span "(4)" at bounding box center [669, 113] width 8 height 9
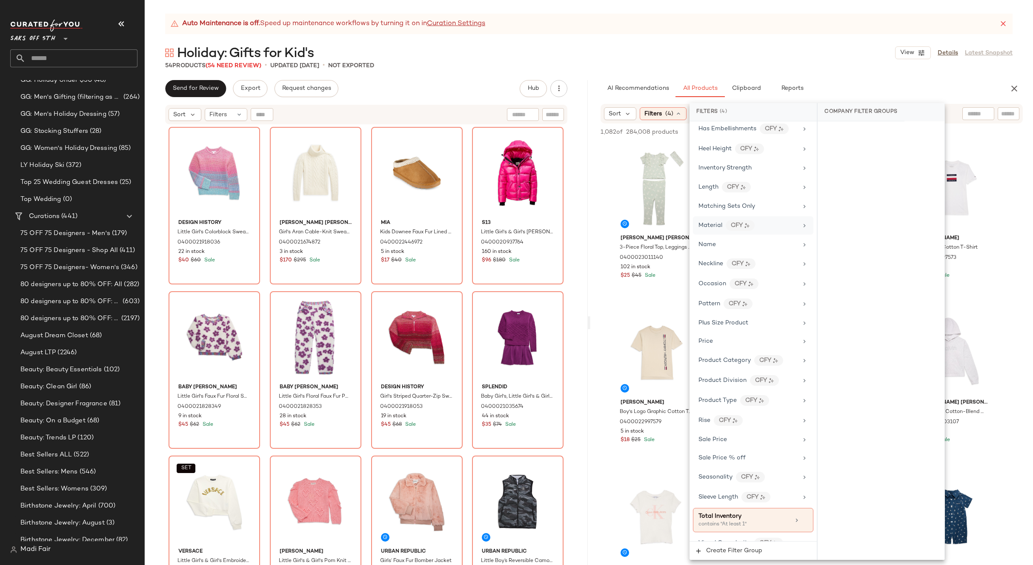
scroll to position [377, 0]
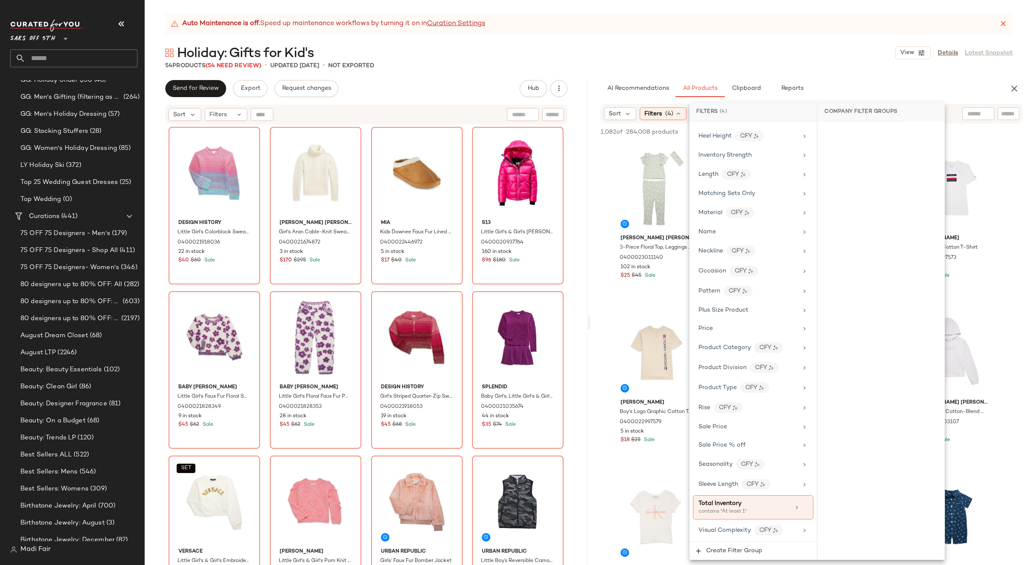
click at [761, 49] on div "Holiday: Gifts for Kid's View Details Latest Snapshot" at bounding box center [589, 52] width 888 height 17
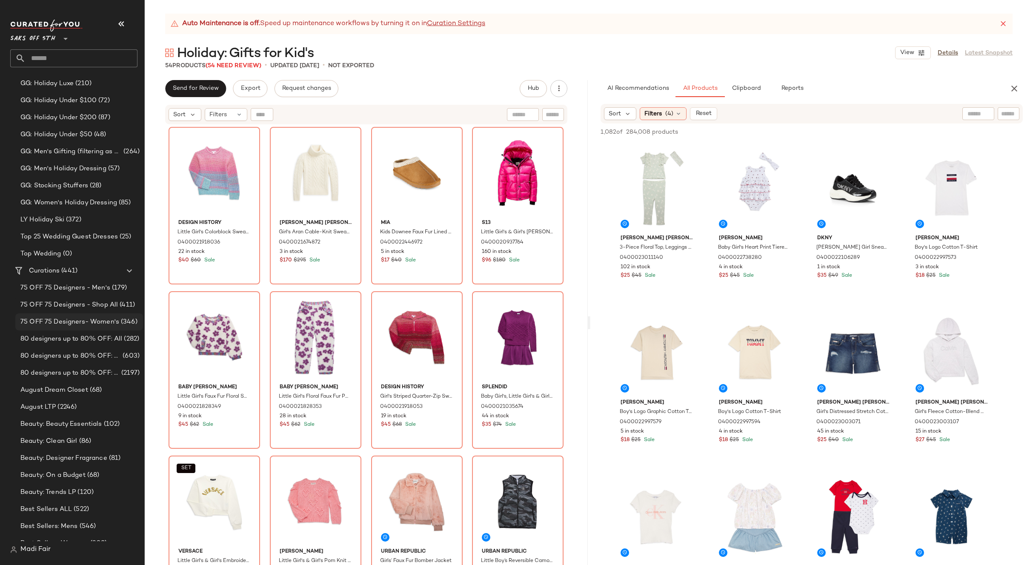
scroll to position [341, 0]
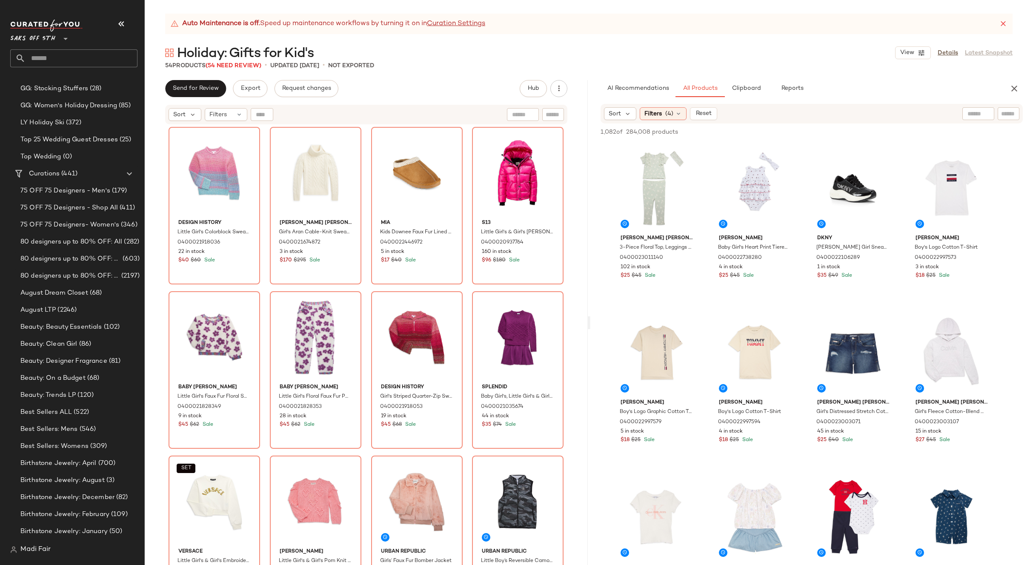
click at [674, 28] on div "Auto Maintenance is off. Speed up maintenance workflows by turning it on in Cur…" at bounding box center [588, 24] width 847 height 20
click at [1016, 91] on icon "button" at bounding box center [1014, 88] width 10 height 10
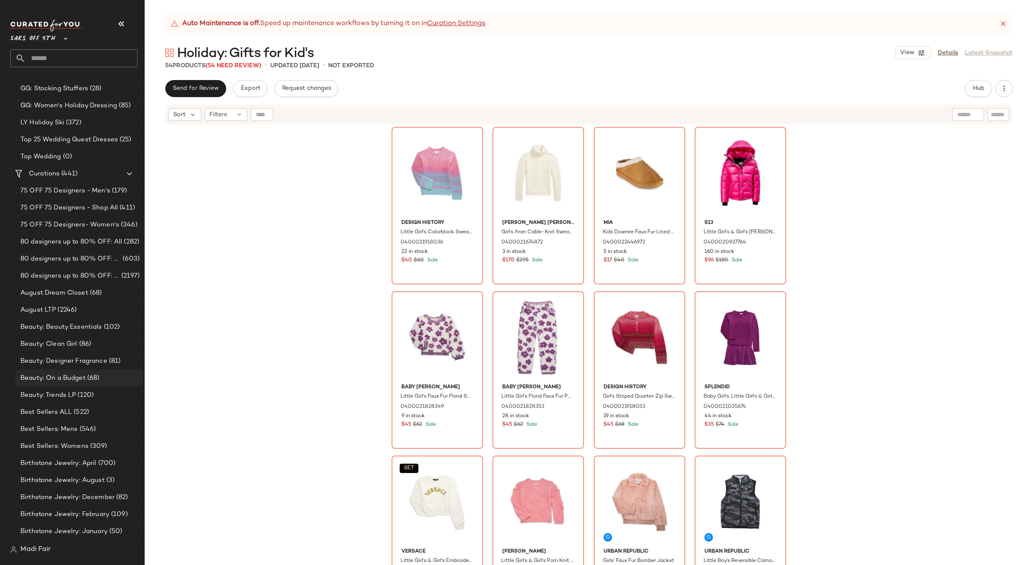
click at [75, 384] on div "Beauty: On a Budget (68)" at bounding box center [79, 377] width 128 height 17
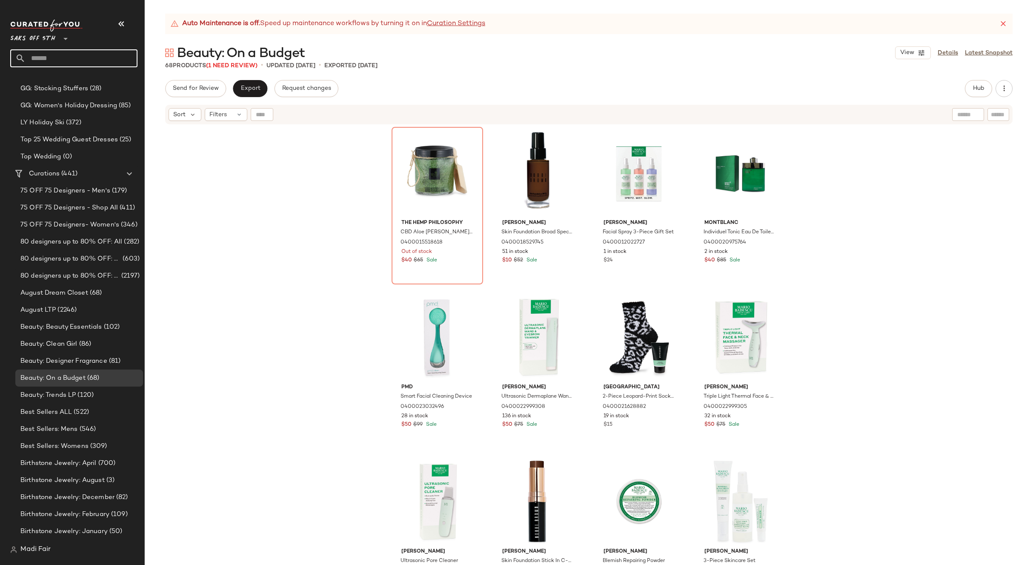
click at [56, 57] on input "text" at bounding box center [82, 58] width 112 height 18
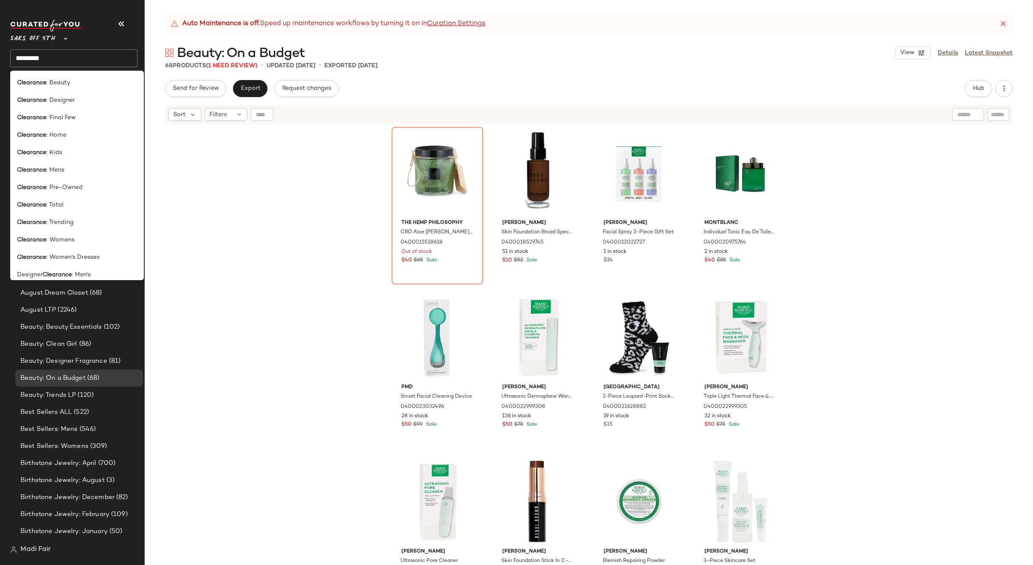
click at [250, 148] on div "The Hemp Philosophy CBD Aloe [PERSON_NAME] Cooling Body Scrub 0400015518618 Out…" at bounding box center [589, 355] width 888 height 461
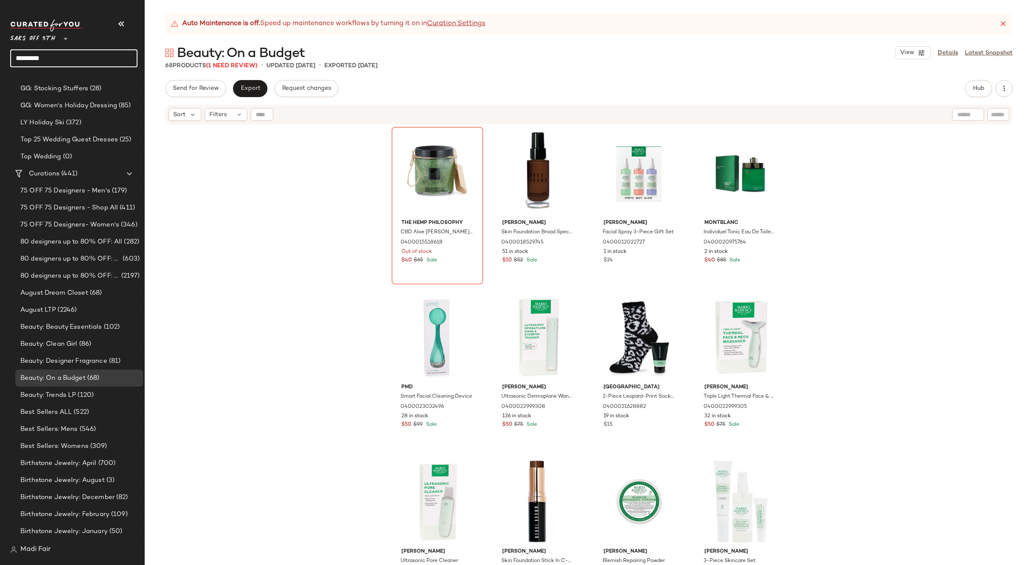
drag, startPoint x: 61, startPoint y: 56, endPoint x: 2, endPoint y: 61, distance: 59.4
click at [2, 61] on nav "Saks OFF 5TH ** ********* Dashboard All Products Global Clipboards (22) 2024 Ho…" at bounding box center [72, 282] width 145 height 565
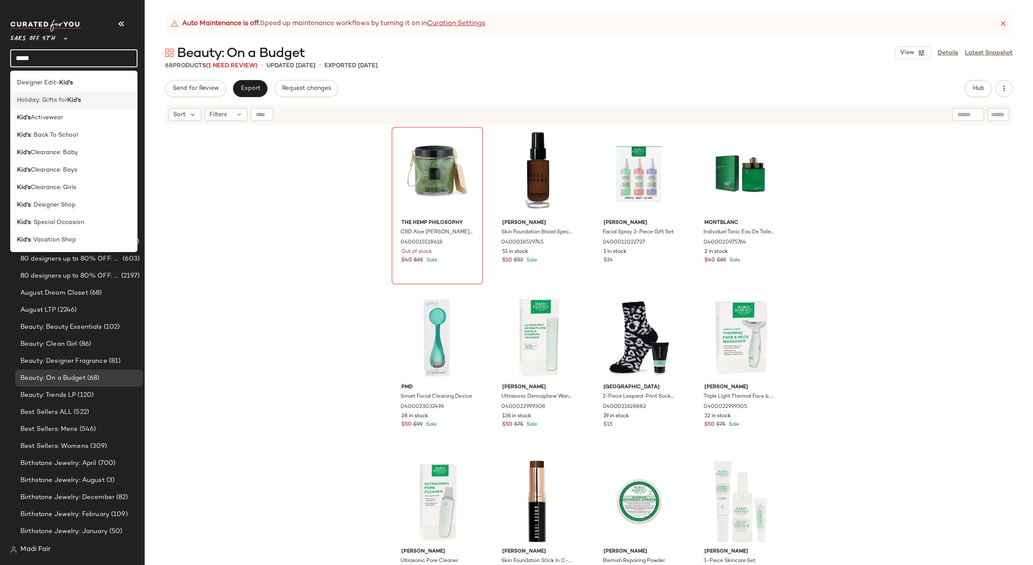
type input "*****"
click at [55, 103] on span "Holiday: Gifts for" at bounding box center [42, 100] width 50 height 9
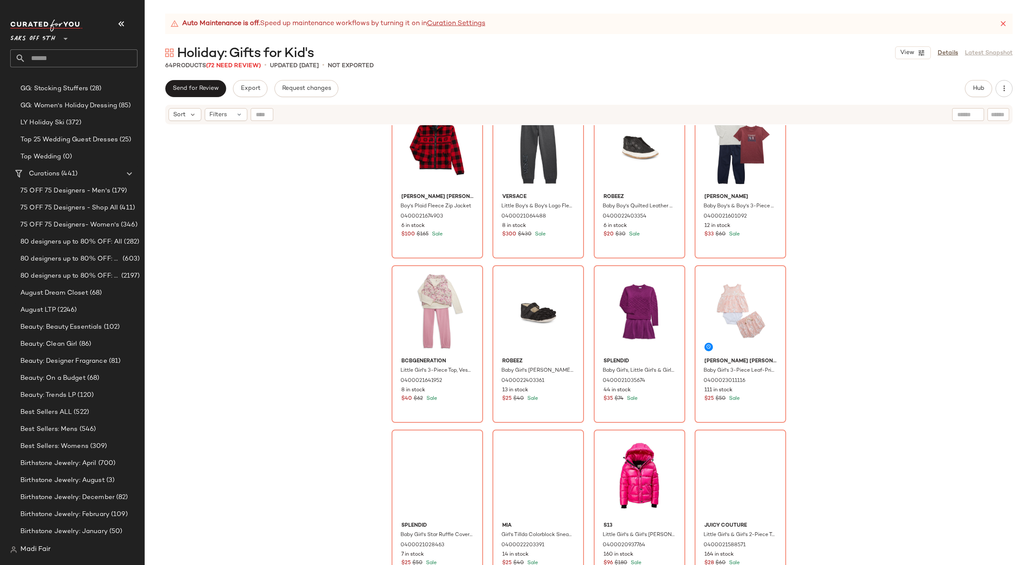
scroll to position [2169, 0]
